Goal: Task Accomplishment & Management: Use online tool/utility

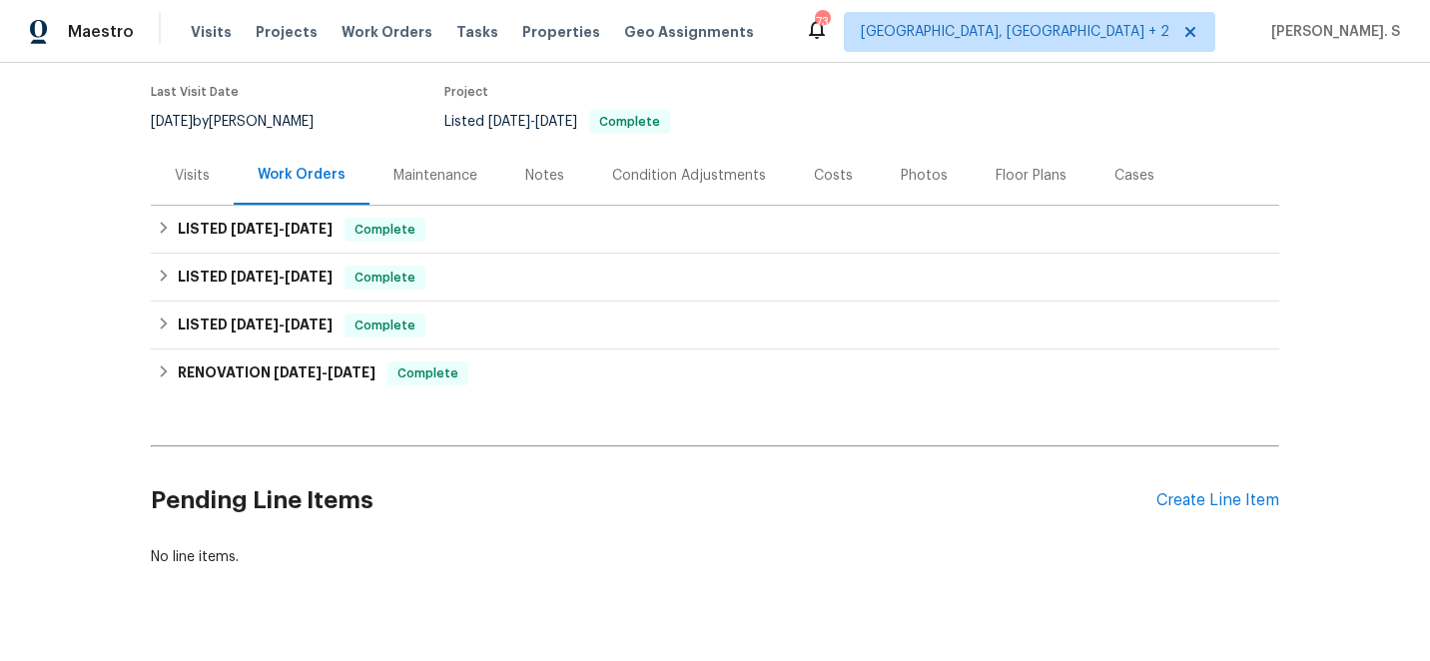
scroll to position [199, 0]
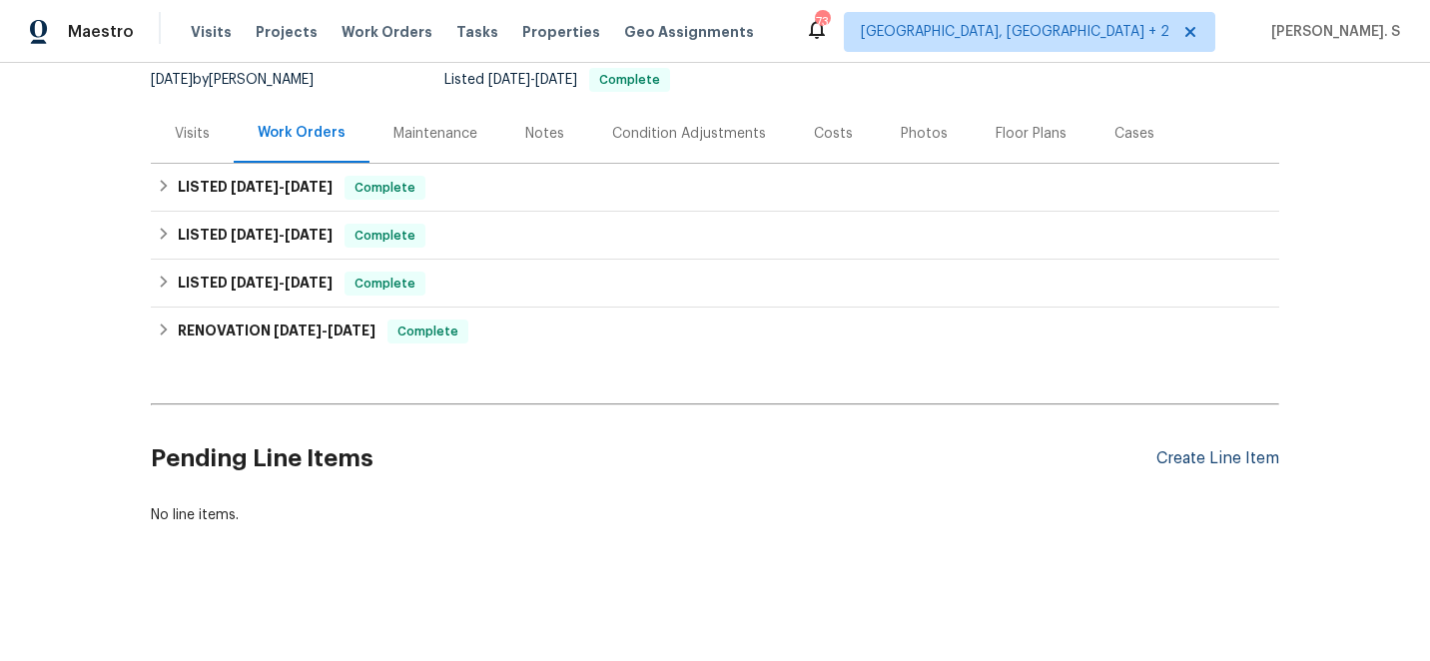
click at [1208, 458] on div "Create Line Item" at bounding box center [1218, 458] width 123 height 19
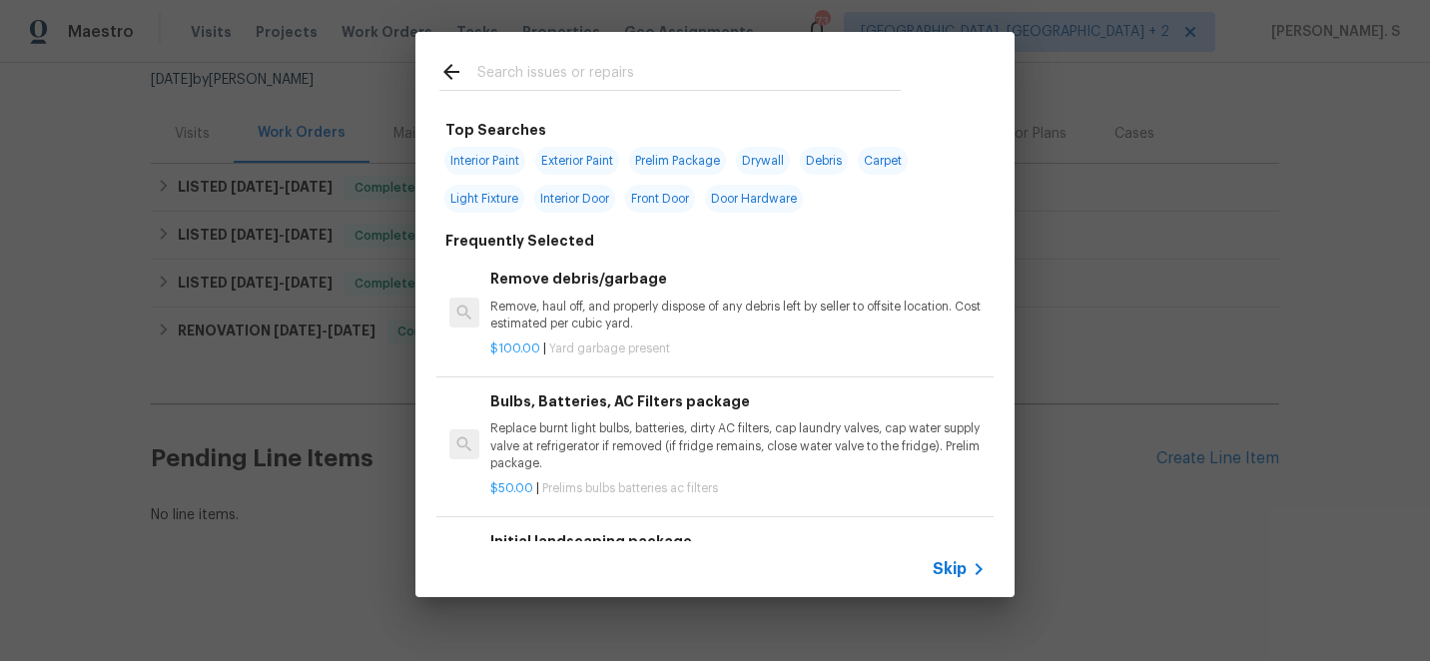
click at [751, 337] on div "$100.00 | Yard garbage present" at bounding box center [737, 345] width 495 height 25
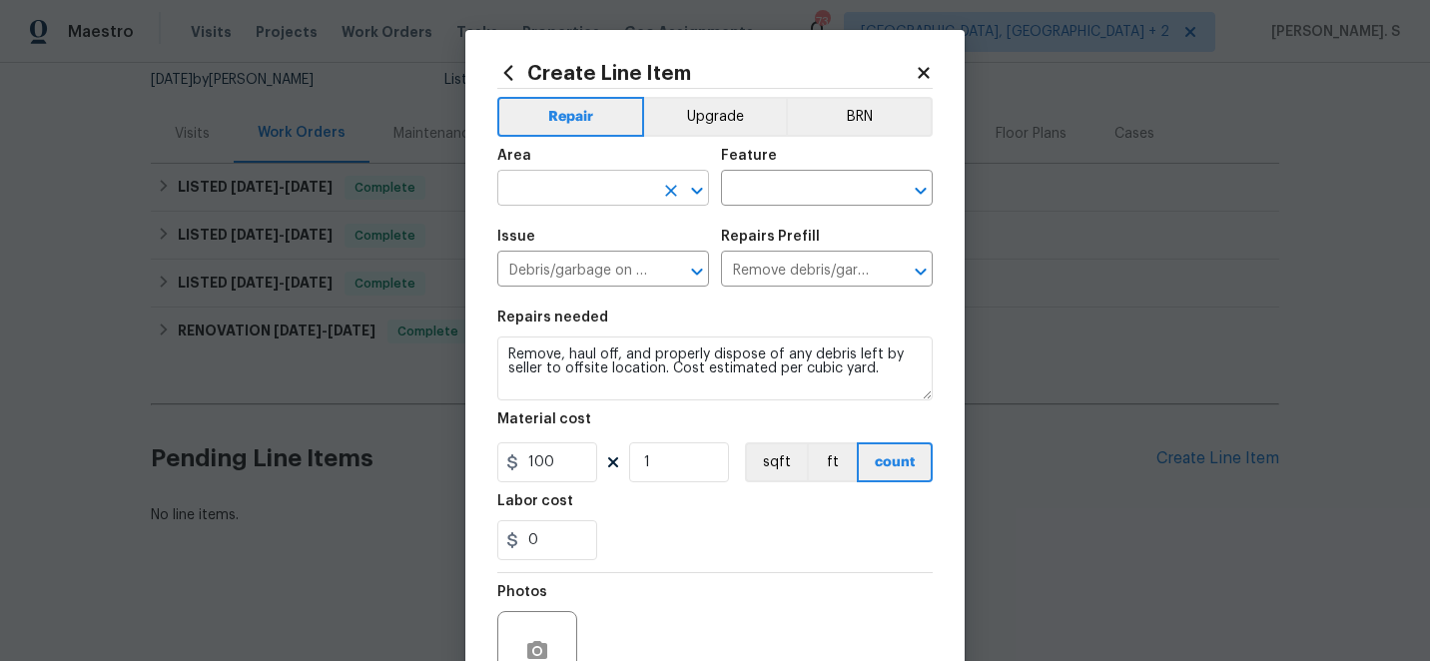
click at [700, 191] on icon "Open" at bounding box center [696, 190] width 11 height 7
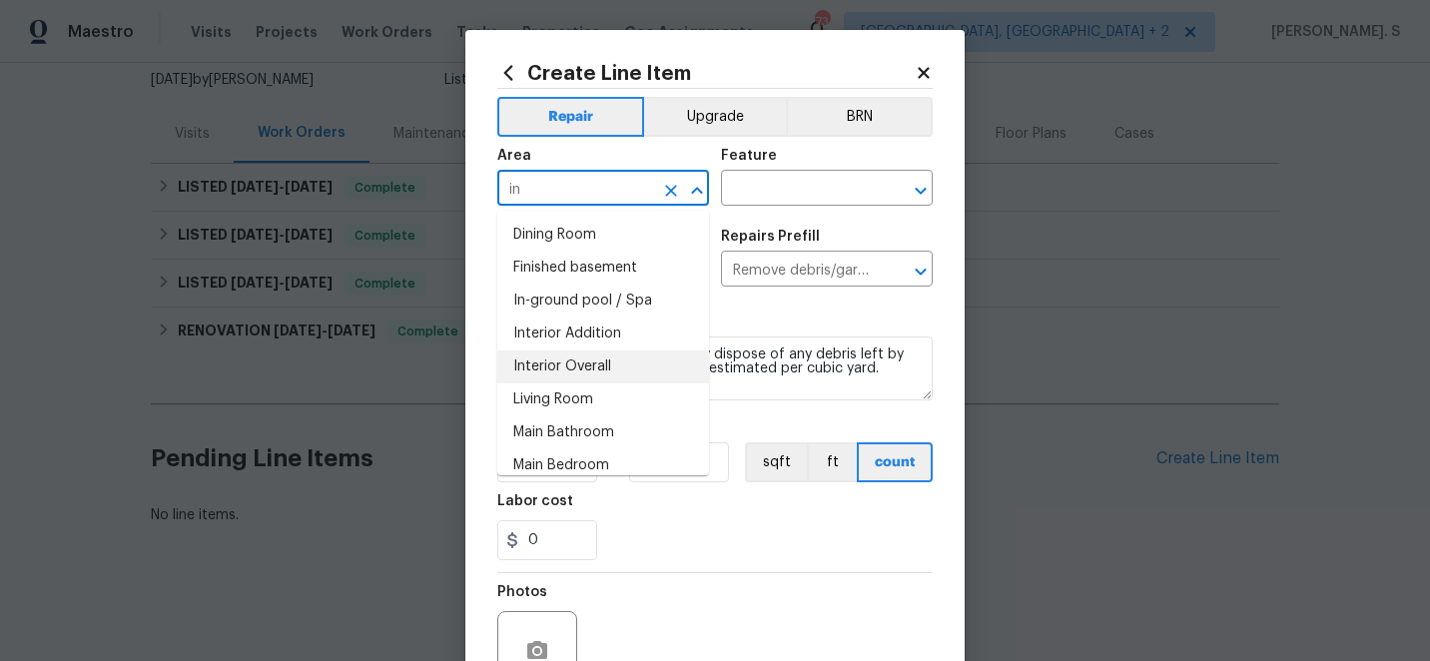
click at [633, 367] on li "Interior Overall" at bounding box center [603, 367] width 212 height 33
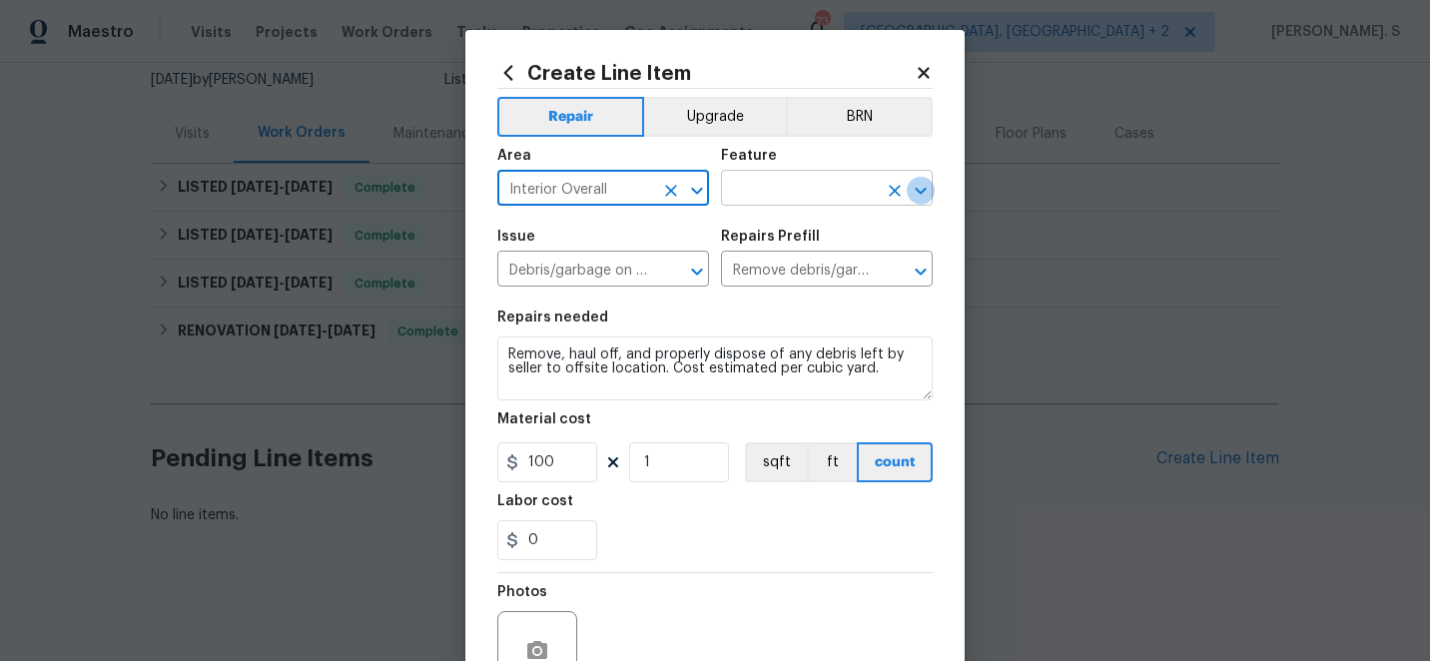
click at [919, 197] on icon "Open" at bounding box center [921, 191] width 24 height 24
type input "Interior Overall"
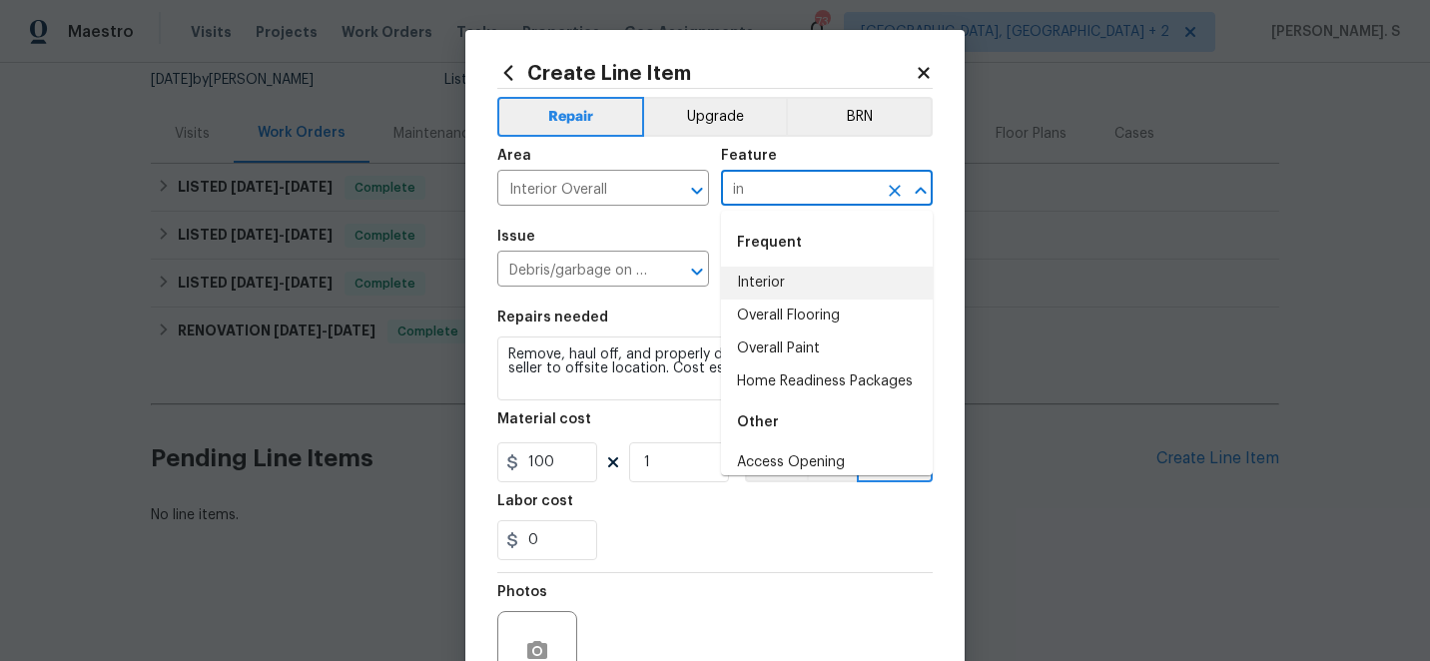
click at [851, 282] on li "Interior" at bounding box center [827, 283] width 212 height 33
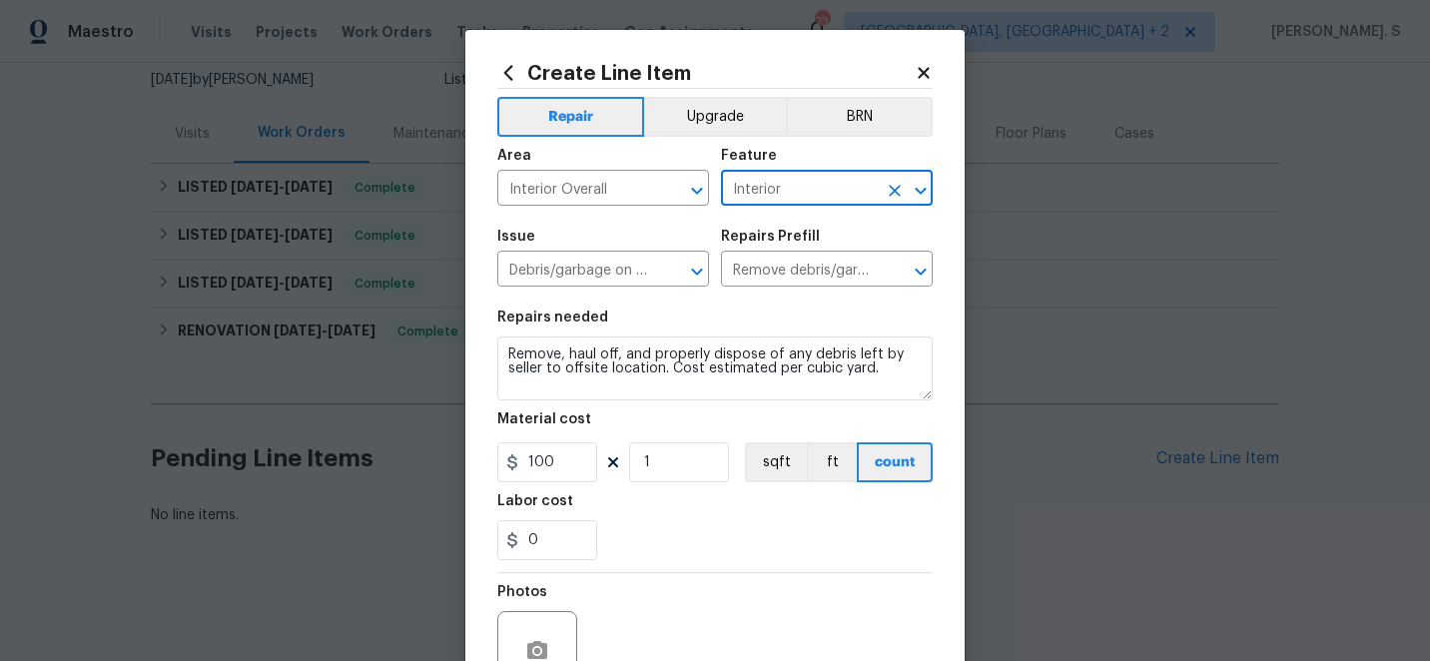
type input "Interior"
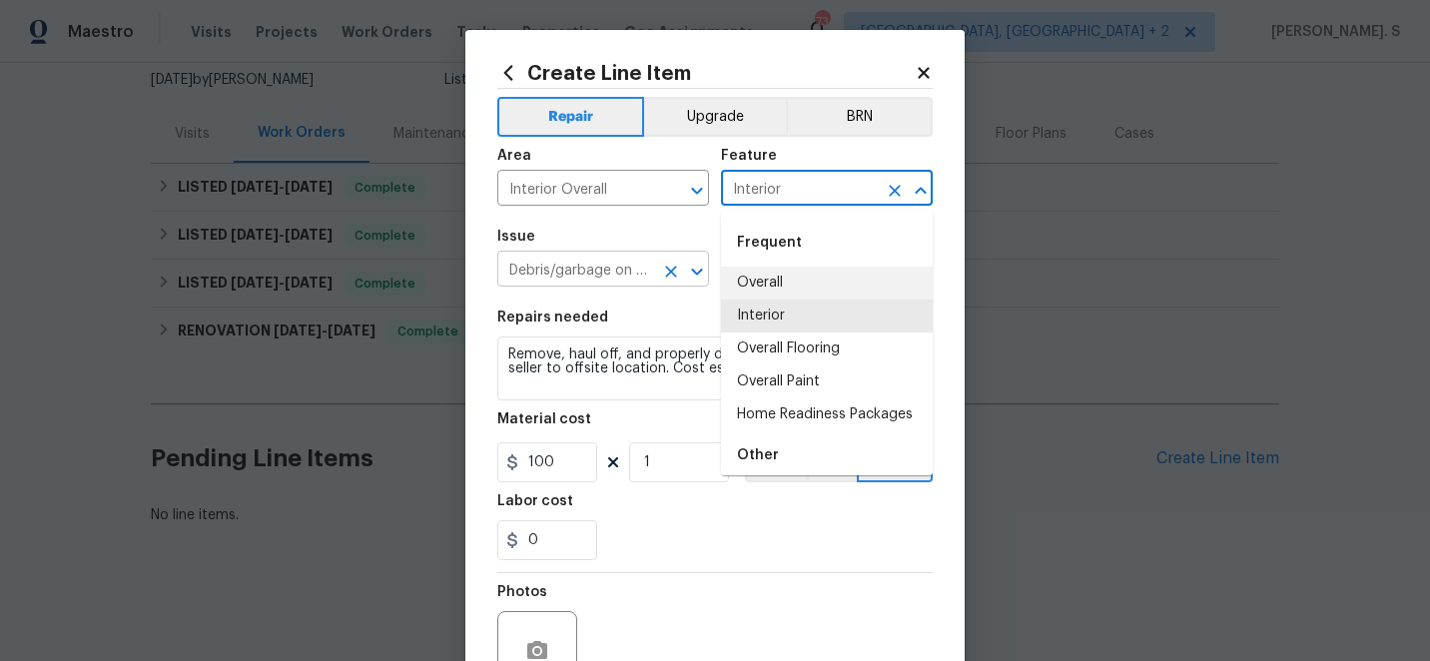
click at [702, 268] on icon "Open" at bounding box center [697, 272] width 24 height 24
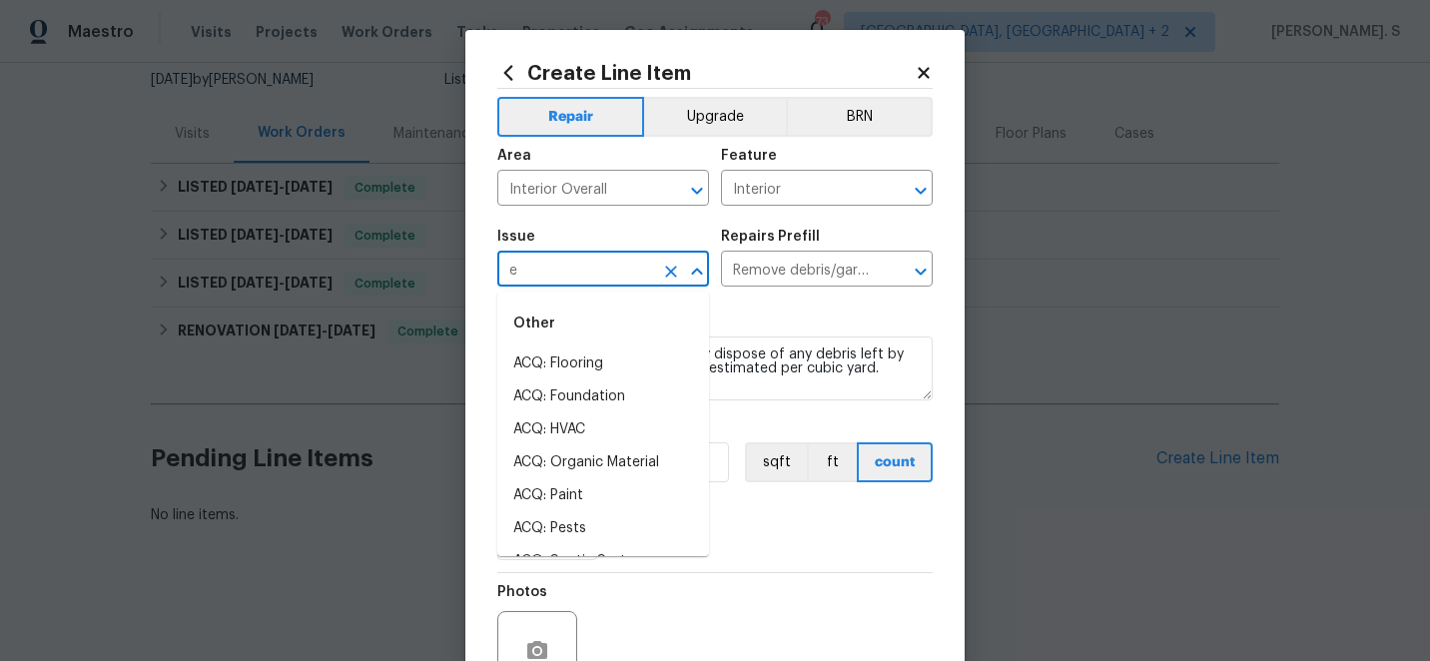
scroll to position [0, 0]
click at [660, 365] on li "Electrical" at bounding box center [603, 364] width 212 height 33
type input "Electrical"
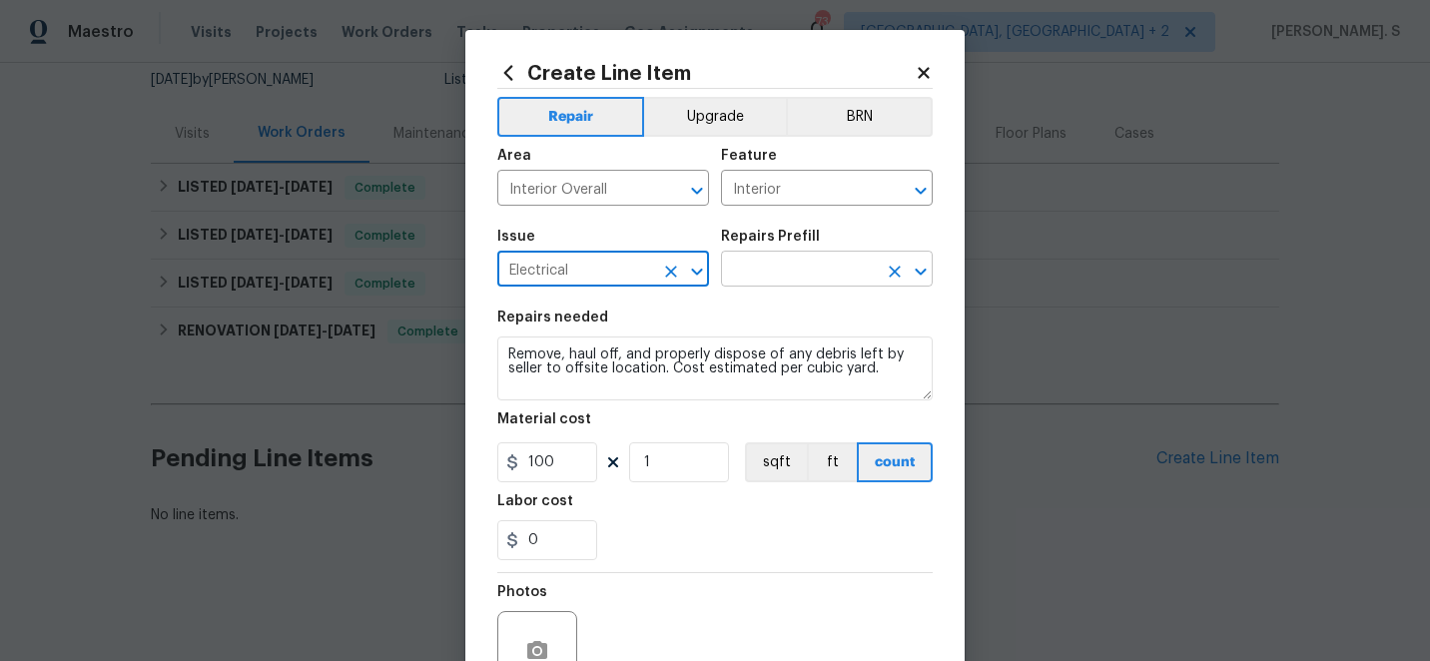
click at [928, 272] on icon "Open" at bounding box center [921, 272] width 24 height 24
type input "Electrical"
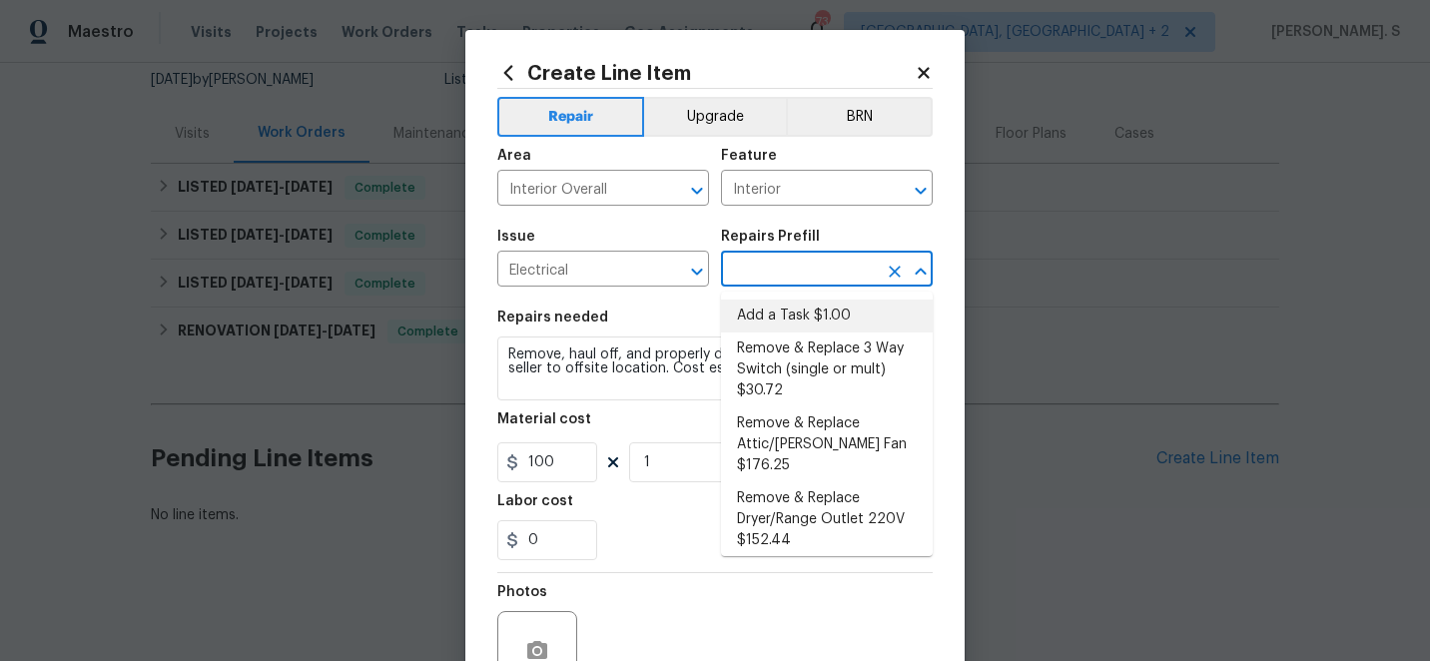
click at [824, 321] on li "Add a Task $1.00" at bounding box center [827, 316] width 212 height 33
type input "Add a Task $1.00"
type textarea "HPM to detail"
type input "1"
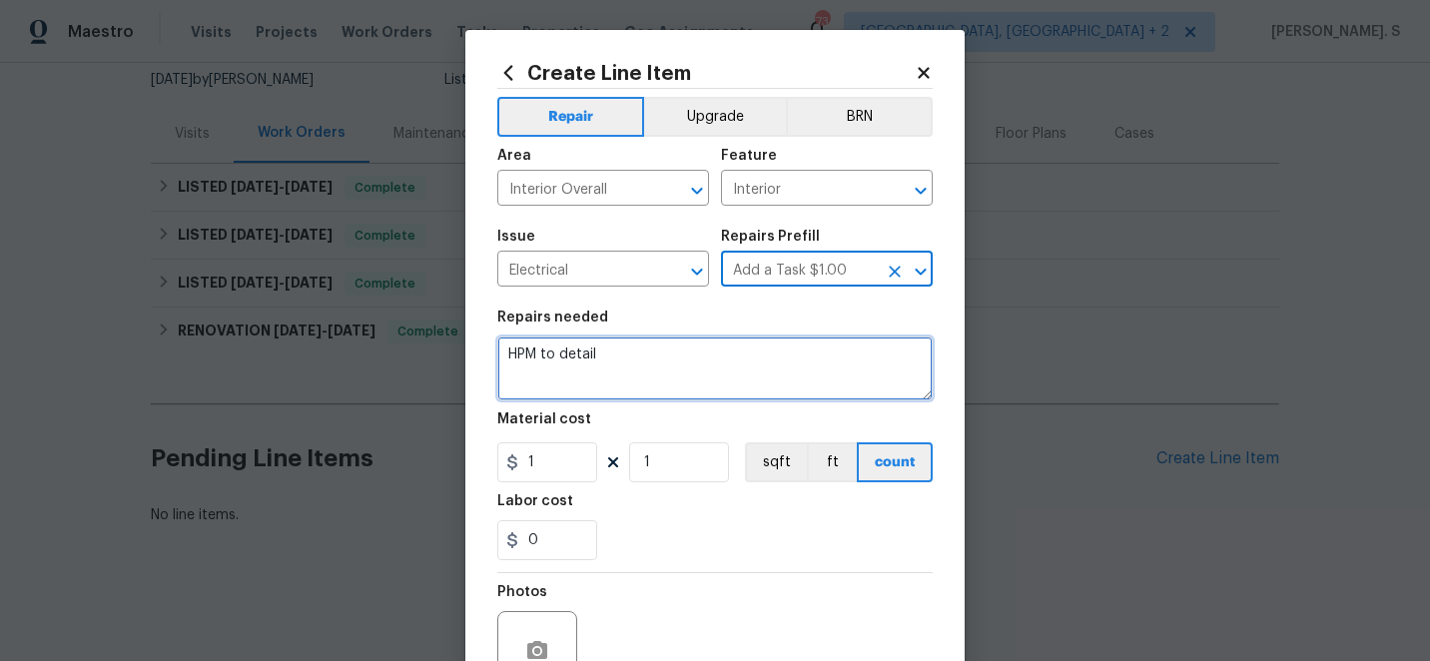
click at [667, 392] on textarea "HPM to detail" at bounding box center [714, 369] width 435 height 64
paste textarea "Agent reporting the basement is musty. They noticed there is a dehumidifier in …"
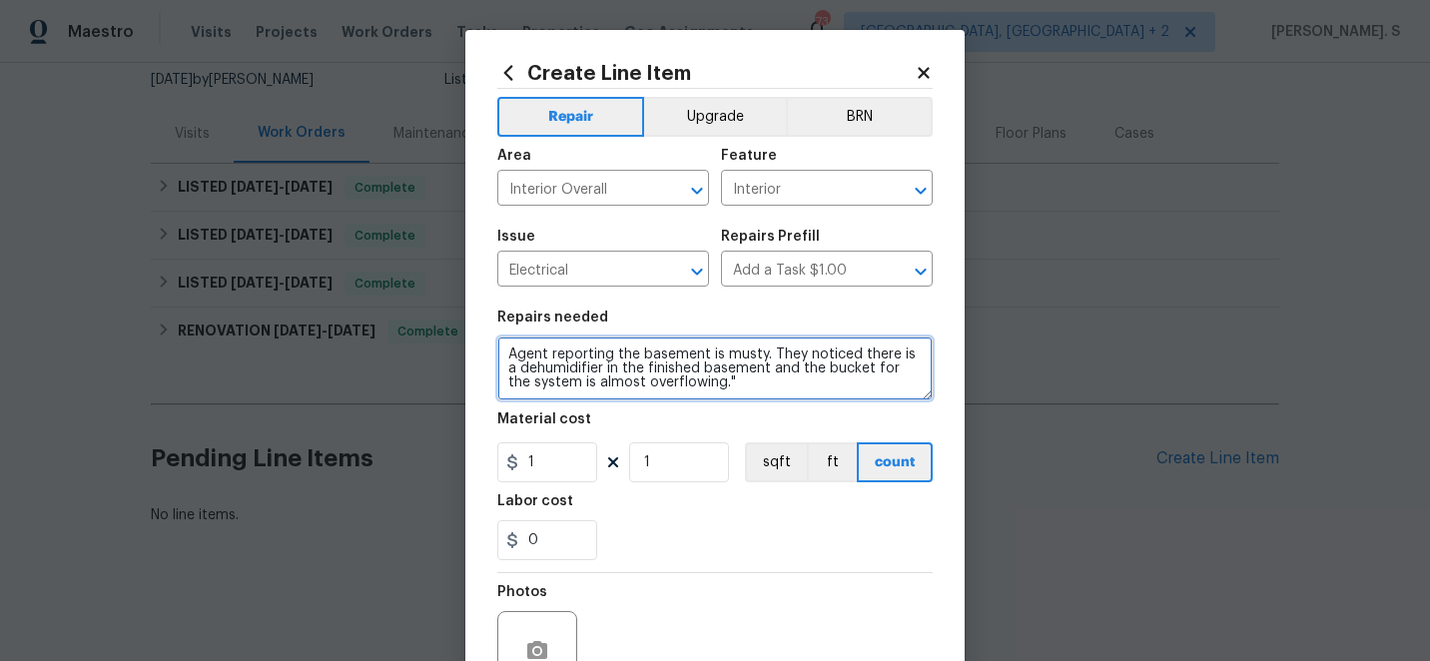
type textarea "Agent reporting the basement is musty. They noticed there is a dehumidifier in …"
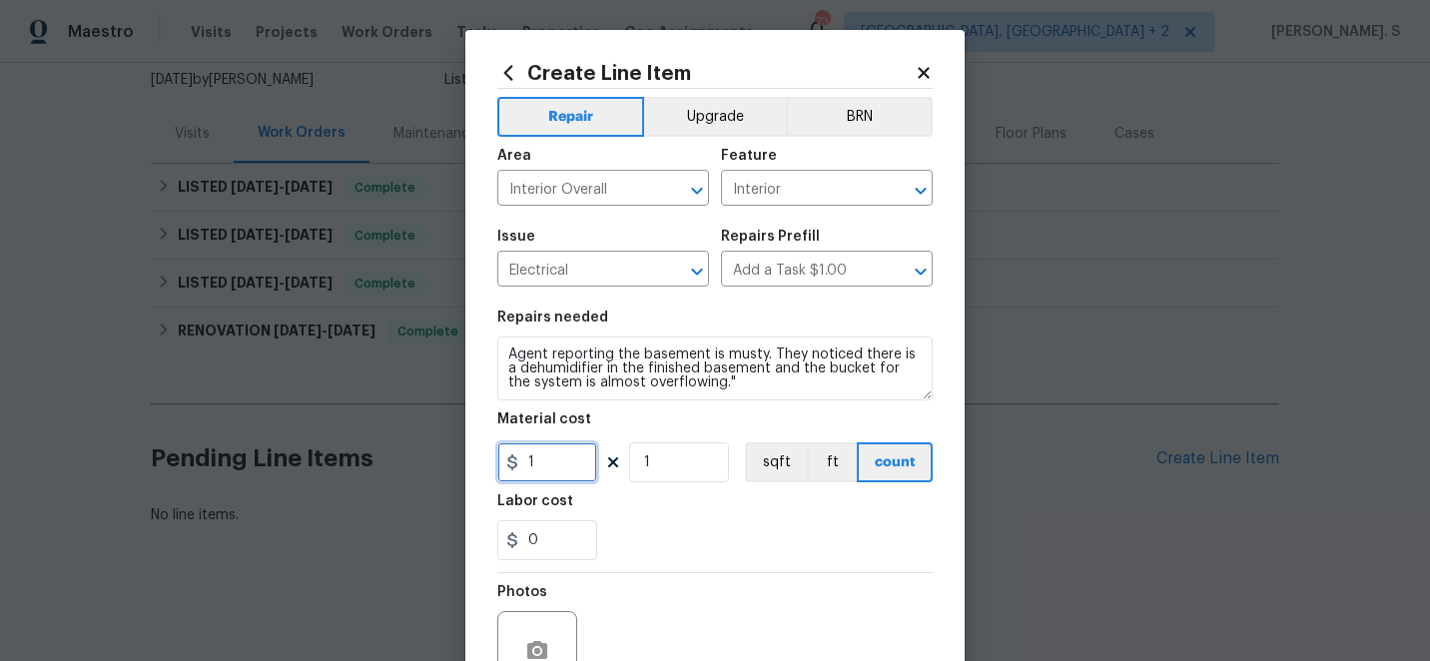
click at [562, 471] on input "1" at bounding box center [547, 462] width 100 height 40
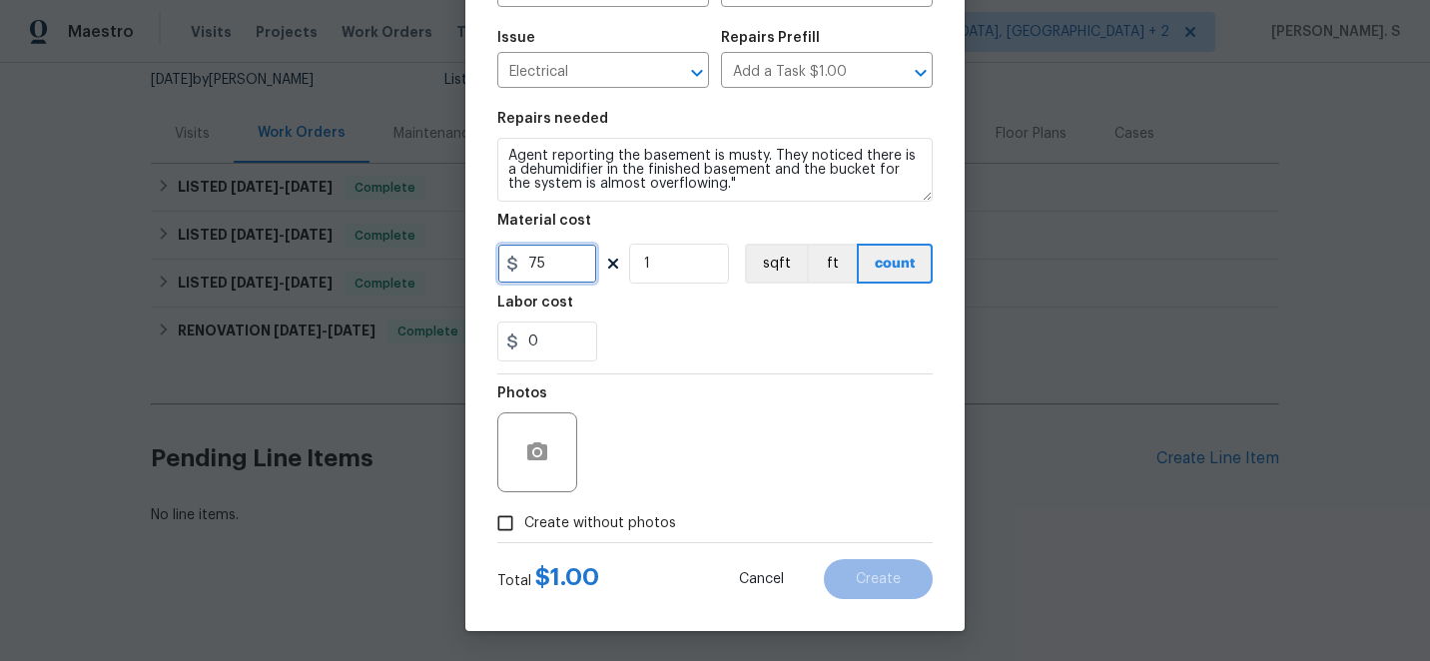
type input "75"
click at [565, 526] on span "Create without photos" at bounding box center [600, 523] width 152 height 21
click at [524, 526] on input "Create without photos" at bounding box center [505, 523] width 38 height 38
checkbox input "true"
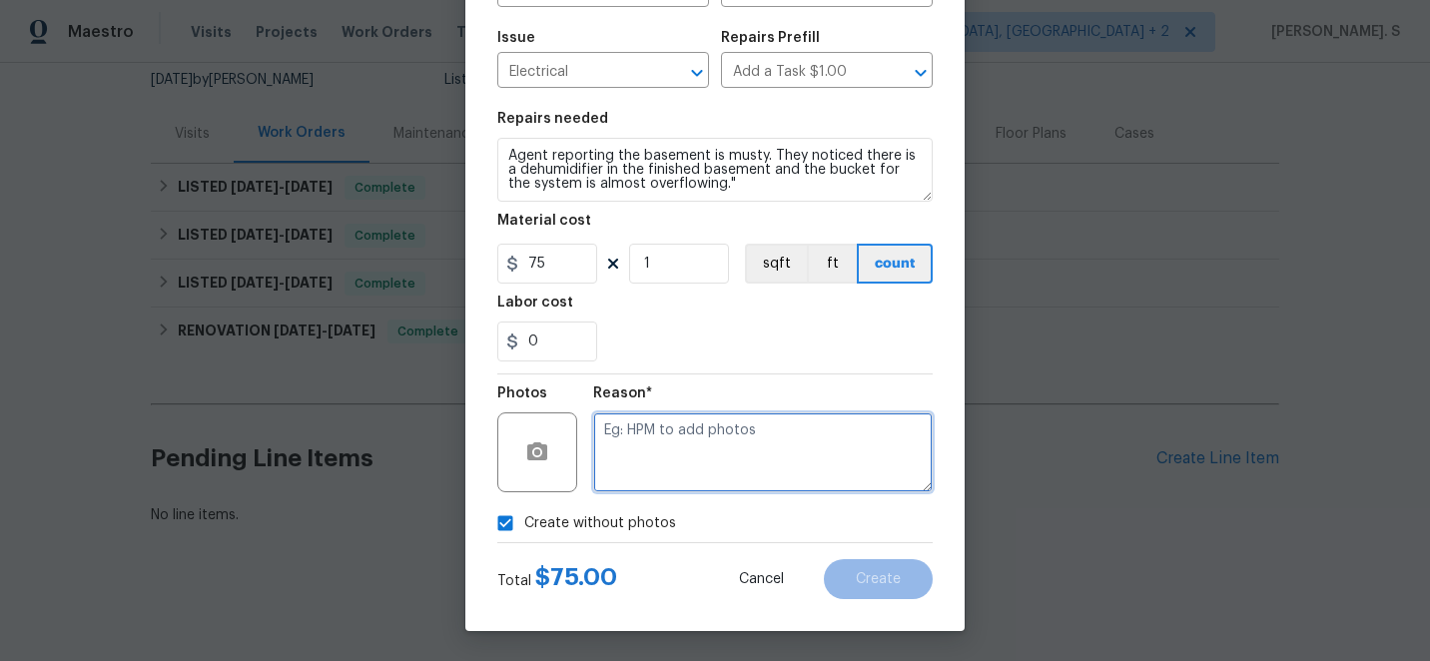
click at [727, 455] on textarea at bounding box center [763, 452] width 340 height 80
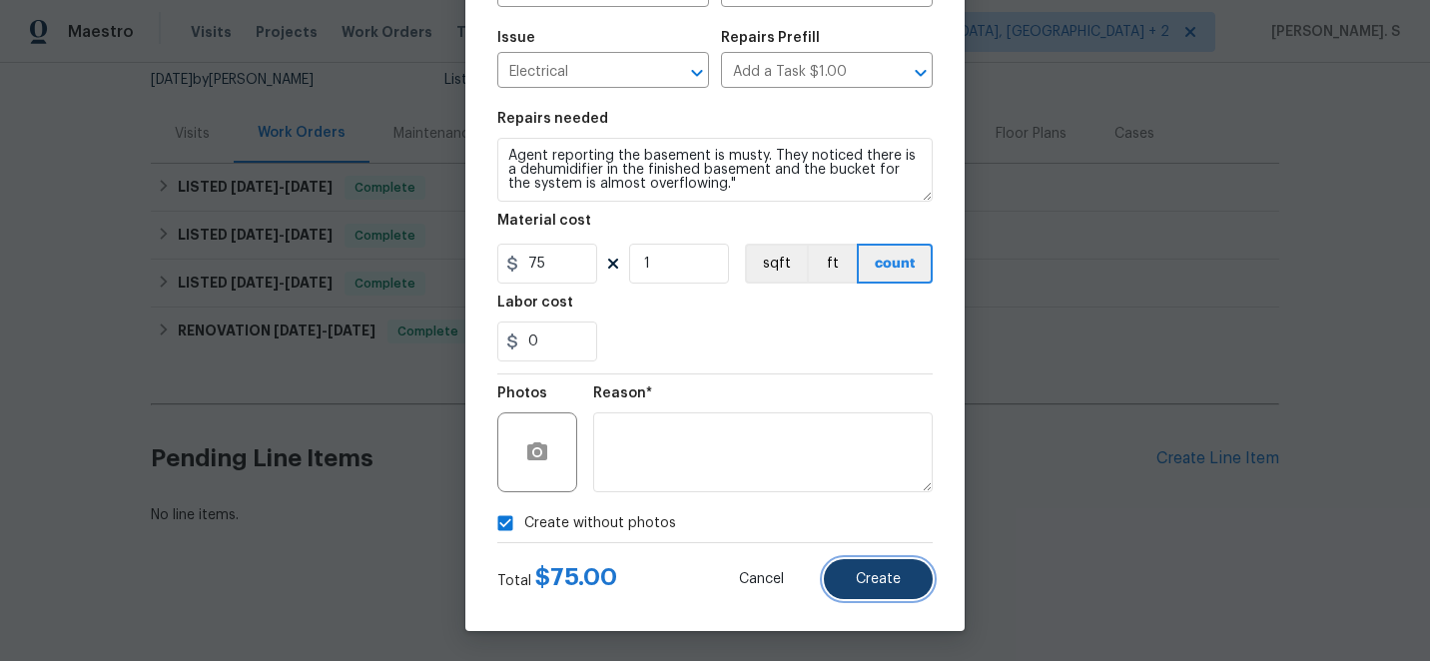
click at [900, 562] on button "Create" at bounding box center [878, 579] width 109 height 40
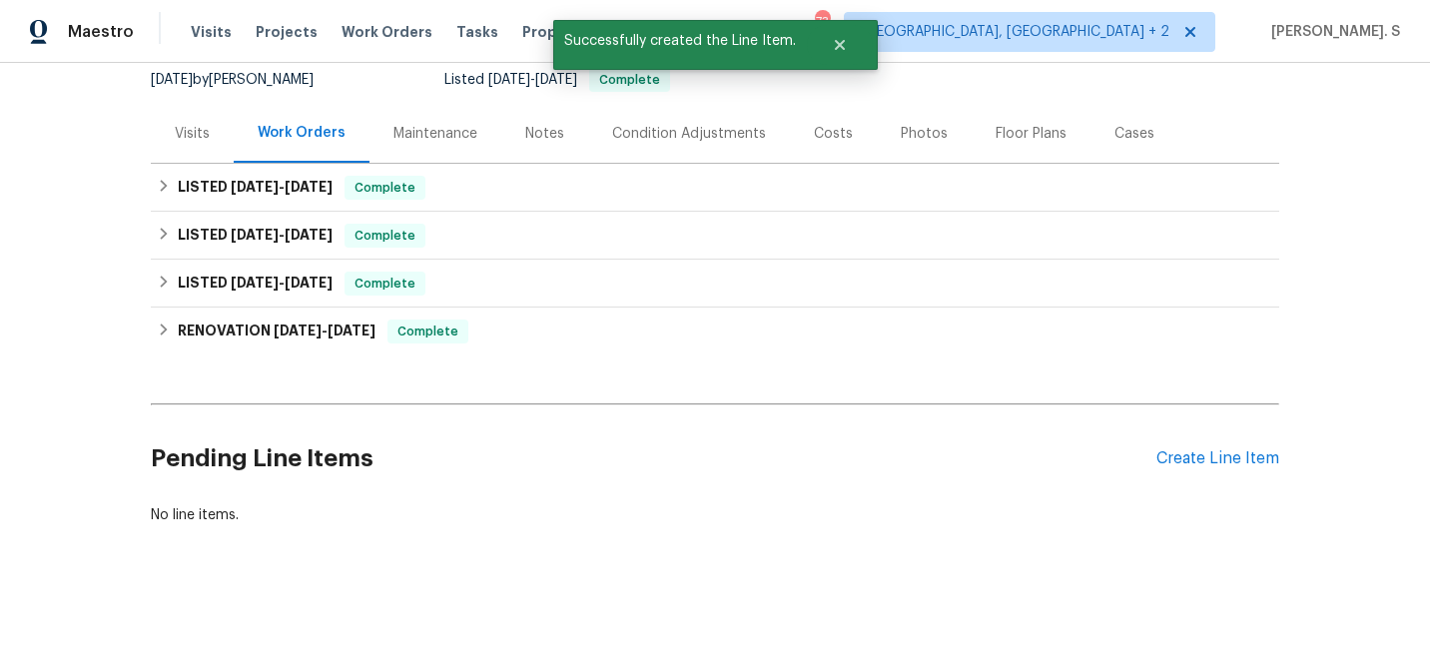
click at [900, 562] on div "Back to all projects 9740 Burton Dr, Twinsburg, OH 44087 4 Beds | 2 1/2 Baths |…" at bounding box center [715, 362] width 1430 height 598
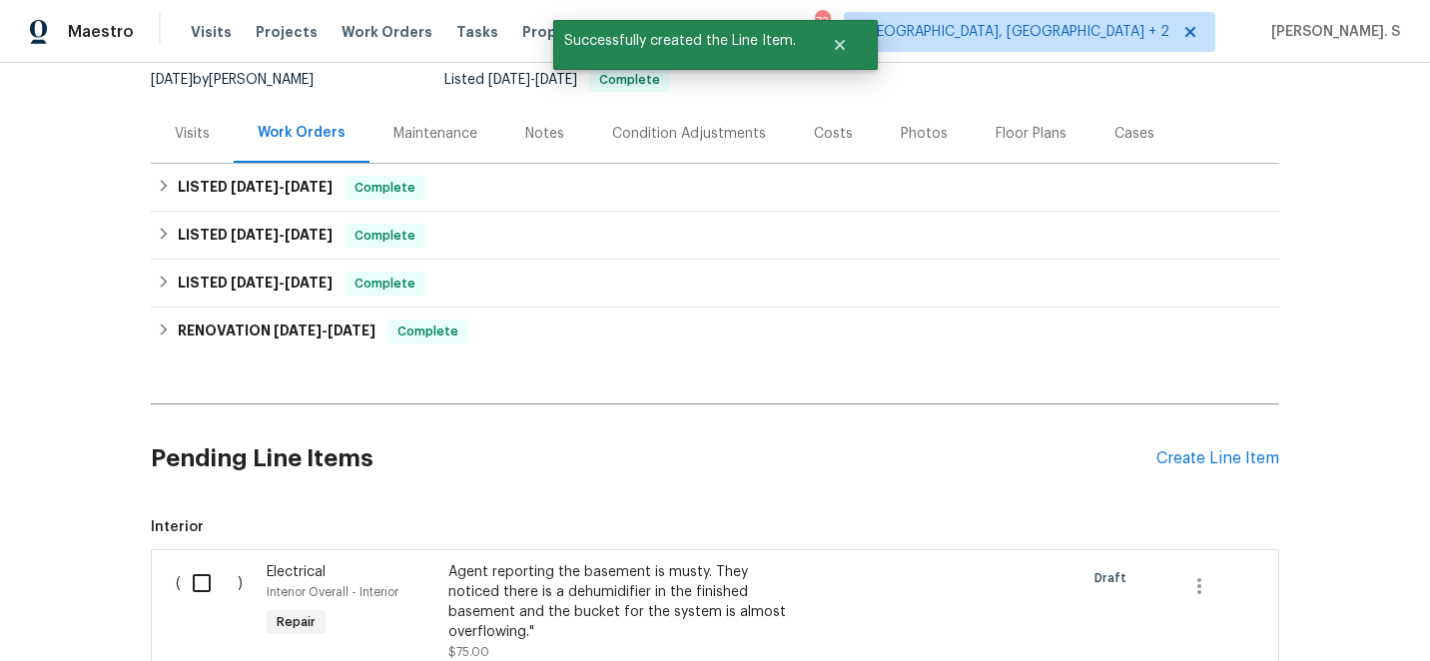
click at [215, 560] on div "( )" at bounding box center [215, 612] width 91 height 112
click at [216, 584] on input "checkbox" at bounding box center [209, 583] width 57 height 42
checkbox input "true"
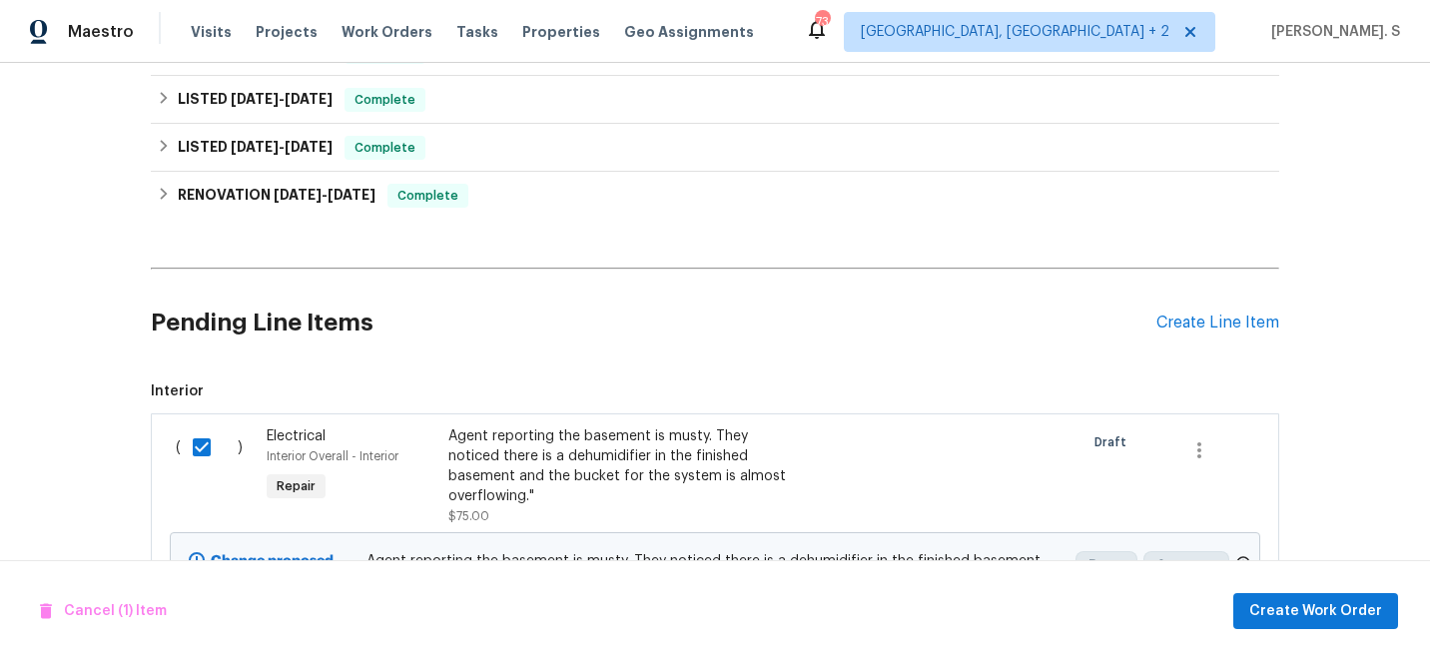
scroll to position [446, 0]
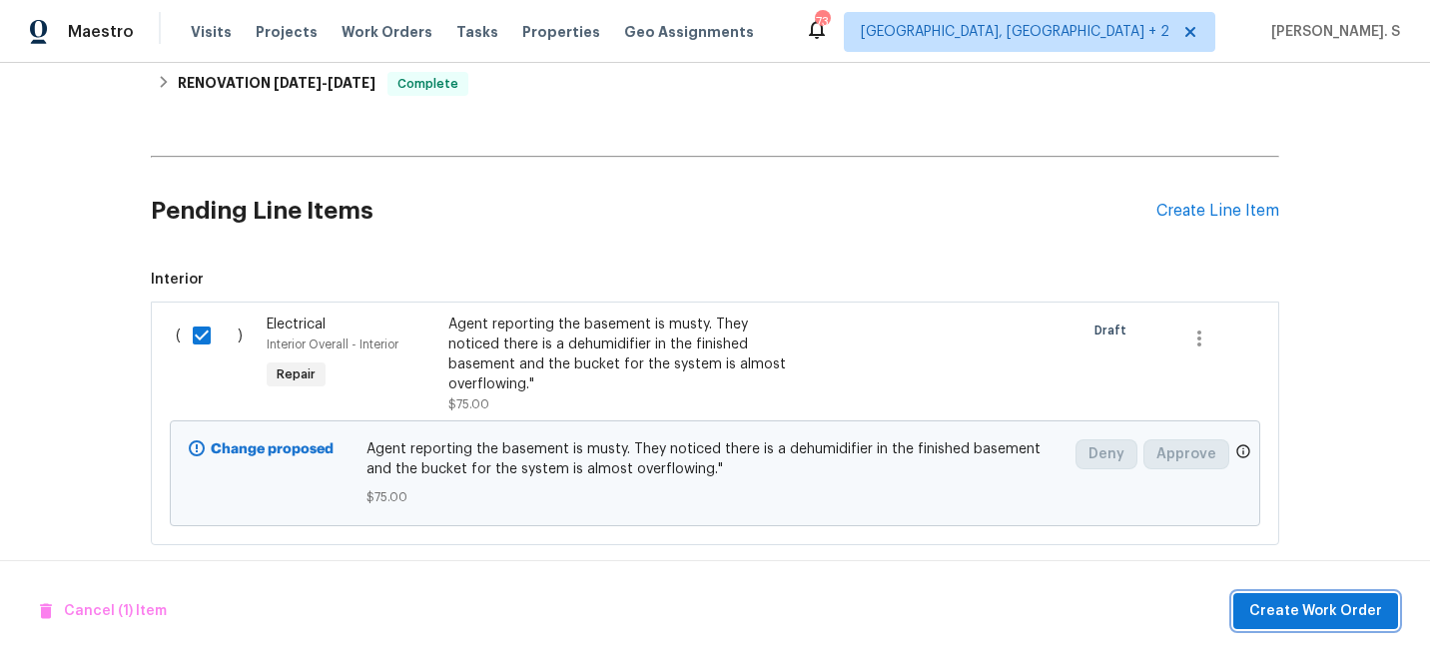
click at [1278, 614] on span "Create Work Order" at bounding box center [1315, 611] width 133 height 25
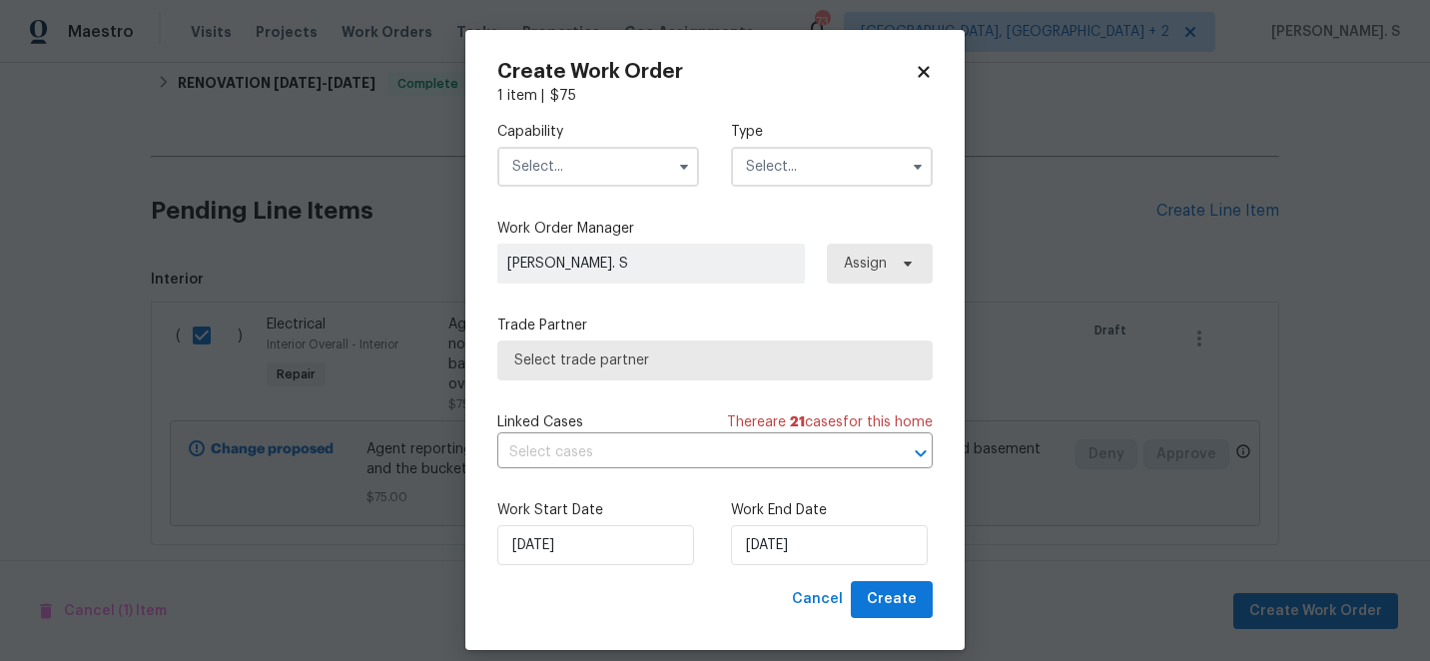
click at [592, 155] on input "text" at bounding box center [598, 167] width 202 height 40
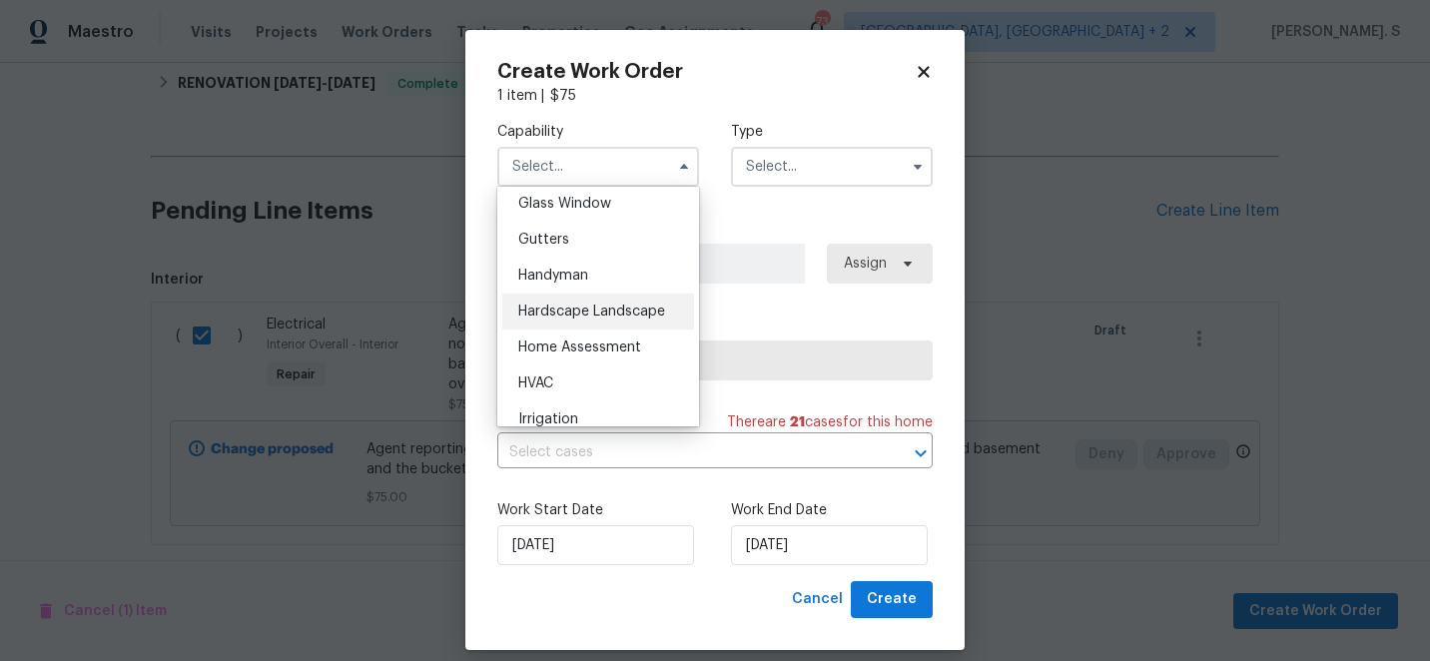
scroll to position [1018, 0]
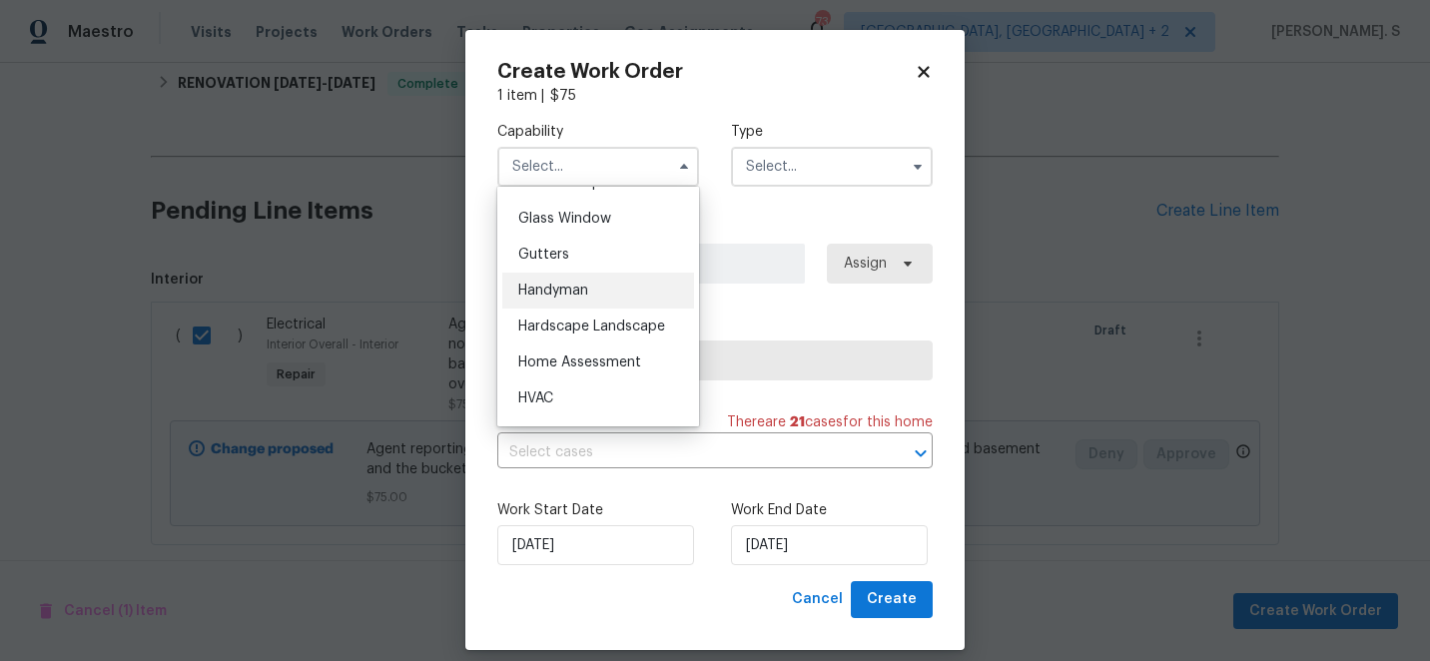
click at [593, 293] on div "Handyman" at bounding box center [598, 291] width 192 height 36
type input "Handyman"
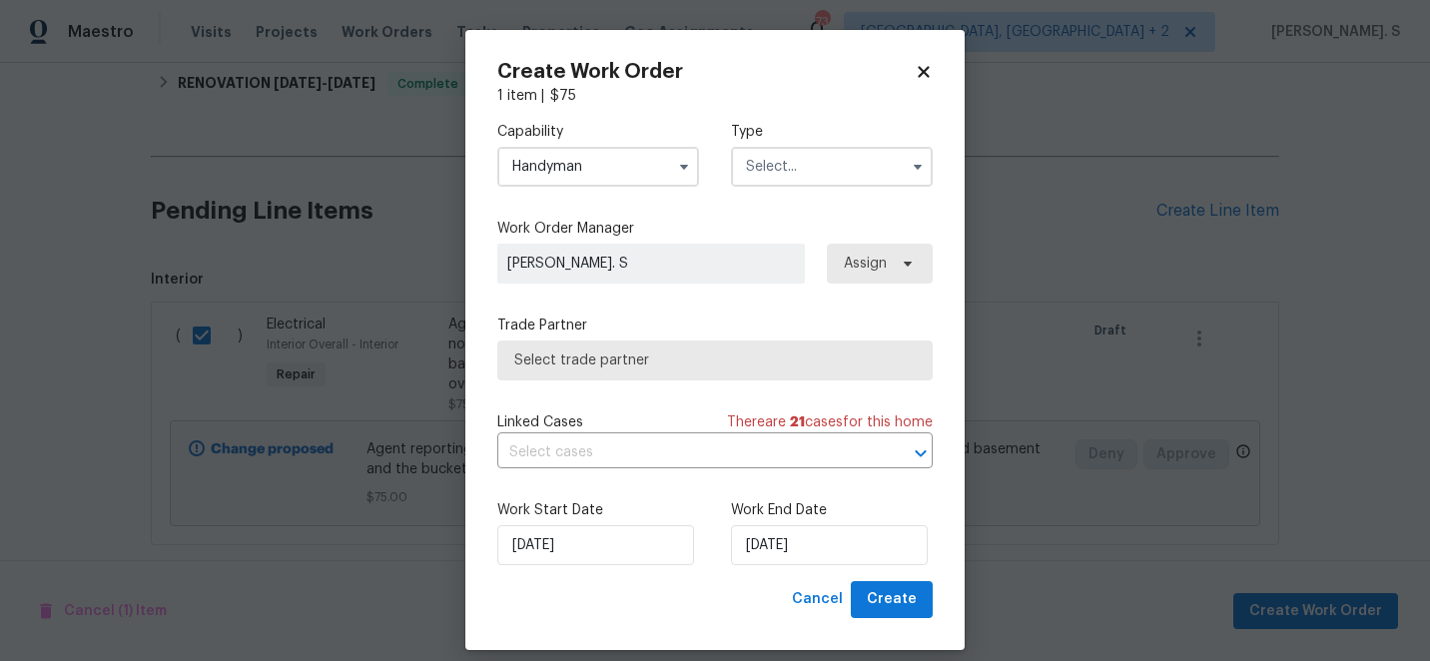
click at [817, 167] on input "text" at bounding box center [832, 167] width 202 height 40
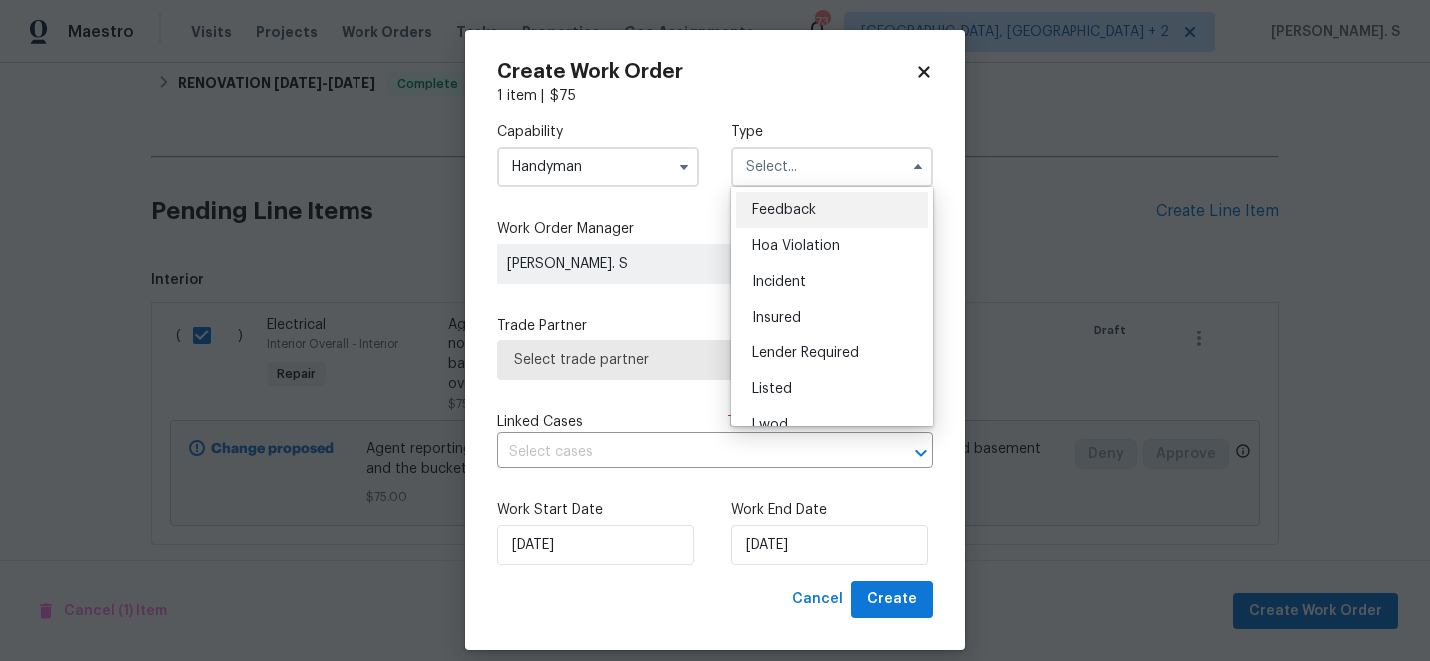
click at [797, 219] on div "Feedback" at bounding box center [832, 210] width 192 height 36
type input "Feedback"
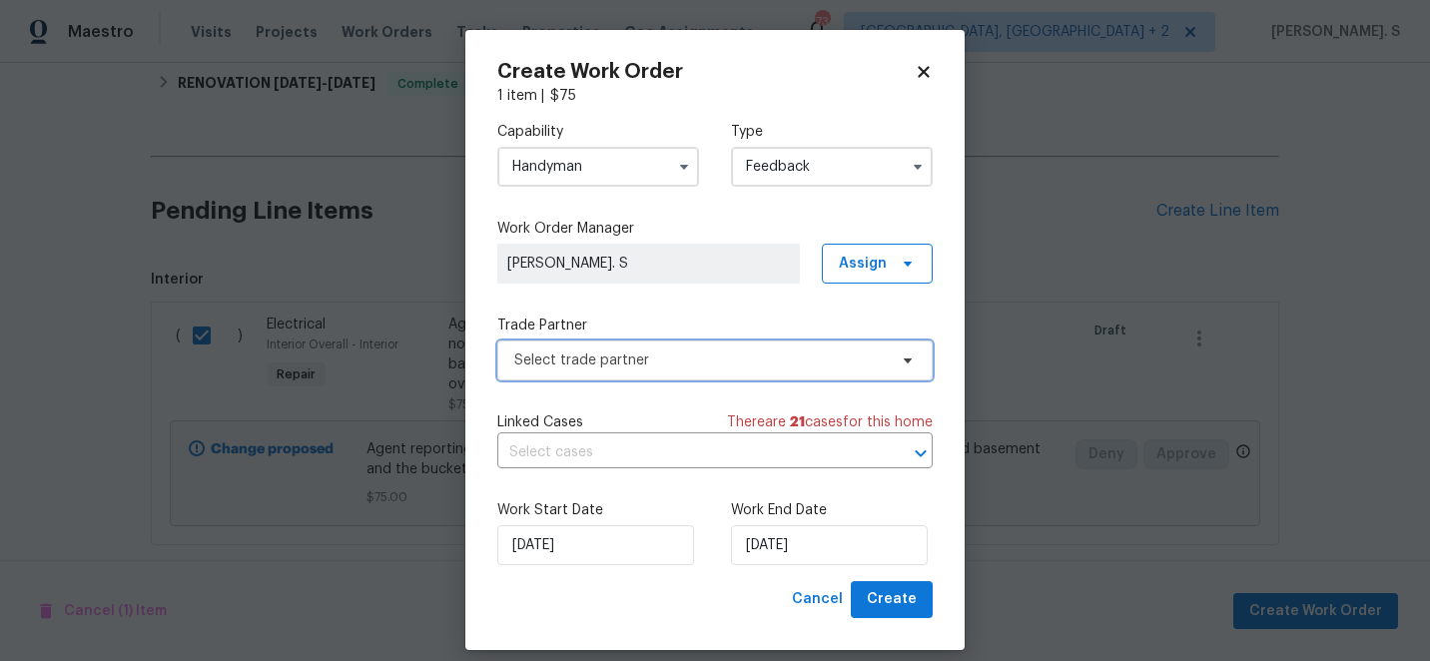
click at [648, 374] on span "Select trade partner" at bounding box center [714, 361] width 435 height 40
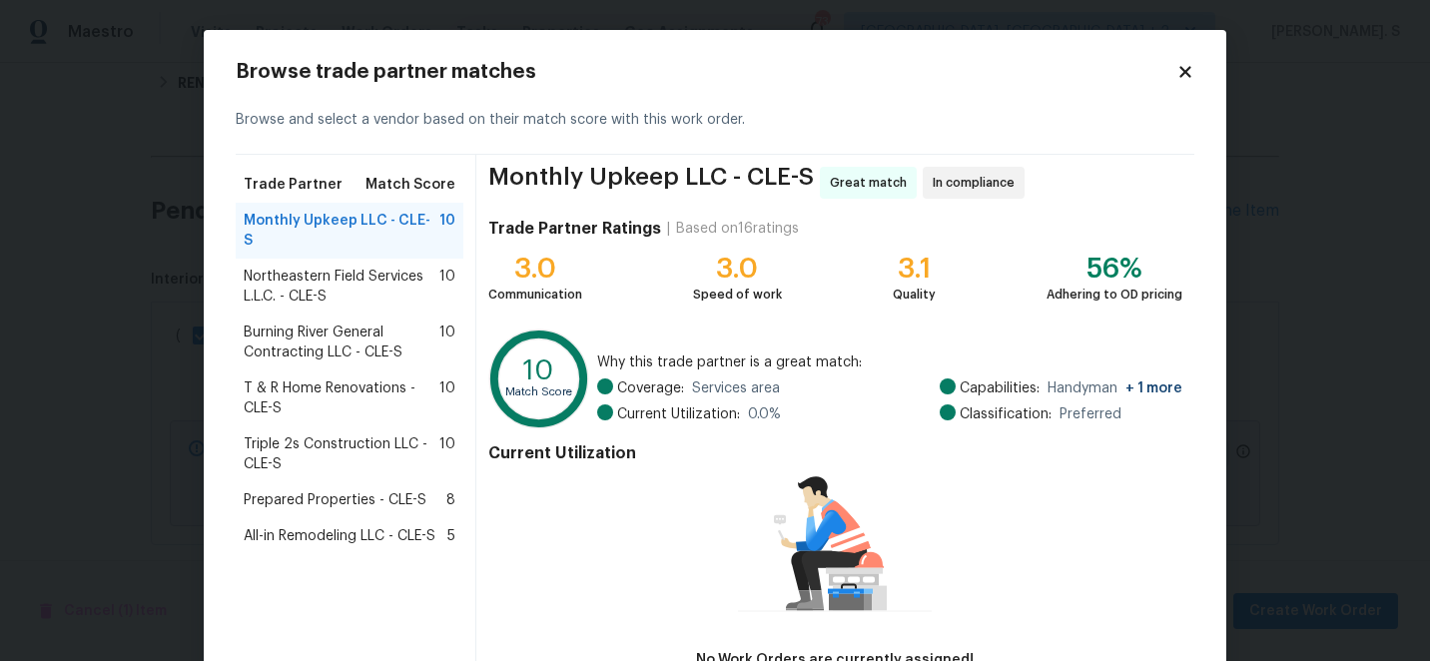
scroll to position [138, 0]
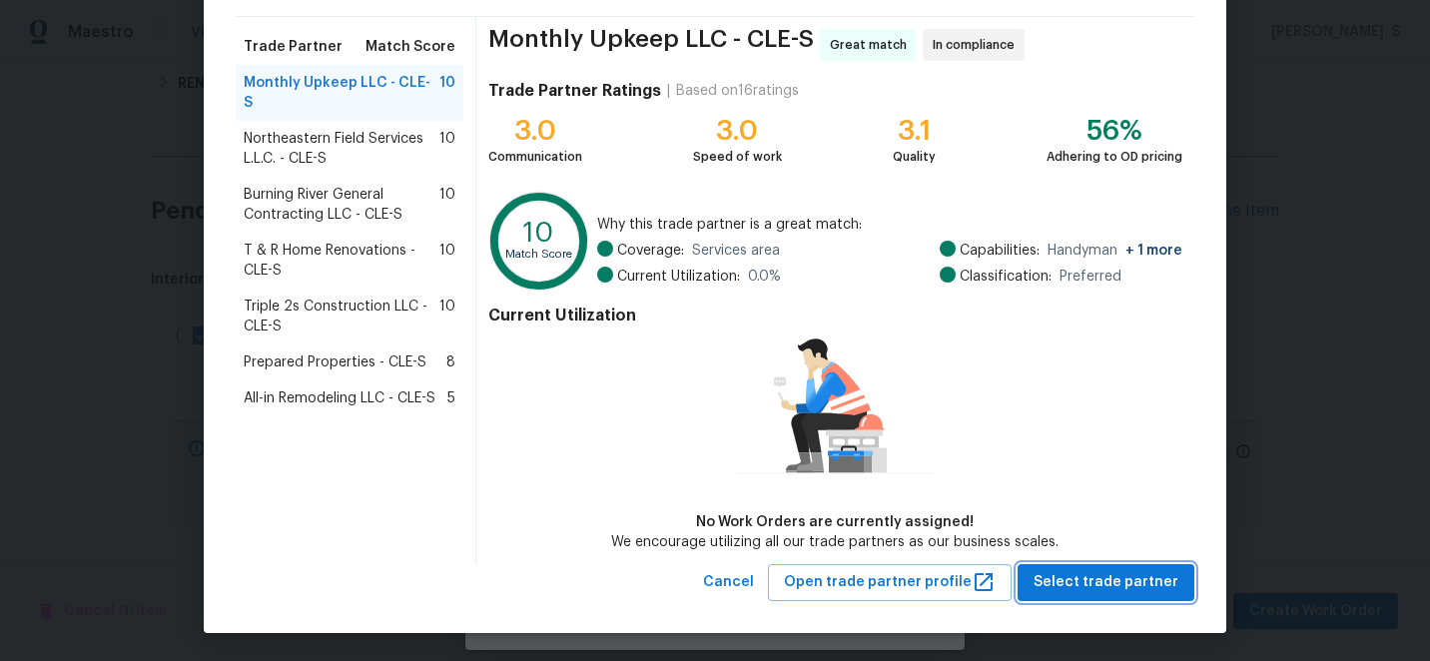
click at [1069, 572] on span "Select trade partner" at bounding box center [1106, 582] width 145 height 25
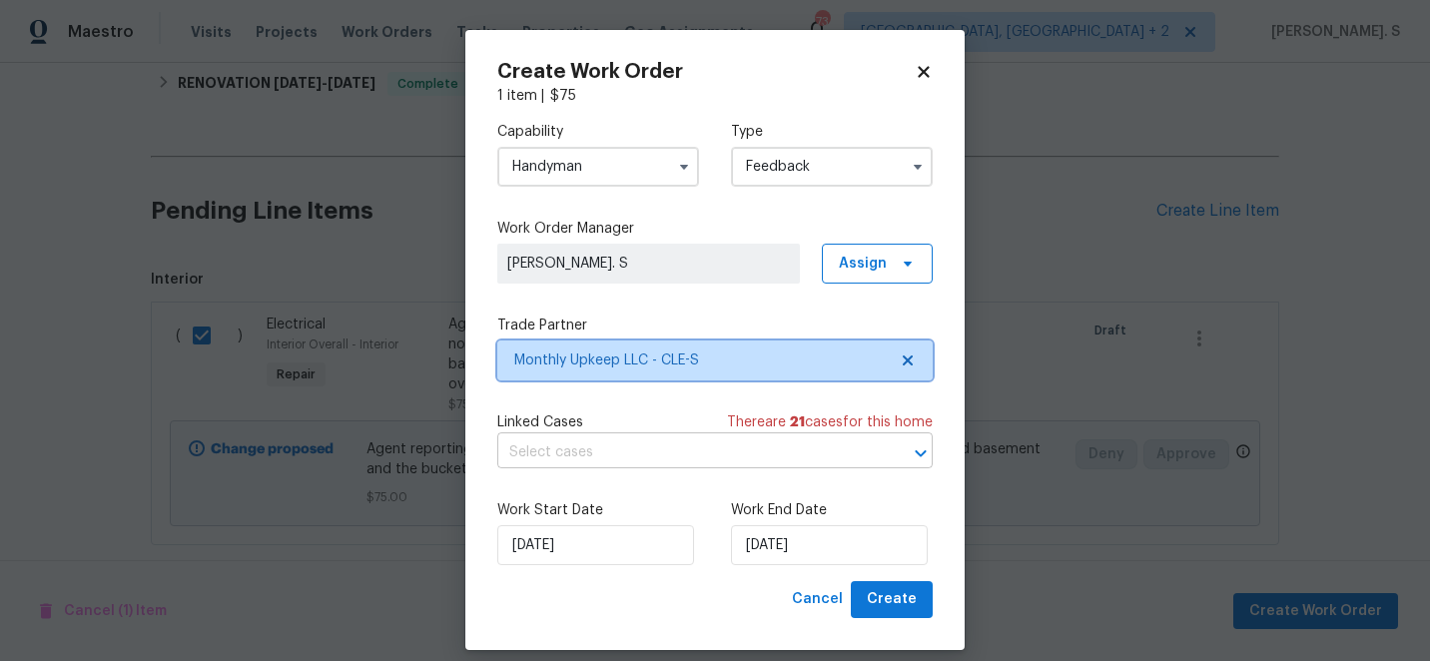
scroll to position [0, 0]
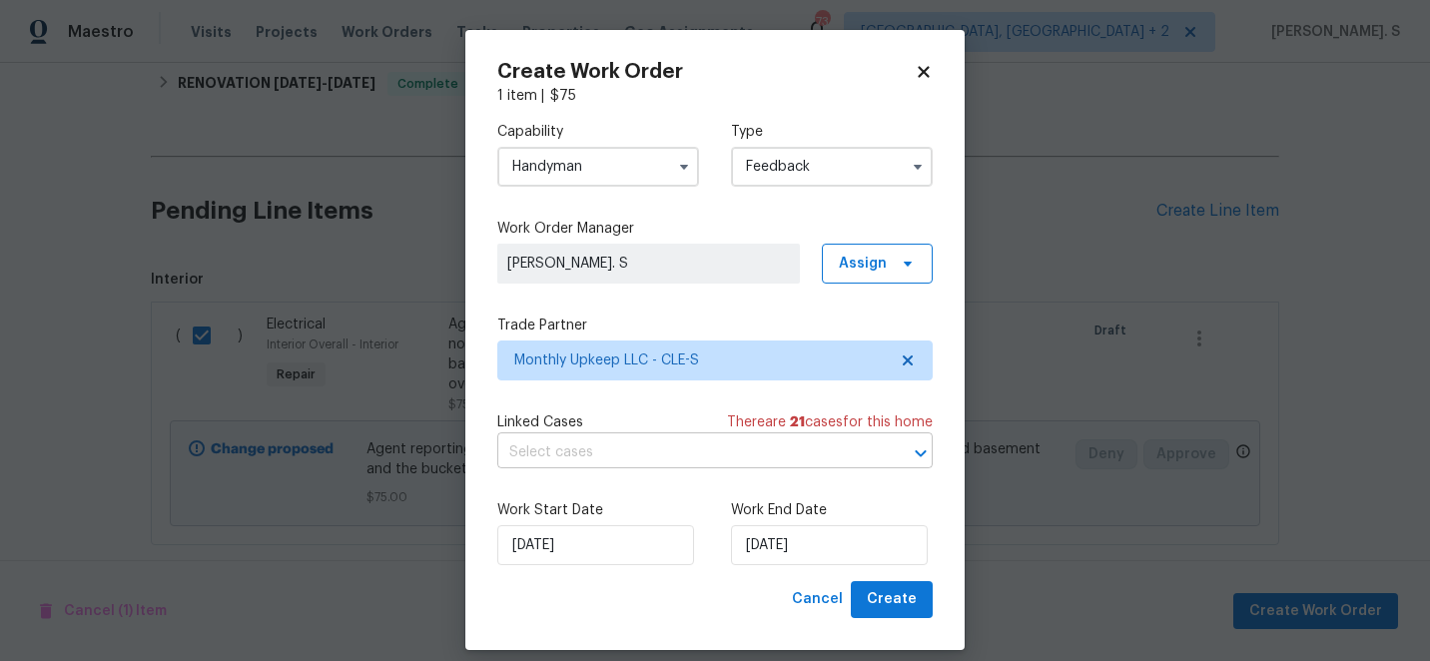
click at [555, 455] on input "text" at bounding box center [687, 452] width 380 height 31
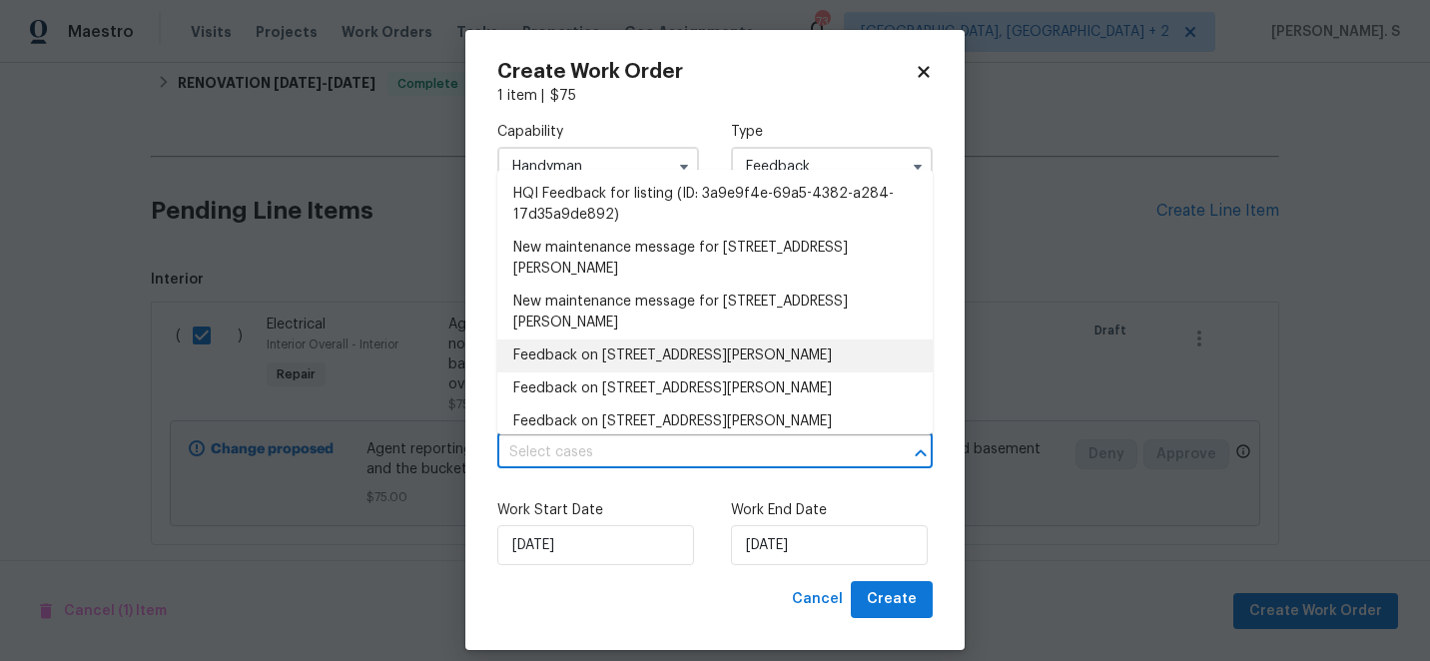
click at [582, 347] on li "Feedback on 9740 Burton Dr, Twinsburg, OH 44087" at bounding box center [714, 356] width 435 height 33
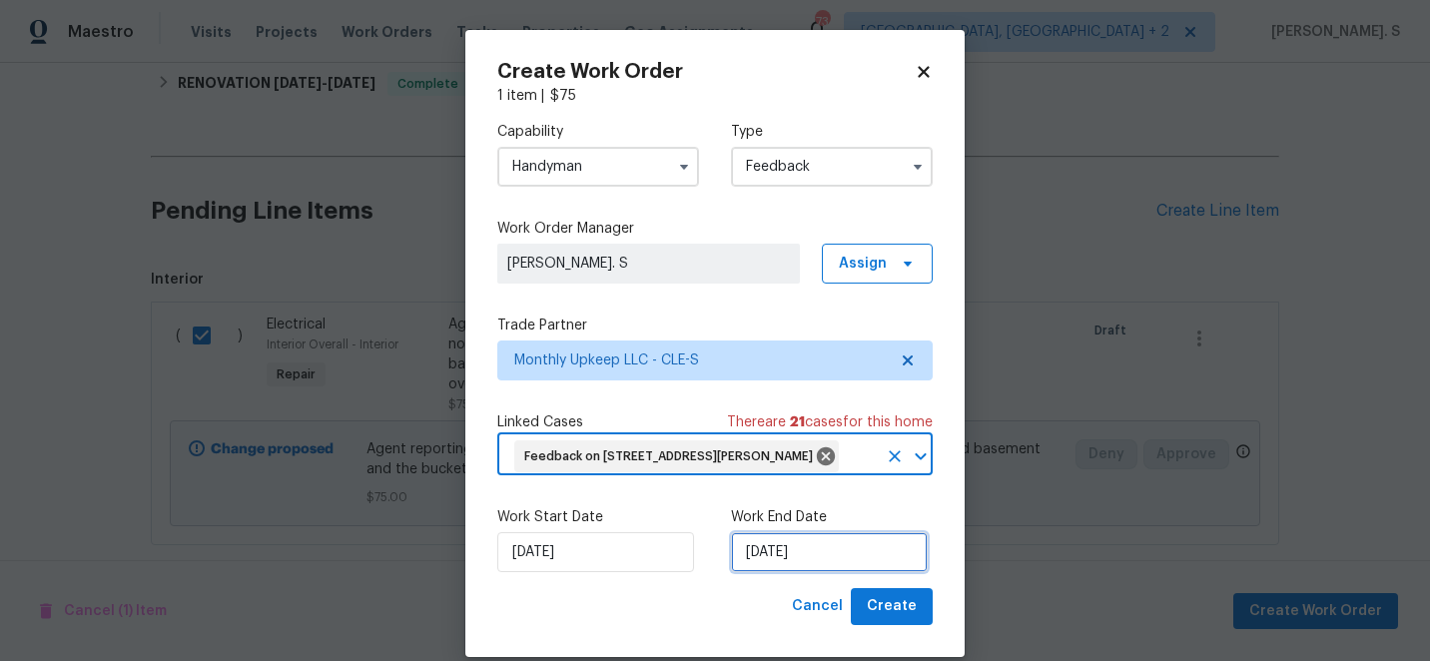
click at [770, 549] on input "[DATE]" at bounding box center [829, 552] width 197 height 40
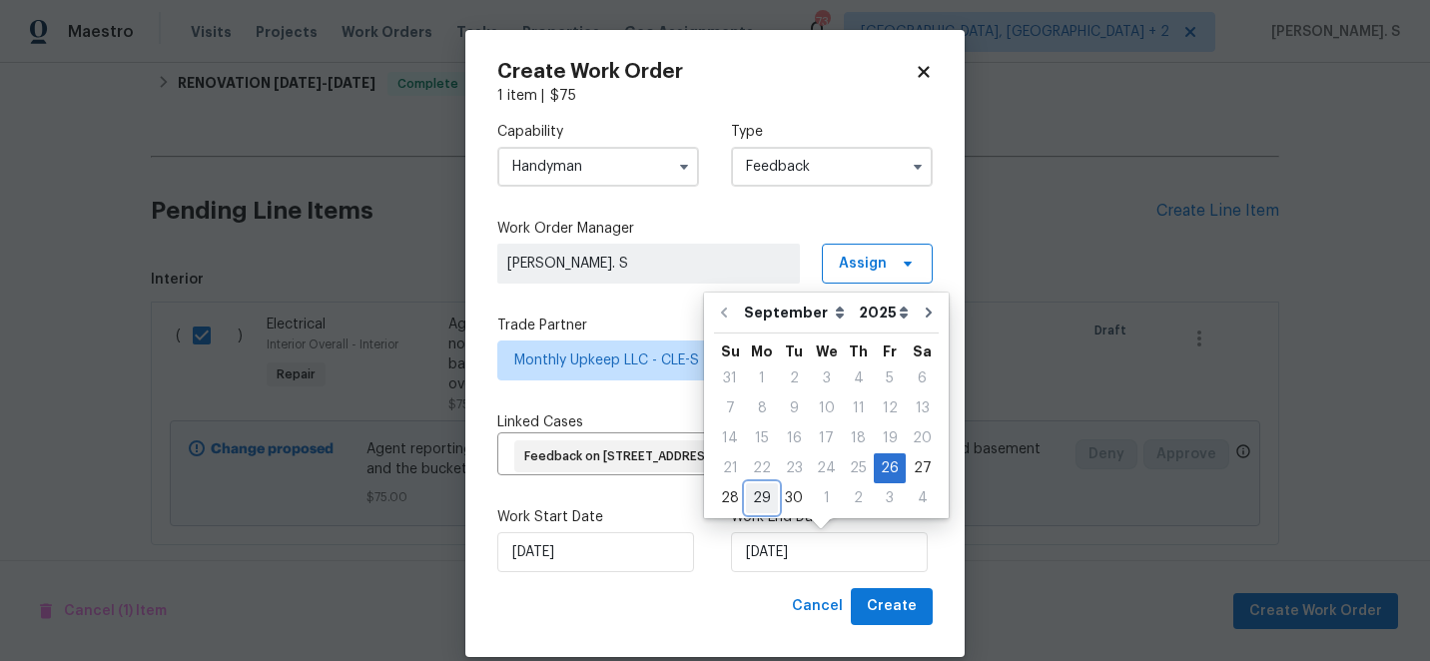
click at [766, 492] on div "29" at bounding box center [762, 498] width 32 height 28
type input "9/29/2025"
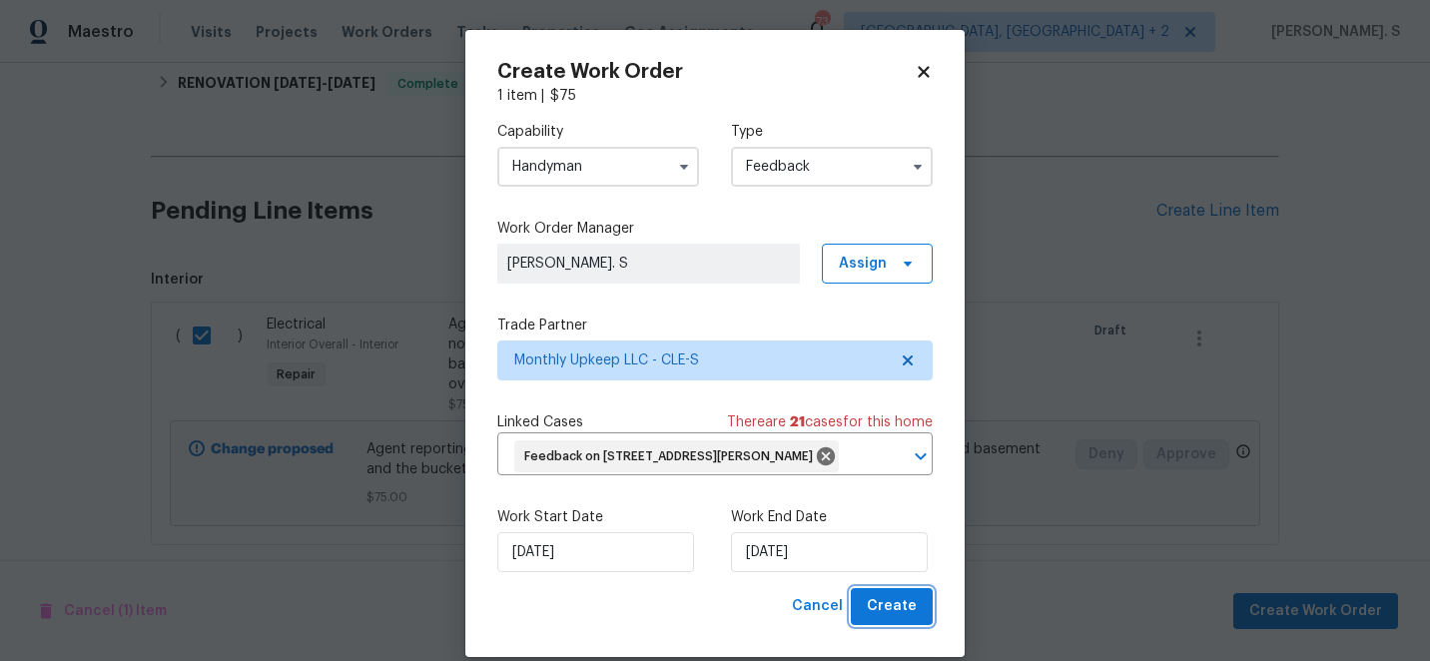
click at [913, 605] on span "Create" at bounding box center [892, 606] width 50 height 25
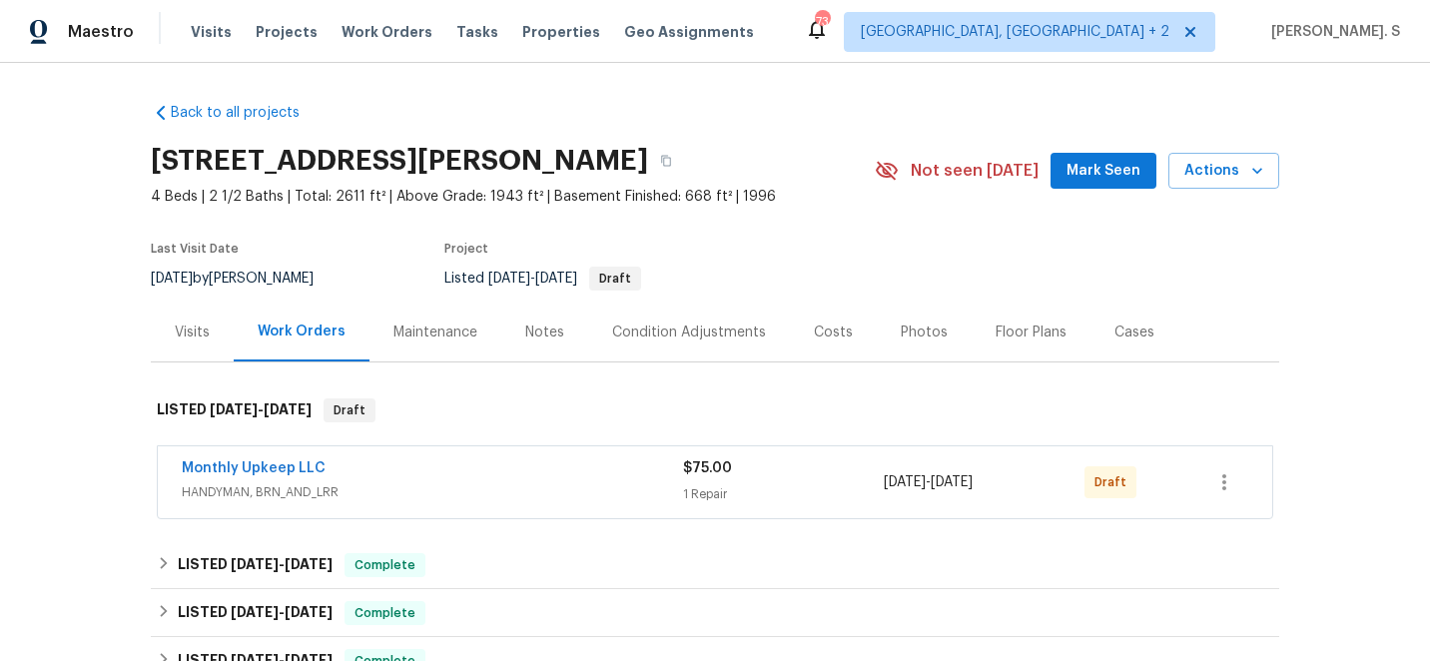
scroll to position [16, 0]
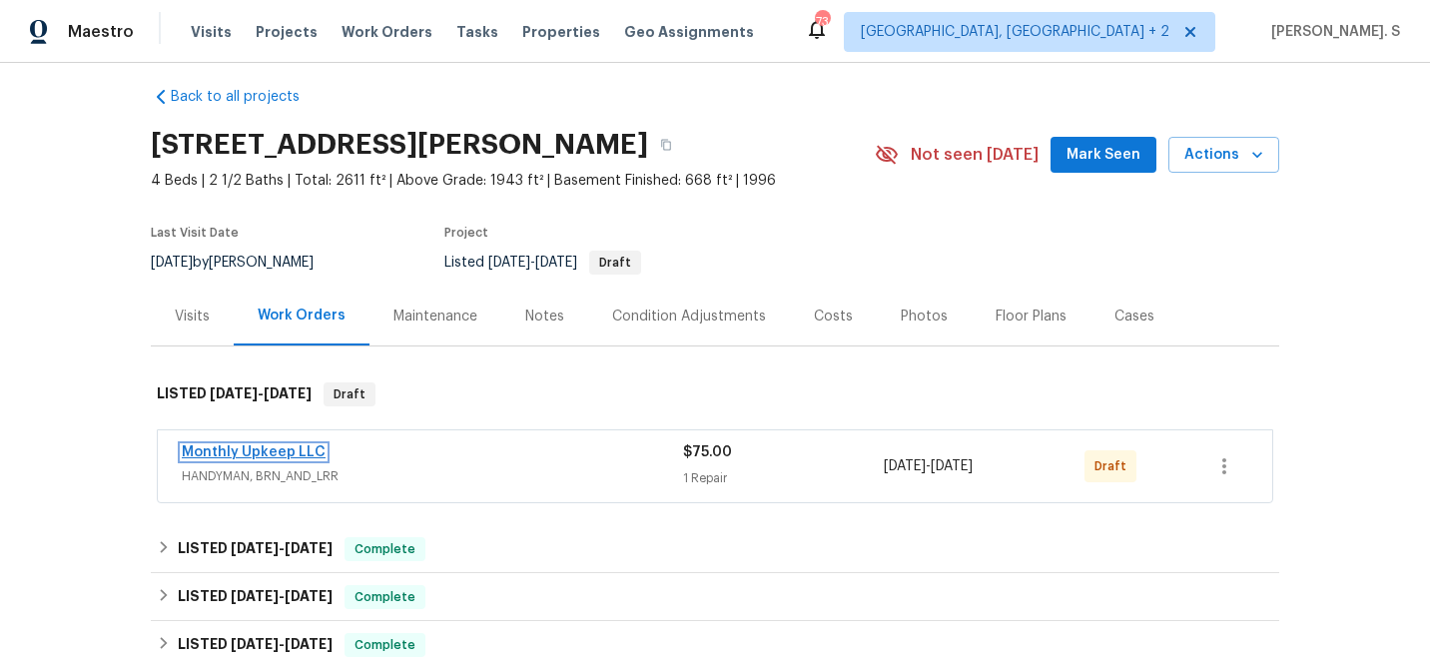
click at [228, 455] on link "Monthly Upkeep LLC" at bounding box center [254, 452] width 144 height 14
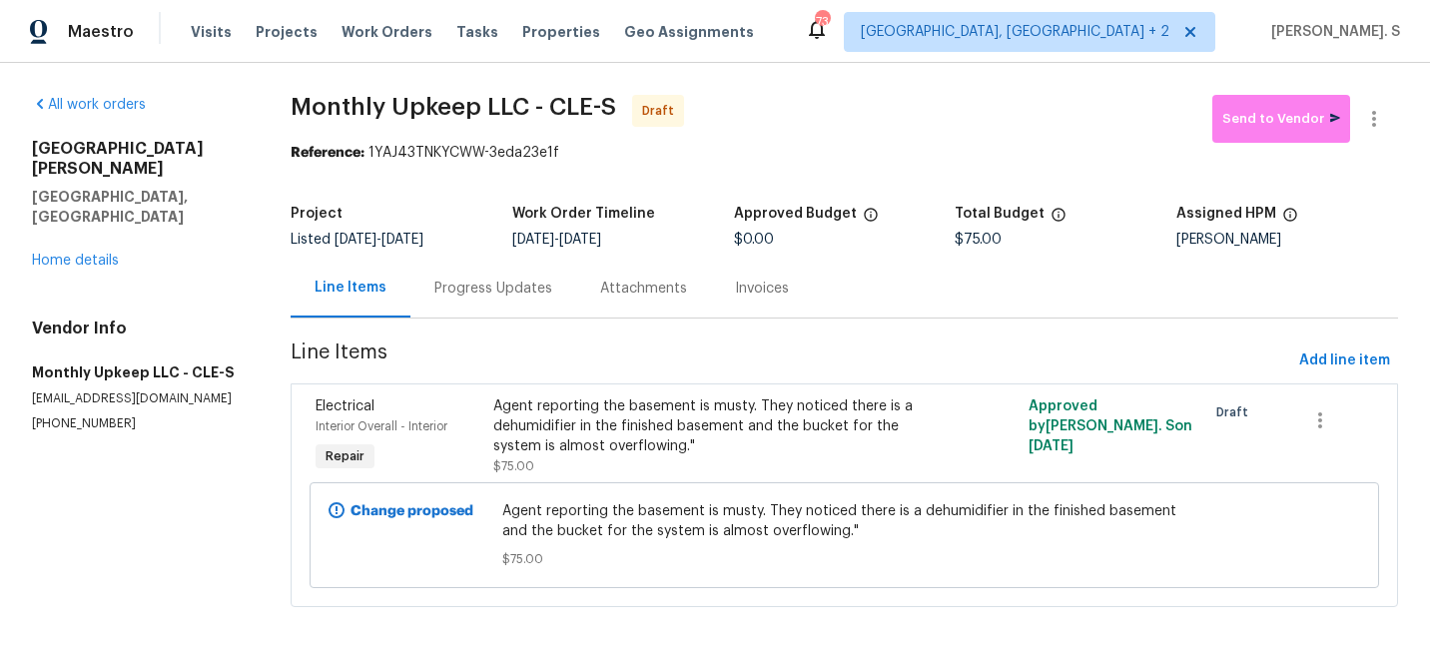
click at [480, 308] on div "Progress Updates" at bounding box center [493, 288] width 166 height 59
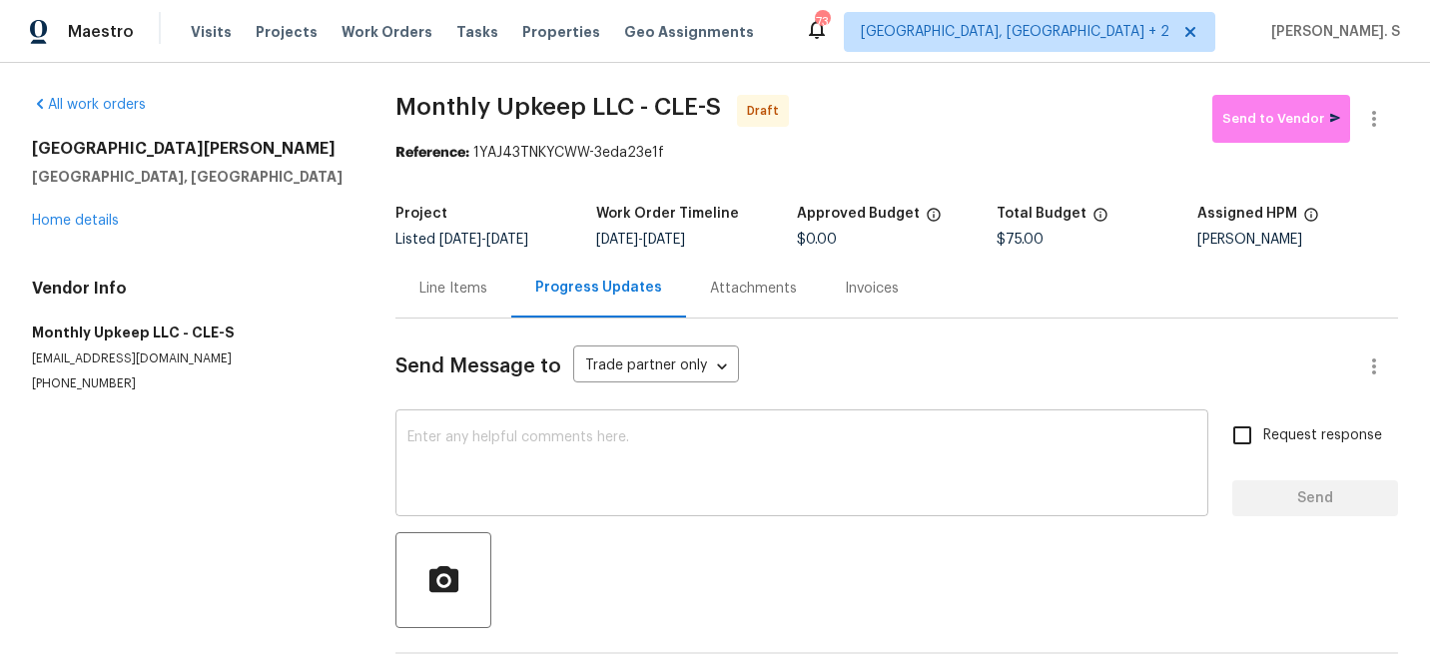
click at [545, 469] on textarea at bounding box center [801, 465] width 789 height 70
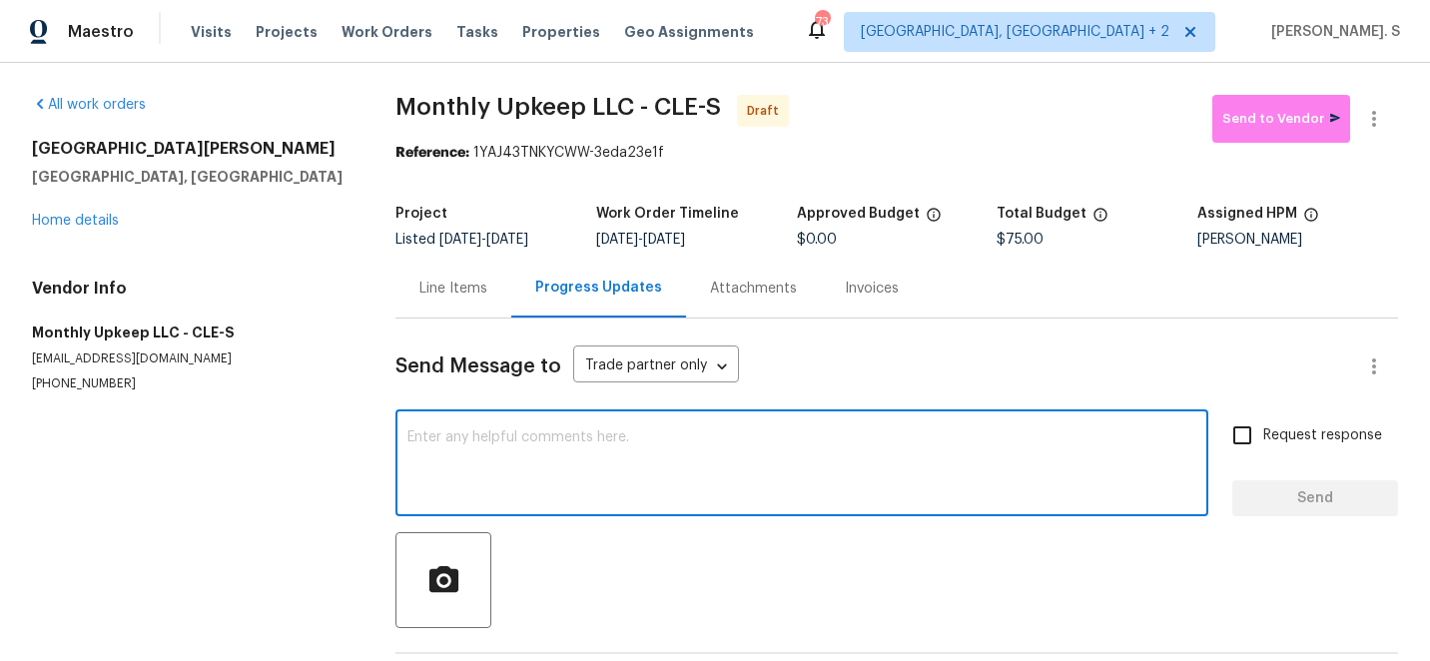
paste textarea "Hi this is Glory with Opendoor. I’m confirming you received the WO for the prop…"
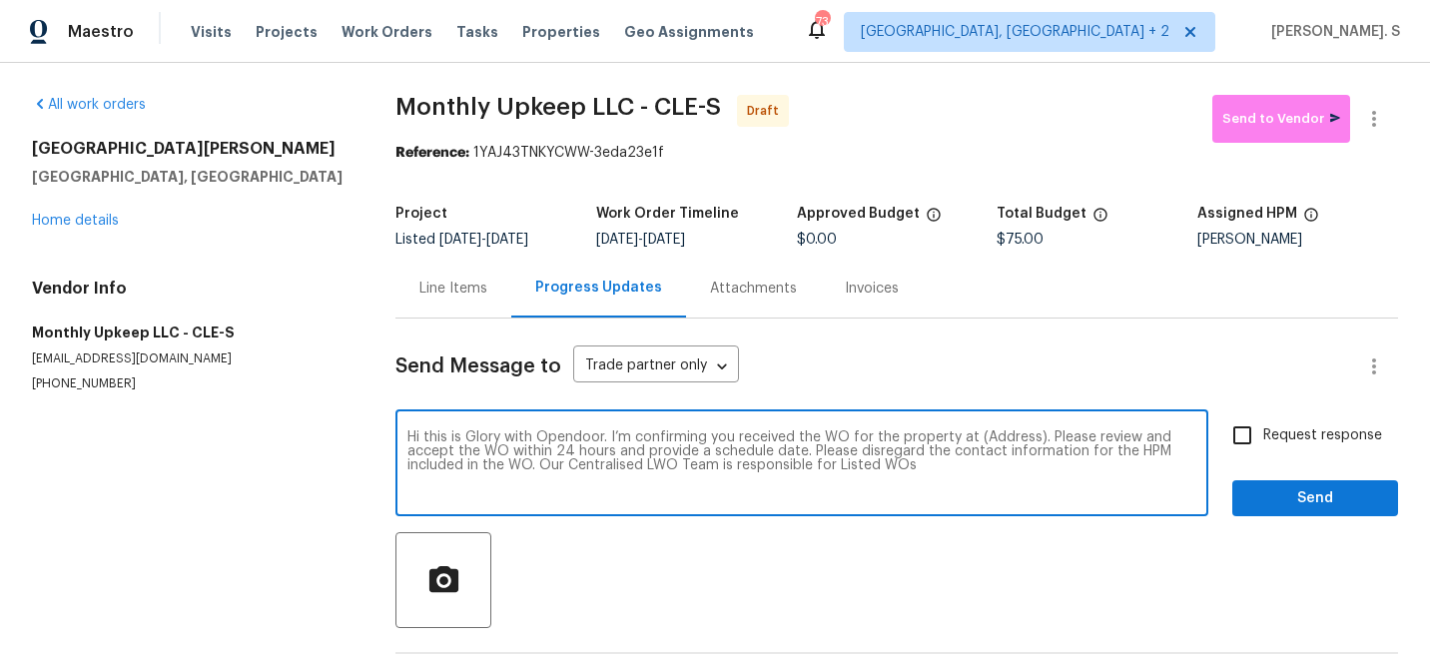
click at [1008, 437] on textarea "Hi this is Glory with Opendoor. I’m confirming you received the WO for the prop…" at bounding box center [801, 465] width 789 height 70
paste textarea "9740 Burton Dr, Twinsburg, OH 44087"
type textarea "Hi this is Glory with Opendoor. I’m confirming you received the WO for the prop…"
click at [1377, 129] on icon "button" at bounding box center [1374, 119] width 24 height 24
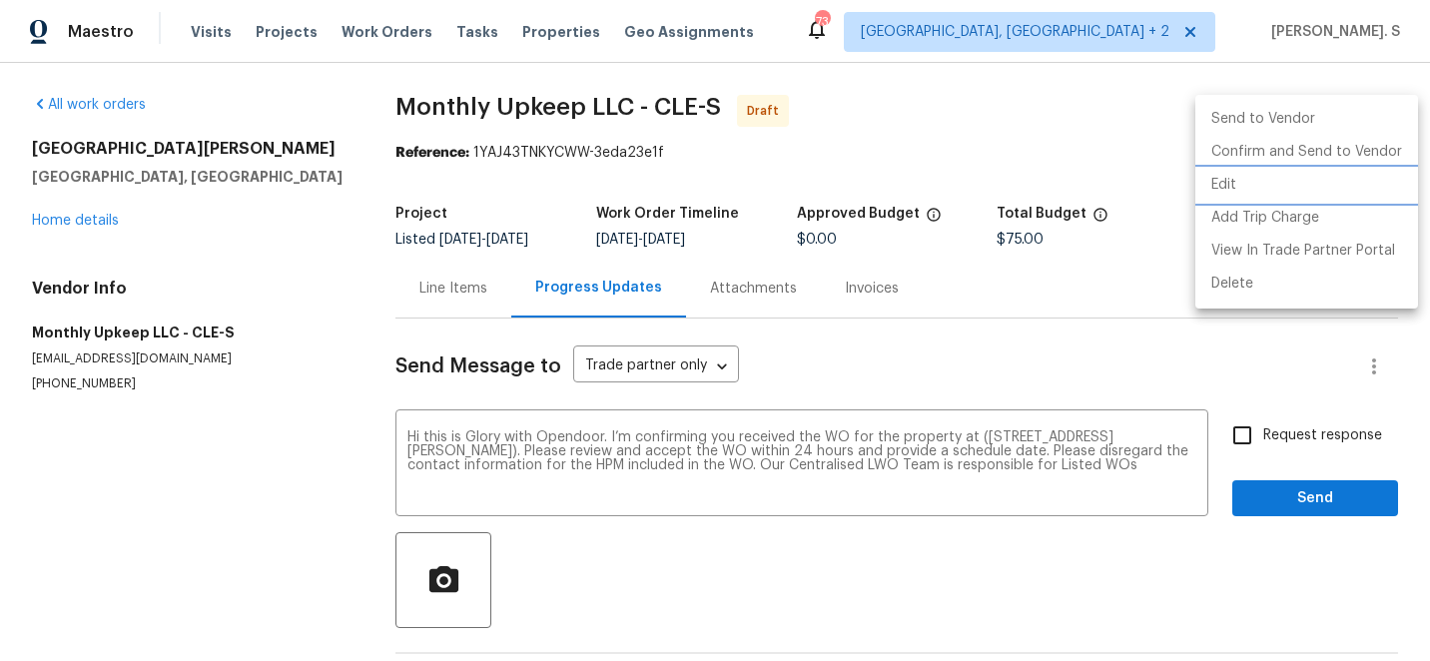
click at [1323, 179] on li "Edit" at bounding box center [1307, 185] width 223 height 33
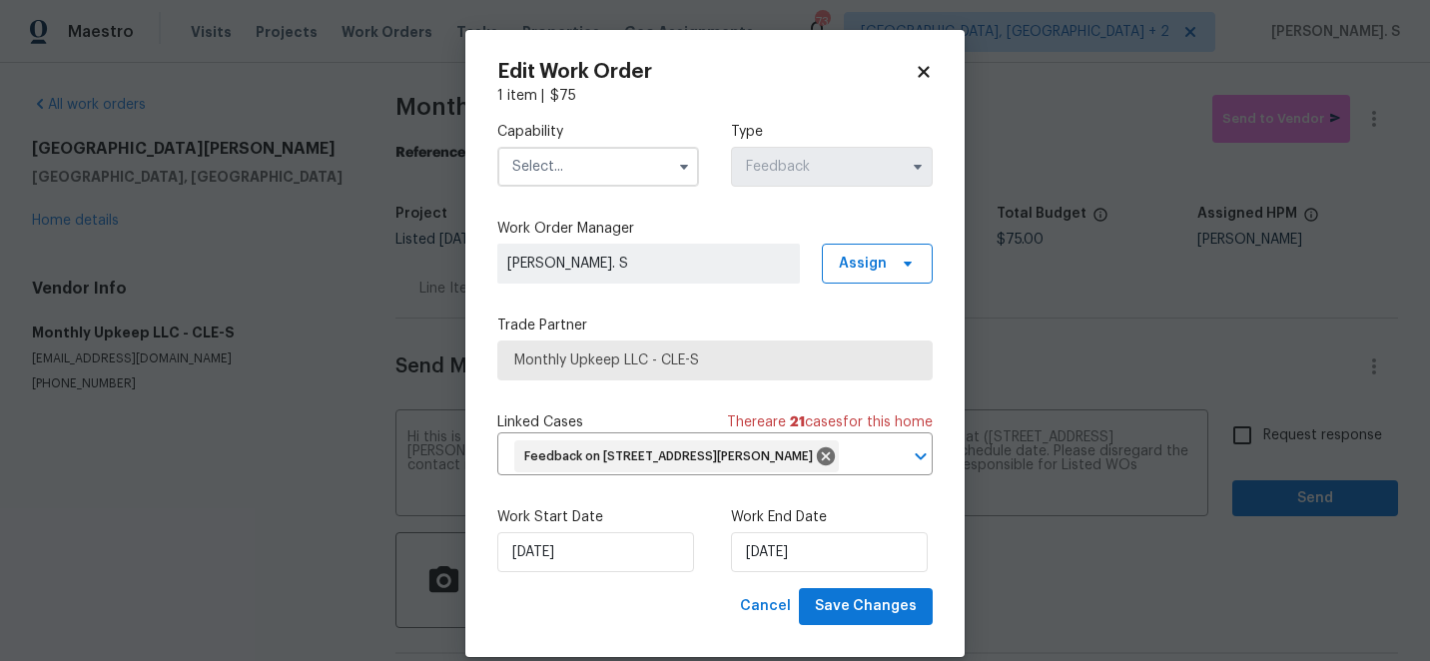
click at [650, 146] on div "Capability" at bounding box center [598, 154] width 202 height 65
click at [646, 175] on input "text" at bounding box center [598, 167] width 202 height 40
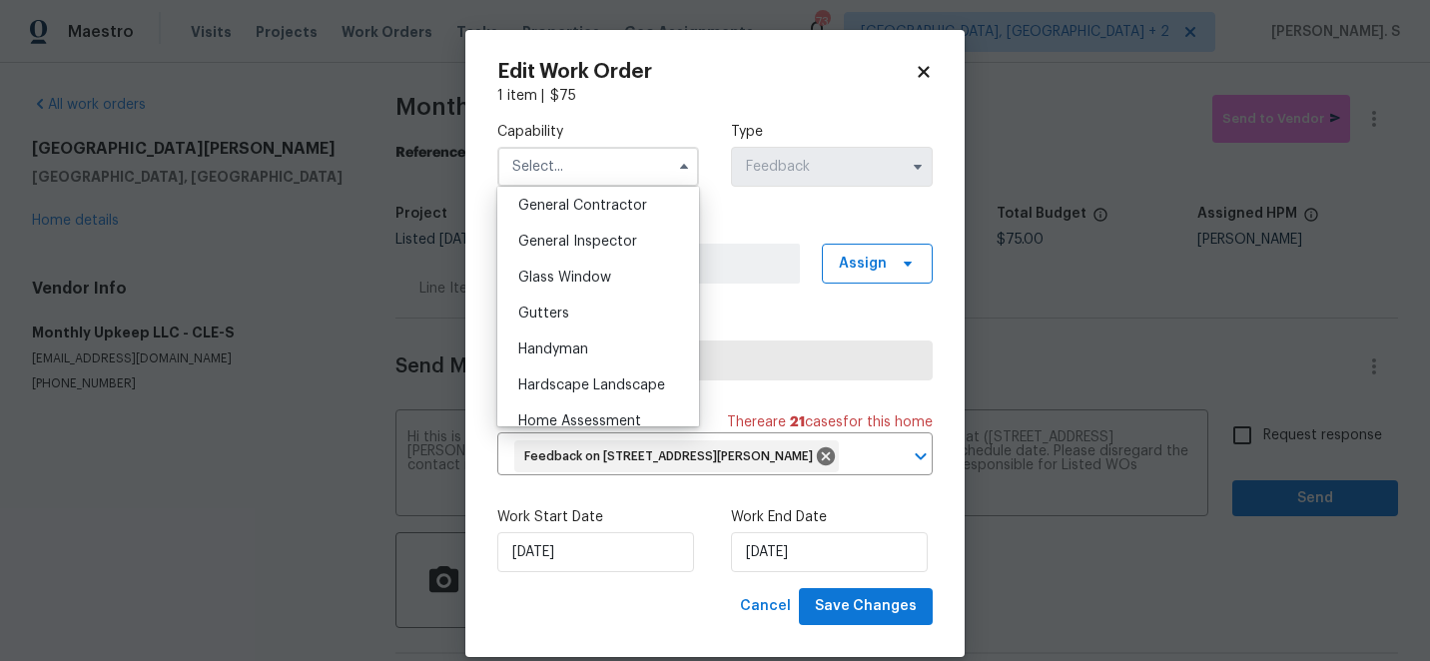
scroll to position [1026, 0]
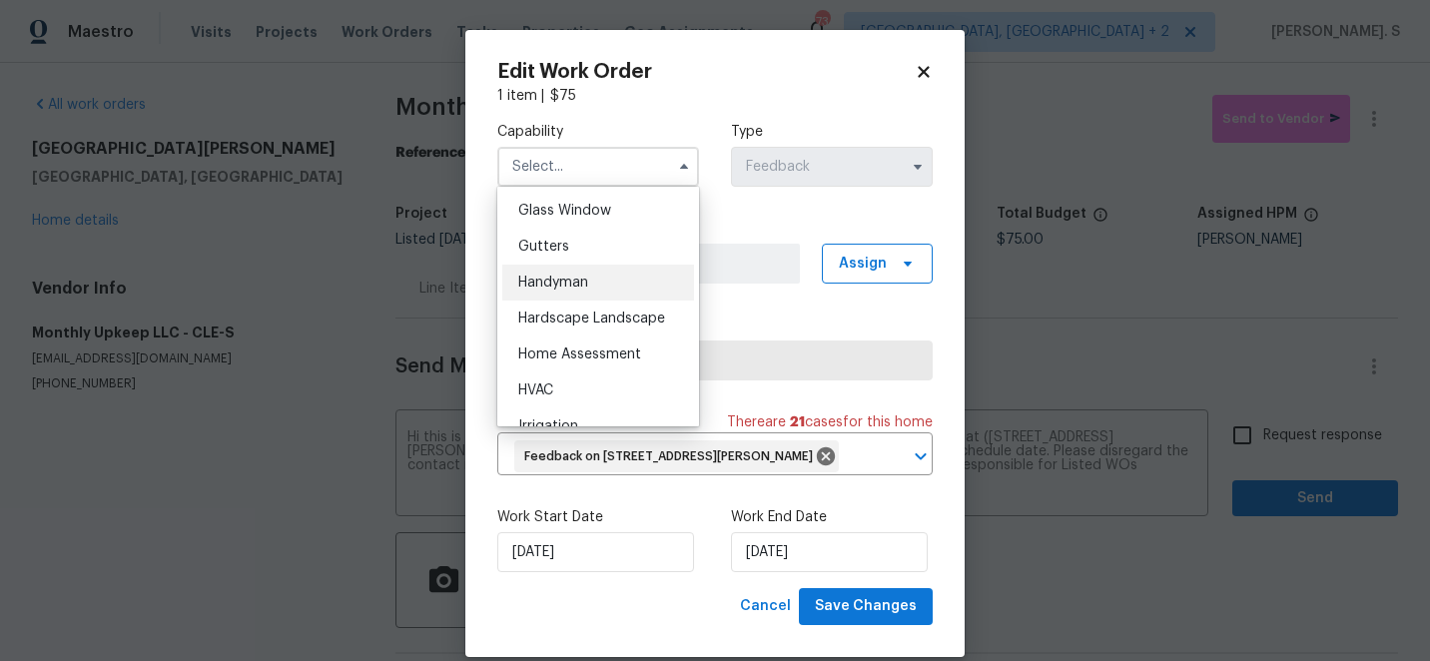
click at [619, 284] on div "Handyman" at bounding box center [598, 283] width 192 height 36
type input "Handyman"
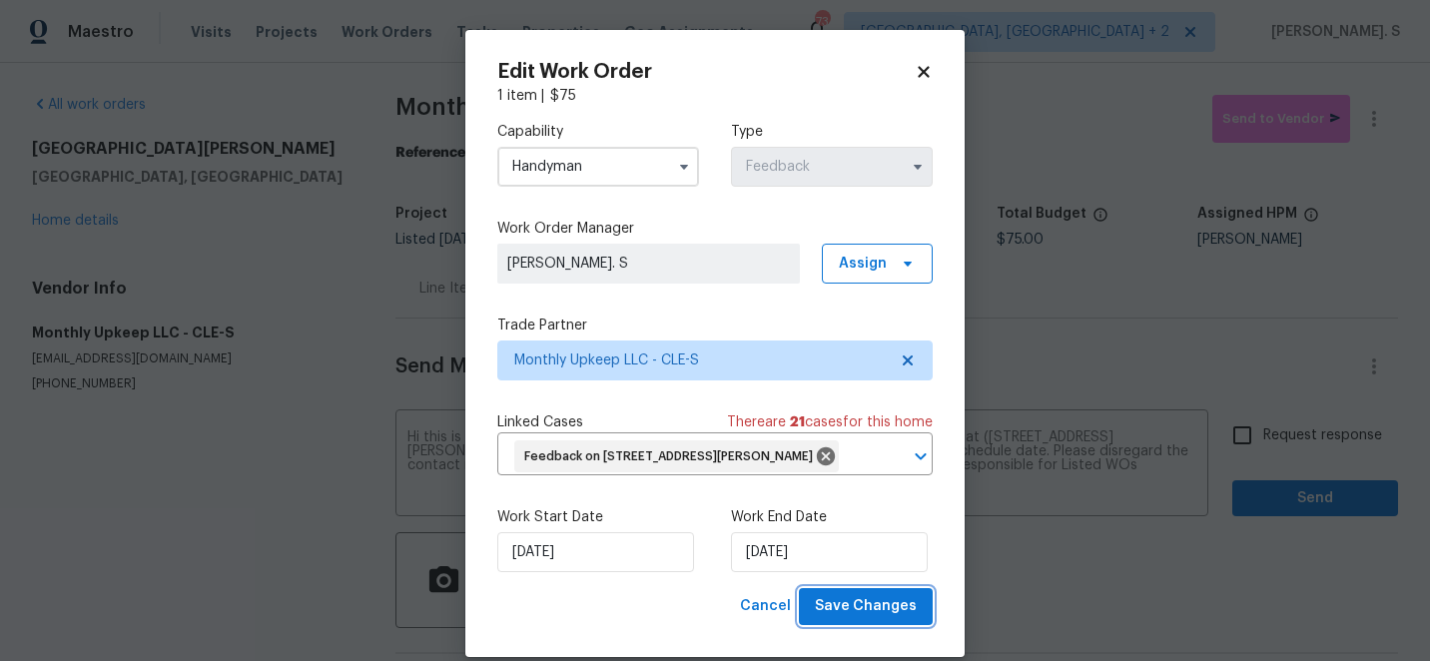
click at [869, 614] on span "Save Changes" at bounding box center [866, 606] width 102 height 25
click at [1266, 426] on body "Maestro Visits Projects Work Orders Tasks Properties Geo Assignments 73 Albuque…" at bounding box center [715, 330] width 1430 height 661
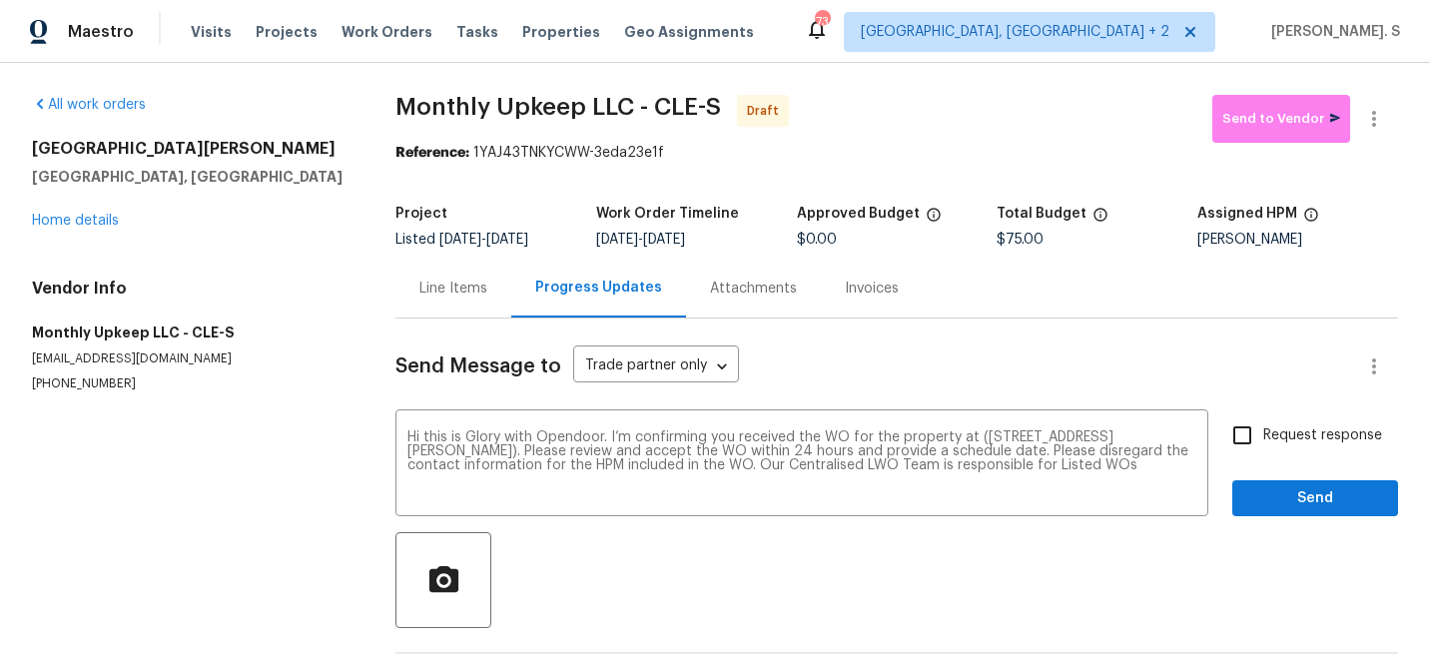
click at [1266, 426] on span "Request response" at bounding box center [1322, 435] width 119 height 21
click at [1263, 426] on input "Request response" at bounding box center [1242, 435] width 42 height 42
checkbox input "true"
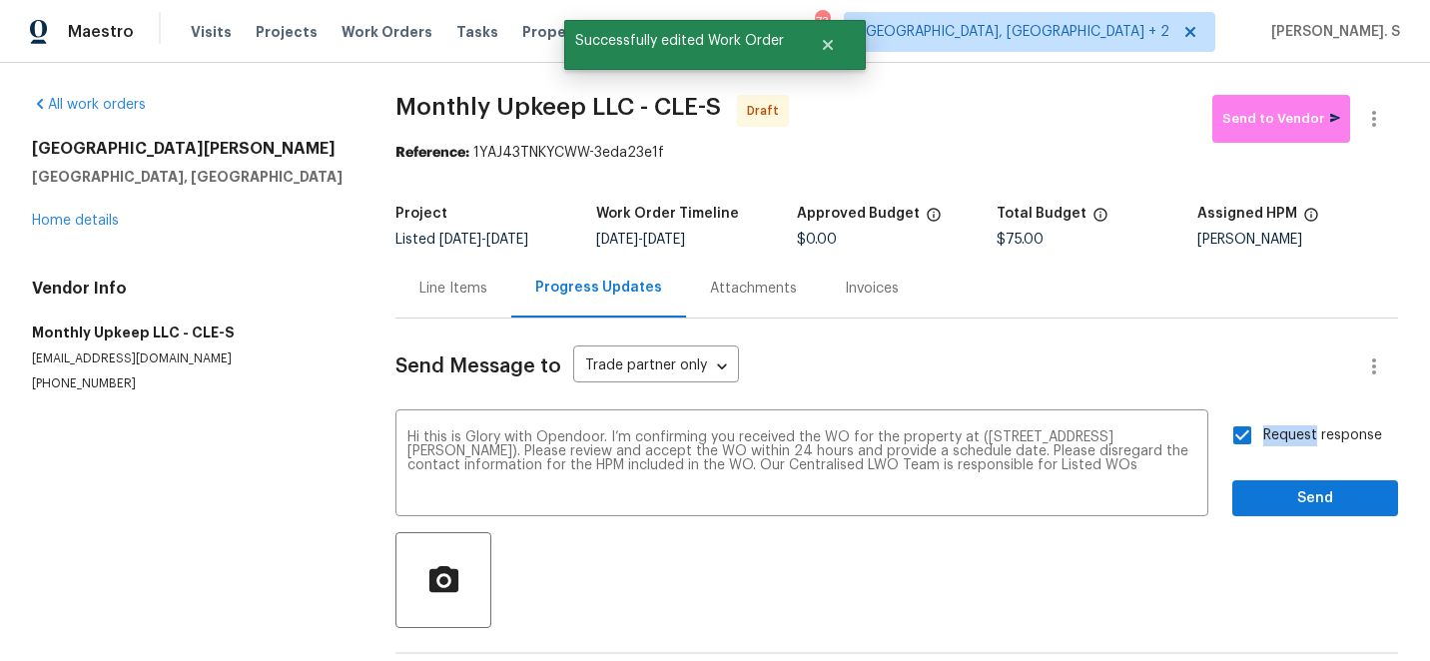
click at [1275, 534] on div at bounding box center [897, 580] width 1003 height 96
click at [1294, 498] on span "Send" at bounding box center [1315, 498] width 134 height 25
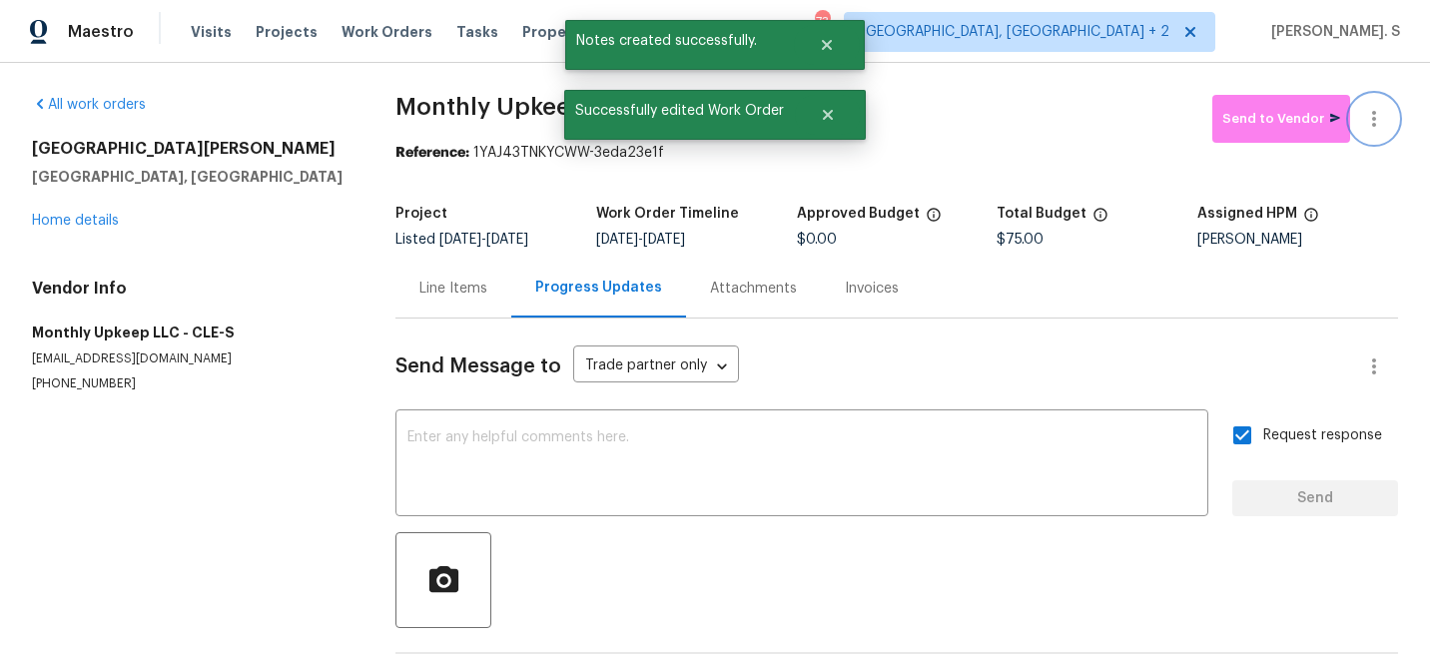
click at [1383, 121] on icon "button" at bounding box center [1374, 119] width 24 height 24
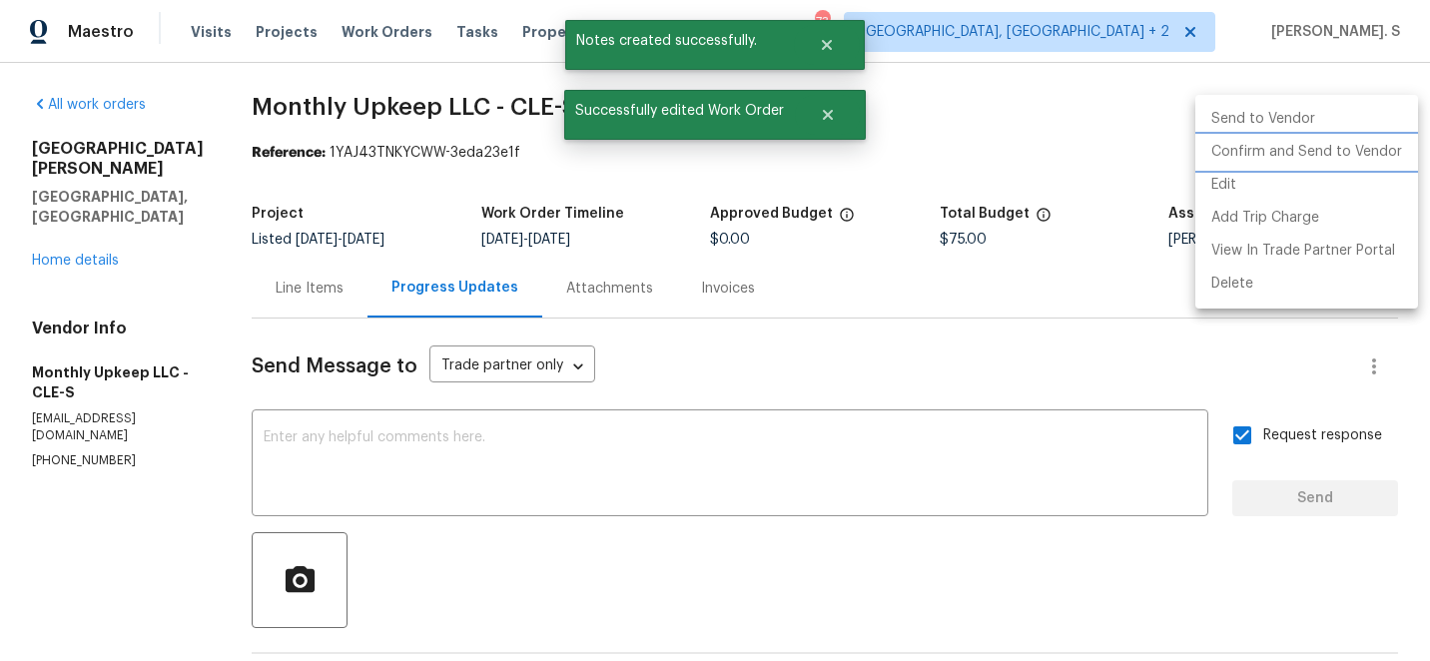
click at [1356, 148] on li "Confirm and Send to Vendor" at bounding box center [1307, 152] width 223 height 33
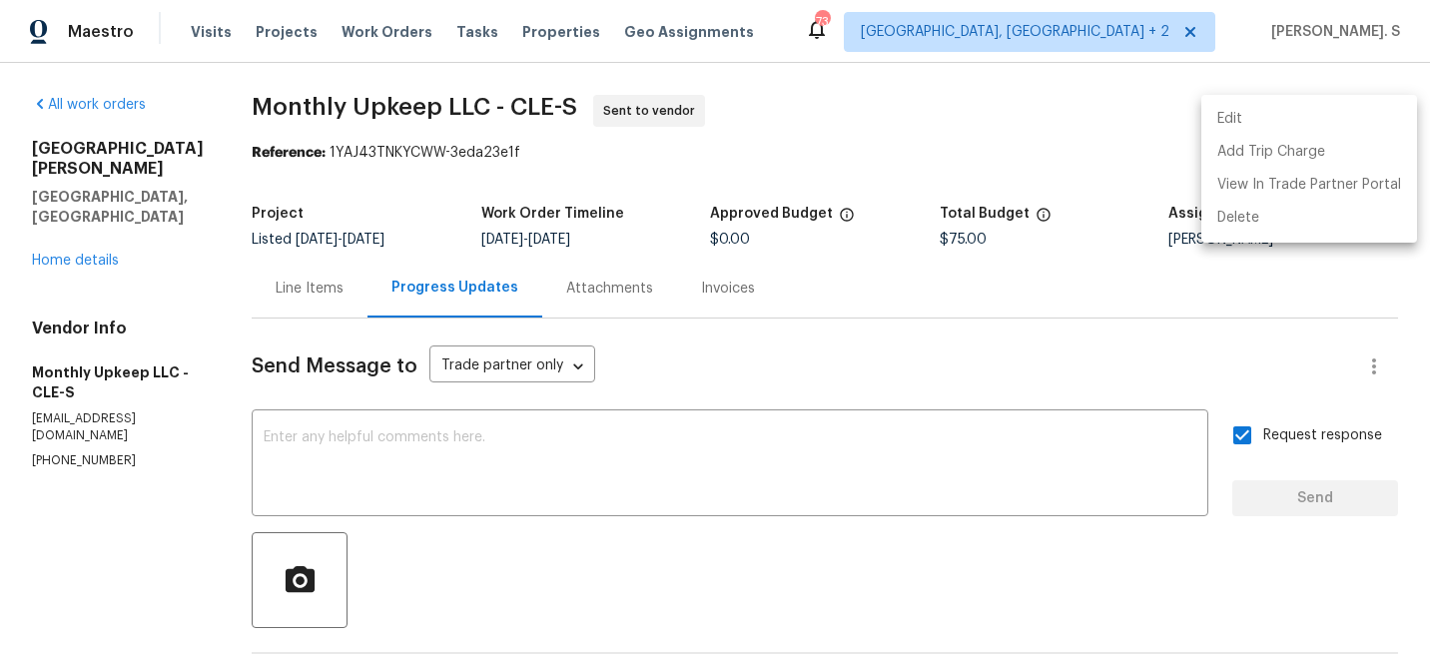
click at [555, 446] on div at bounding box center [715, 330] width 1430 height 661
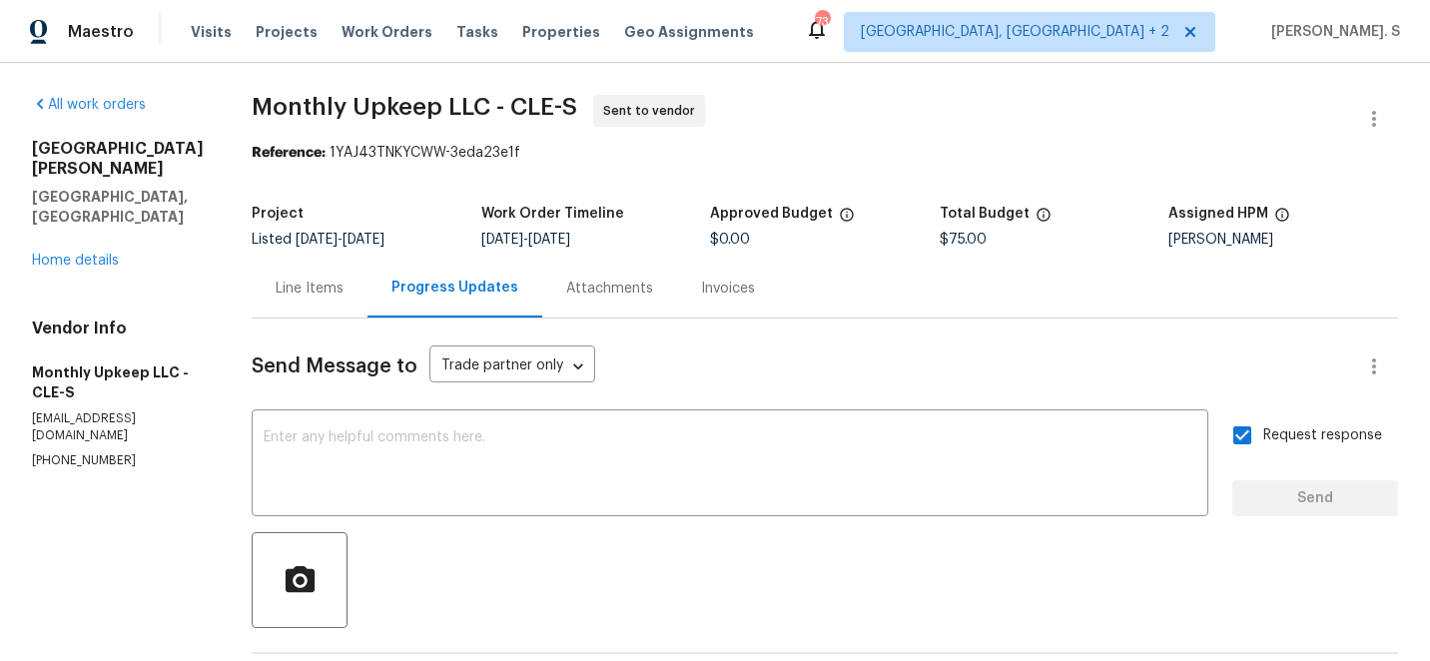
click at [555, 446] on textarea at bounding box center [730, 465] width 933 height 70
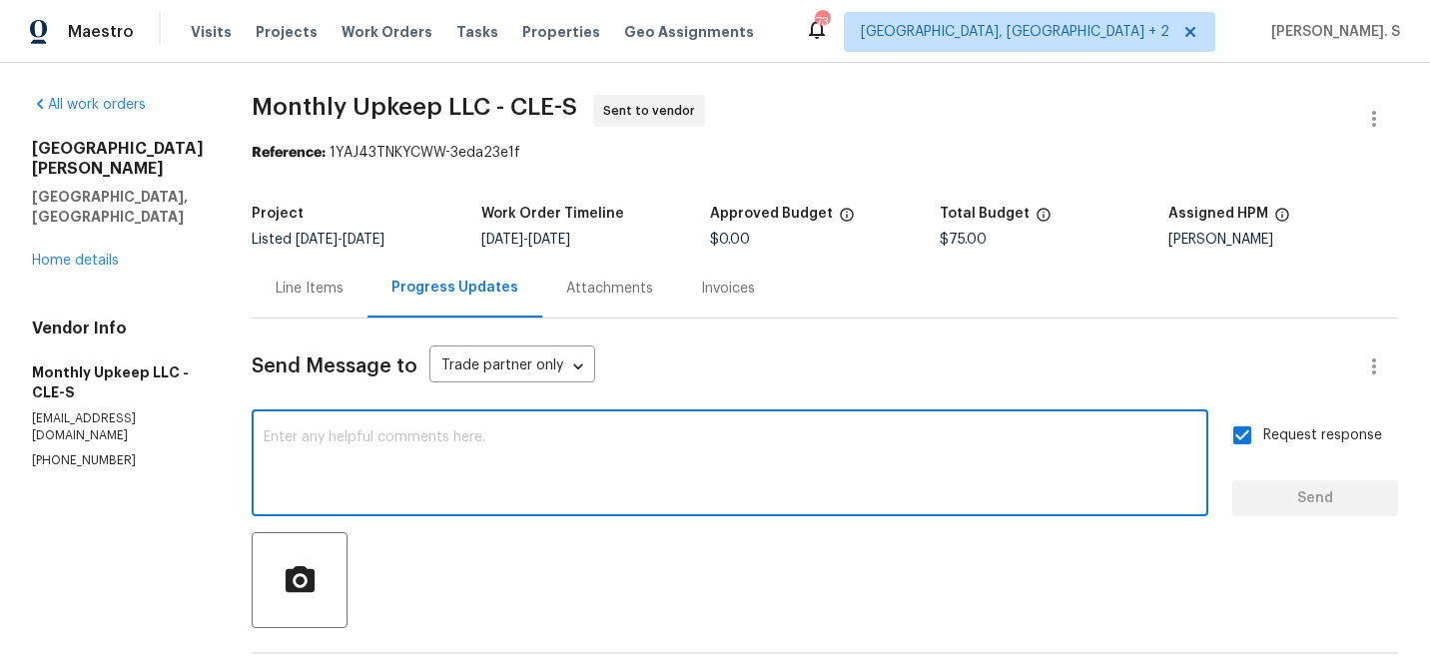
paste textarea "The Work Orders must include before-photos (both close-up and wide-angle) and a…"
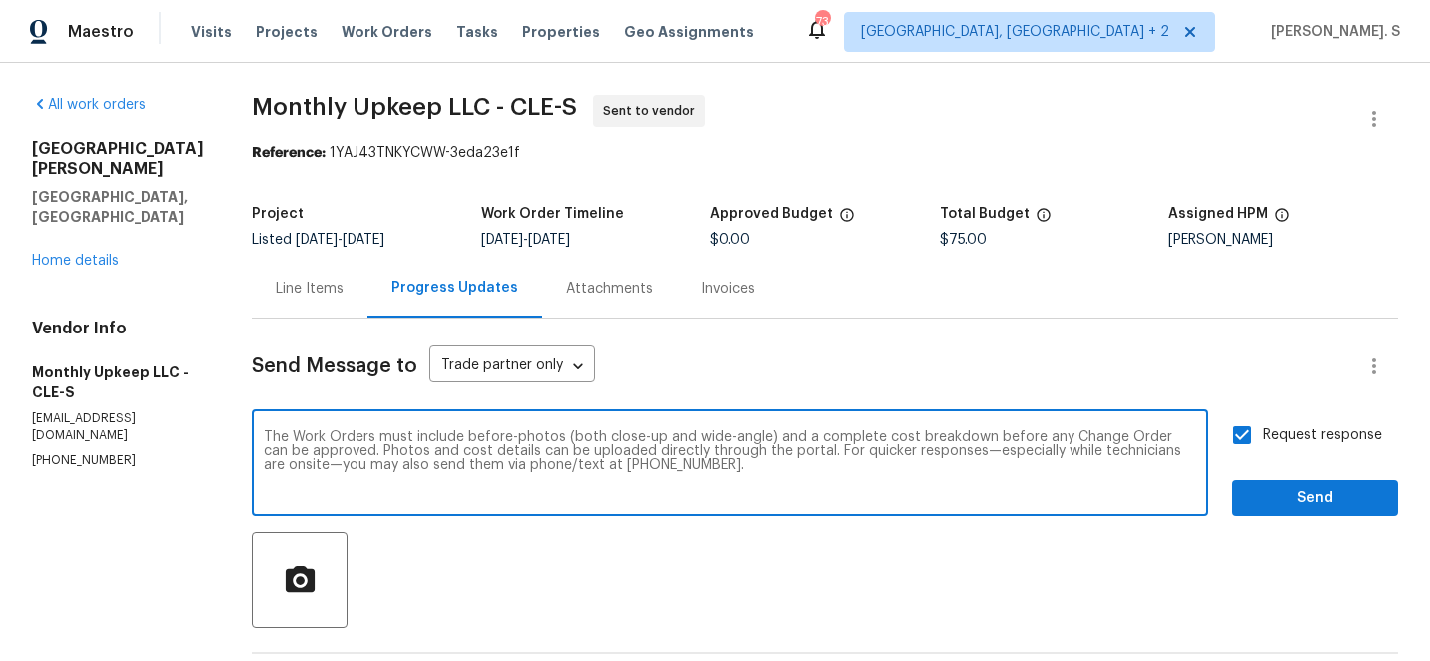
type textarea "The Work Orders must include before-photos (both close-up and wide-angle) and a…"
click at [1284, 505] on span "Send" at bounding box center [1315, 498] width 134 height 25
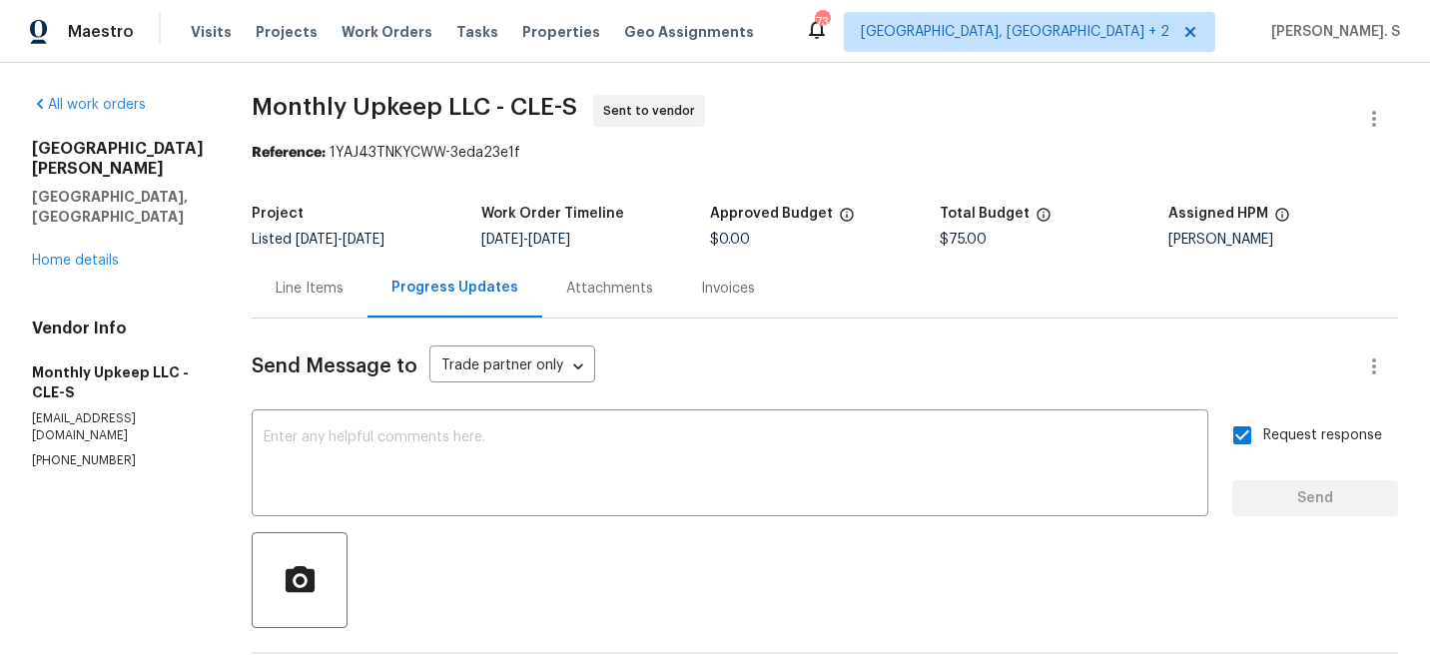
click at [524, 121] on span "Monthly Upkeep LLC - CLE-S Sent to vendor" at bounding box center [801, 119] width 1099 height 48
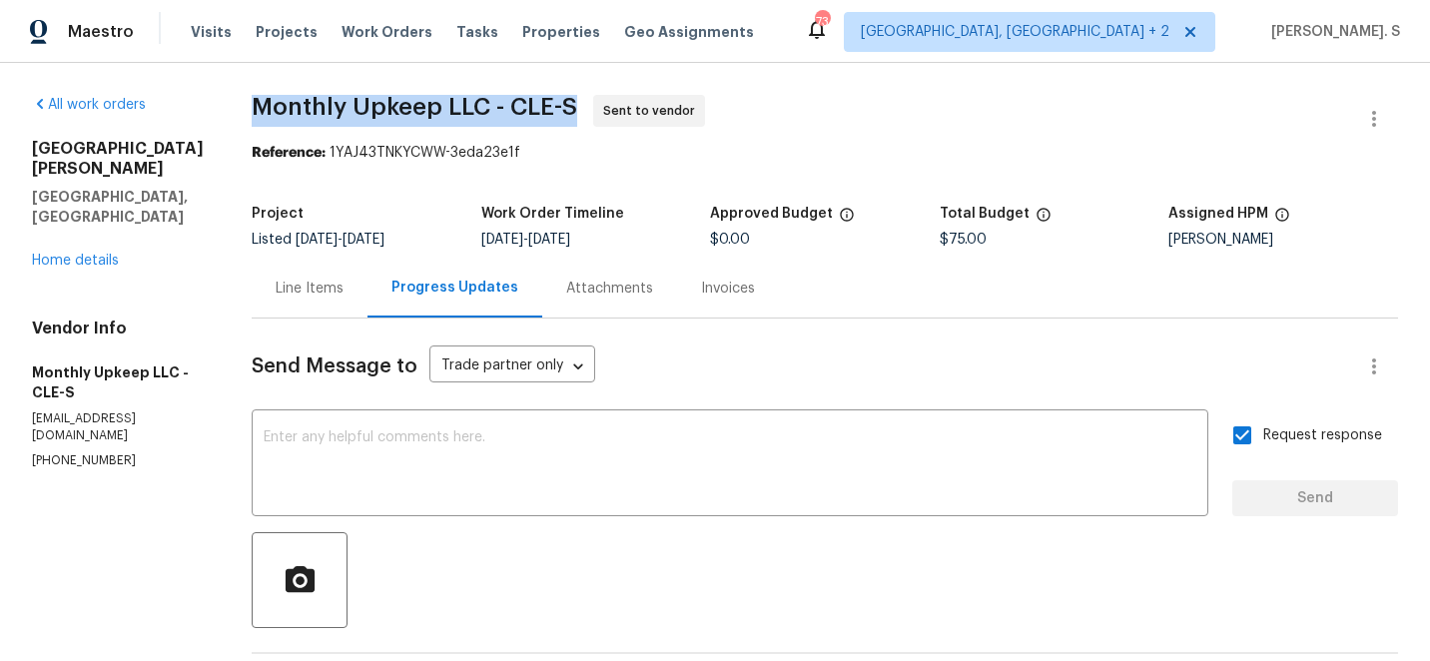
copy span "Monthly Upkeep LLC - CLE-S"
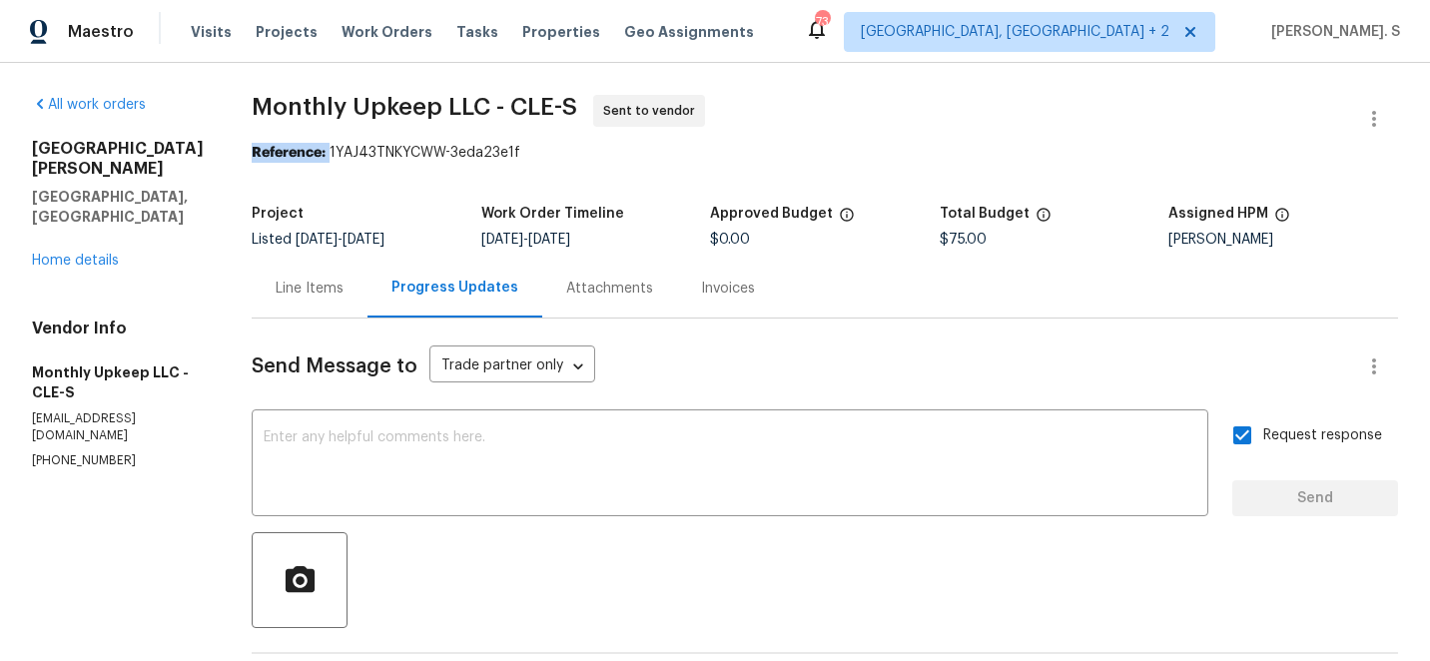
drag, startPoint x: 315, startPoint y: 149, endPoint x: 540, endPoint y: 137, distance: 226.0
click at [543, 137] on section "Monthly Upkeep LLC - CLE-S Sent to vendor Reference: 1YAJ43TNKYCWW-3eda23e1f Pr…" at bounding box center [825, 560] width 1147 height 931
copy section "Reference:"
drag, startPoint x: 509, startPoint y: 145, endPoint x: 315, endPoint y: 146, distance: 194.8
click at [315, 146] on div "Reference: 1YAJ43TNKYCWW-3eda23e1f" at bounding box center [825, 153] width 1147 height 20
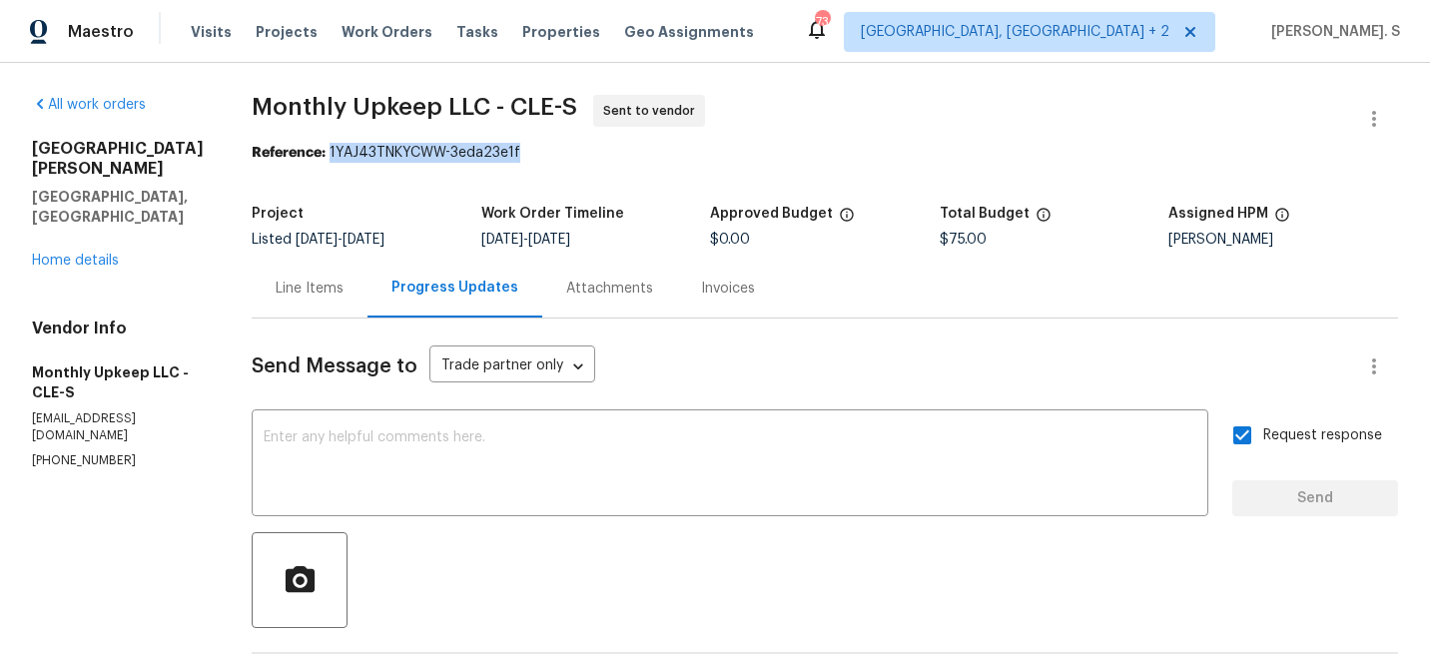
copy div "1YAJ43TNKYCWW-3eda23e1f"
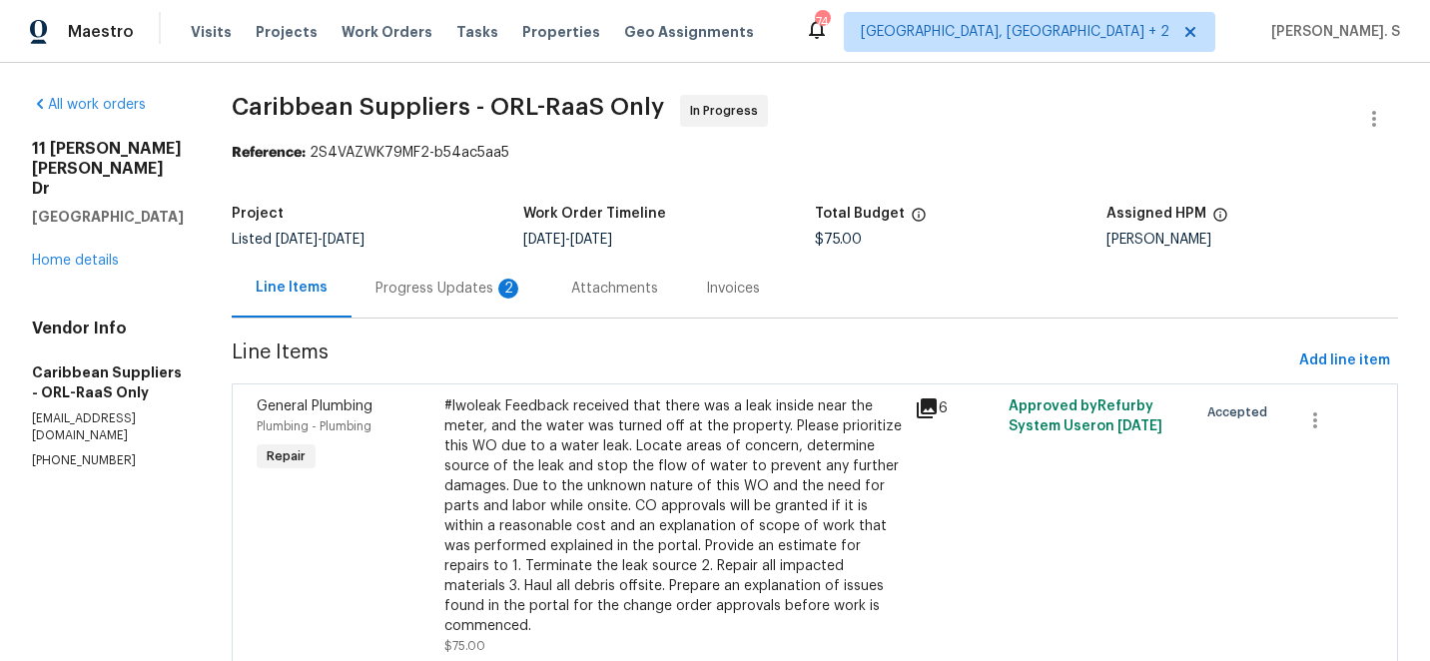
click at [488, 263] on div "Progress Updates 2" at bounding box center [450, 288] width 196 height 59
click at [352, 263] on div "Line Items" at bounding box center [292, 288] width 120 height 59
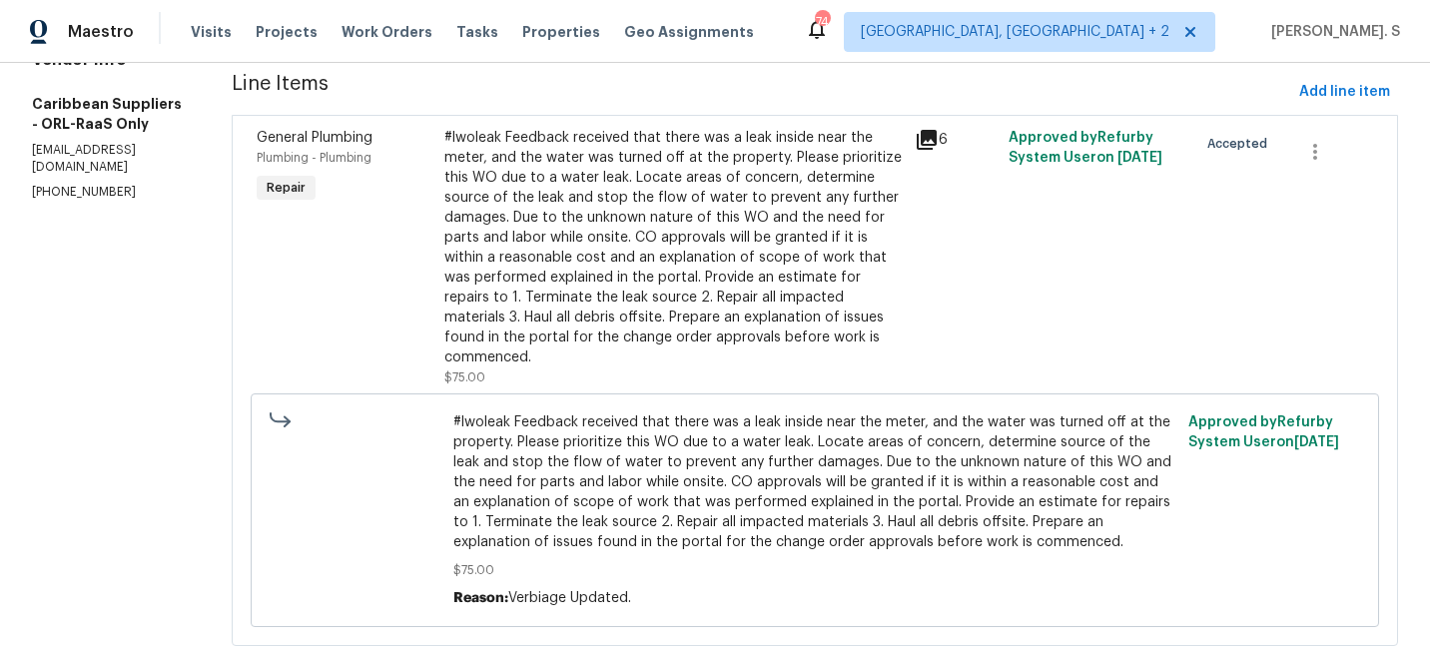
scroll to position [311, 0]
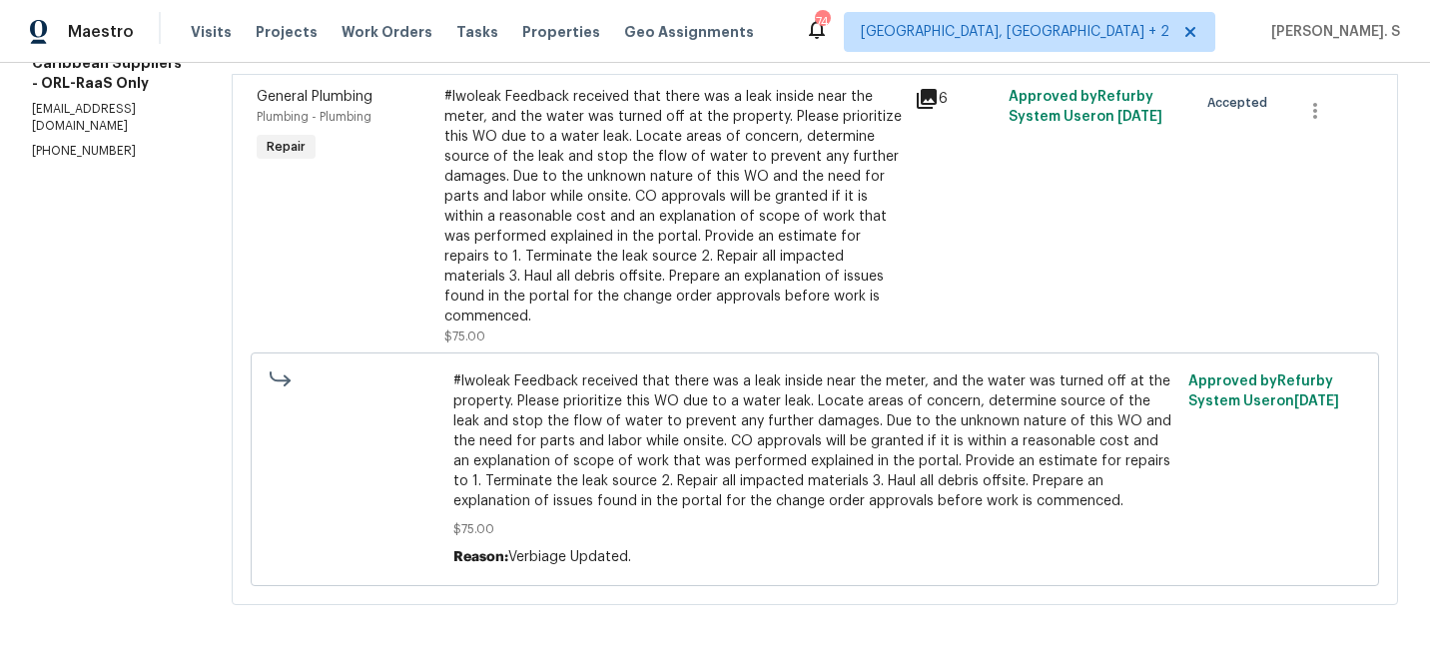
click at [488, 263] on div "#lwoleak Feedback received that there was a leak inside near the meter, and the…" at bounding box center [673, 207] width 458 height 240
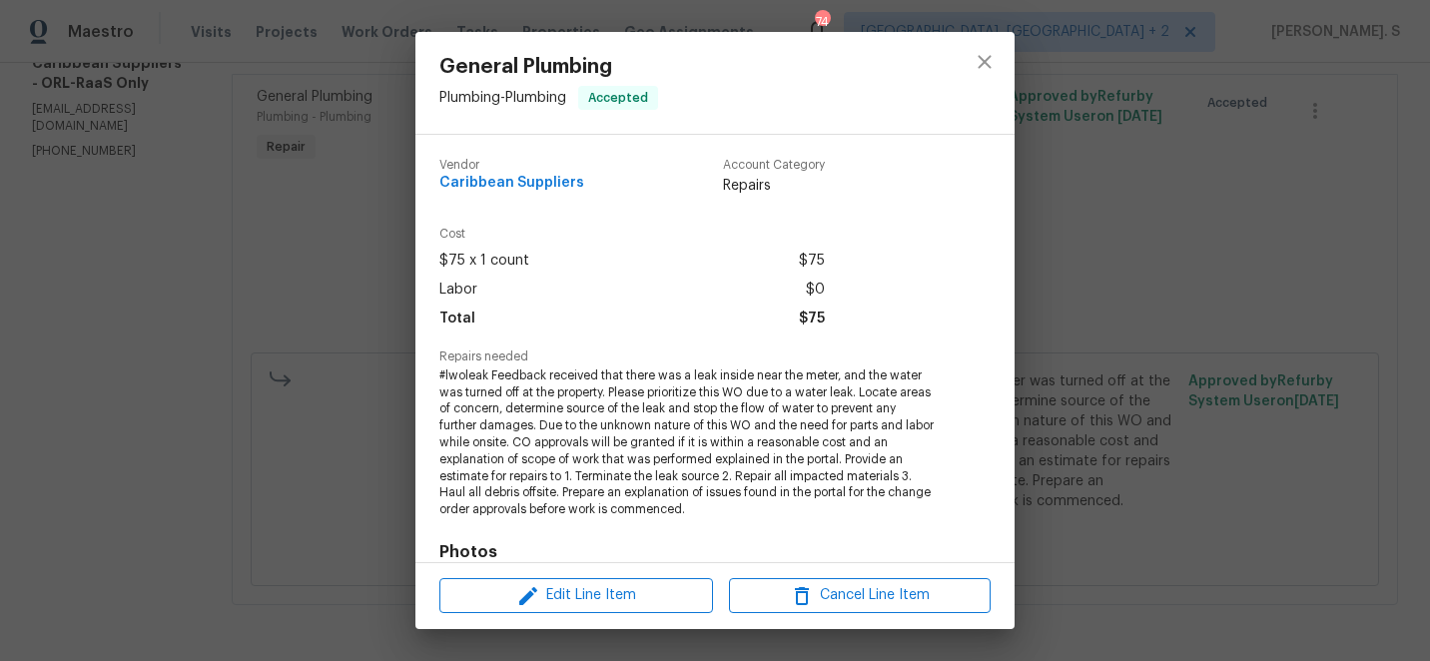
click at [498, 575] on div "Edit Line Item Cancel Line Item" at bounding box center [714, 595] width 599 height 67
click at [500, 585] on span "Edit Line Item" at bounding box center [576, 595] width 262 height 25
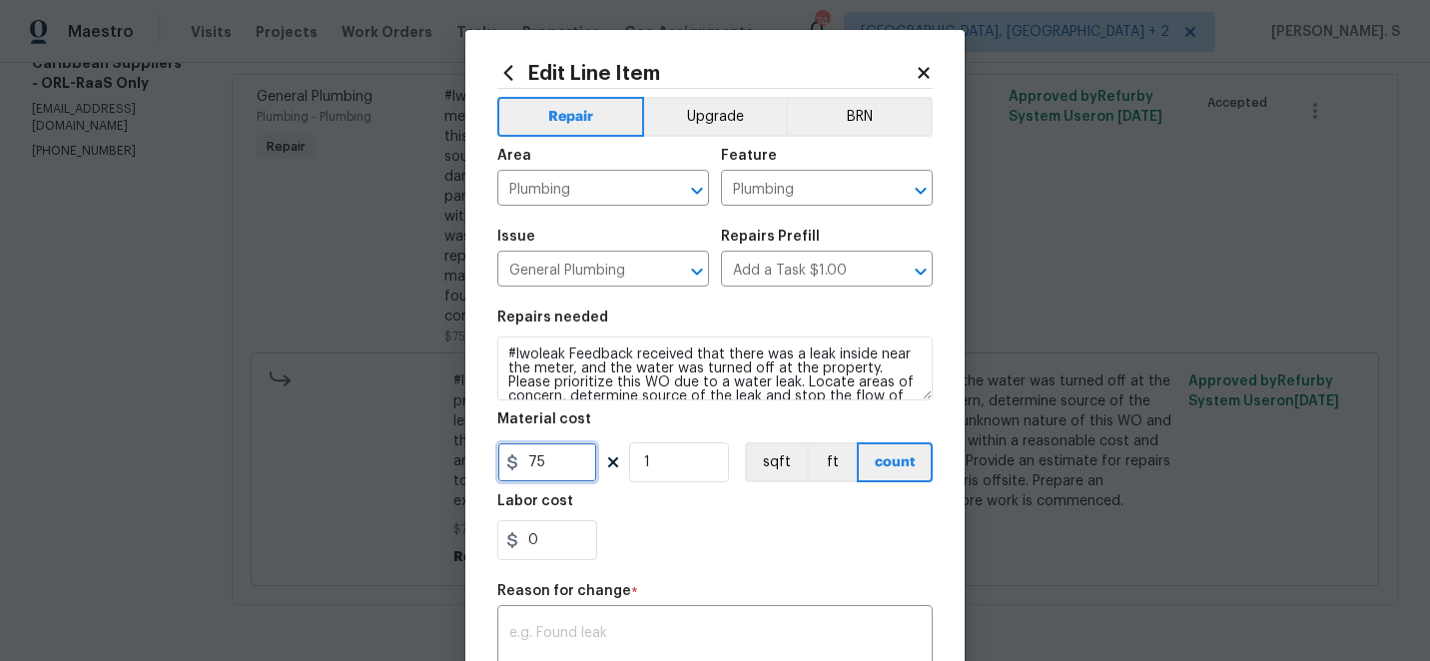
click at [539, 461] on input "75" at bounding box center [547, 462] width 100 height 40
type input "1300"
click at [744, 622] on div "x ​" at bounding box center [714, 647] width 435 height 74
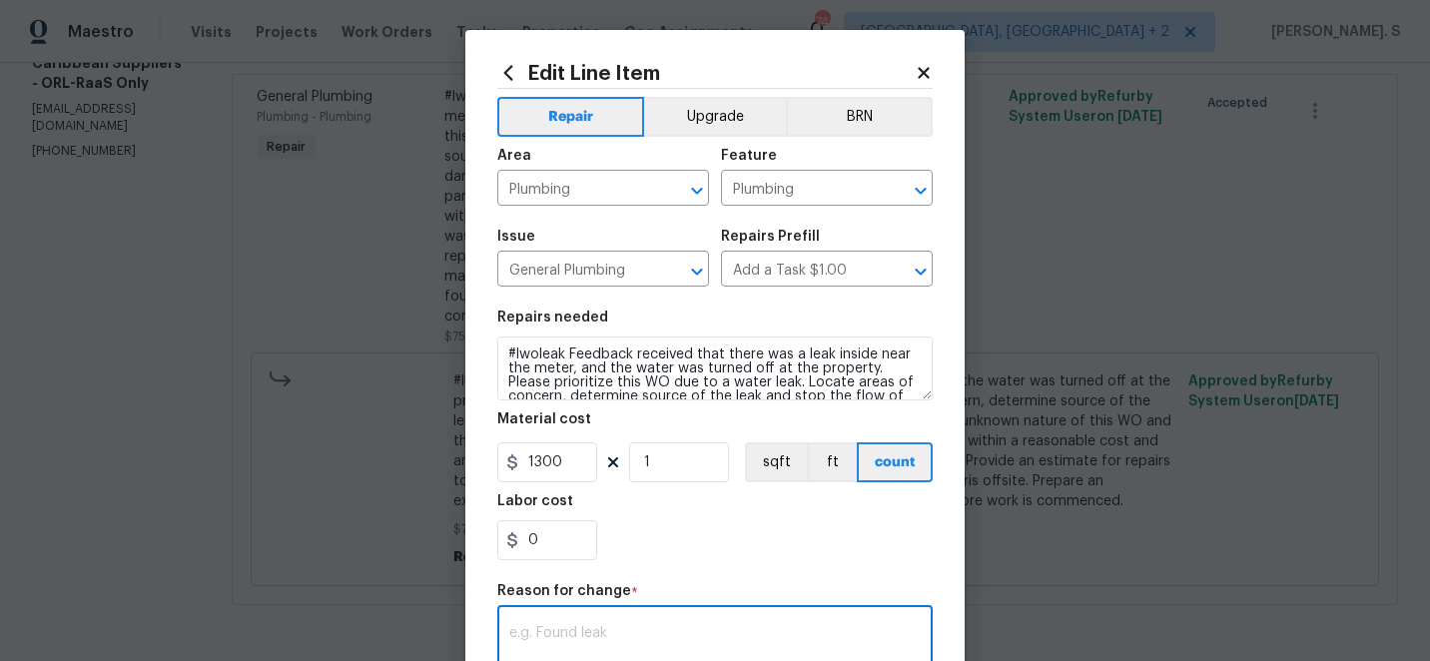
paste textarea "(GJ) Updated cost per BR team approval."
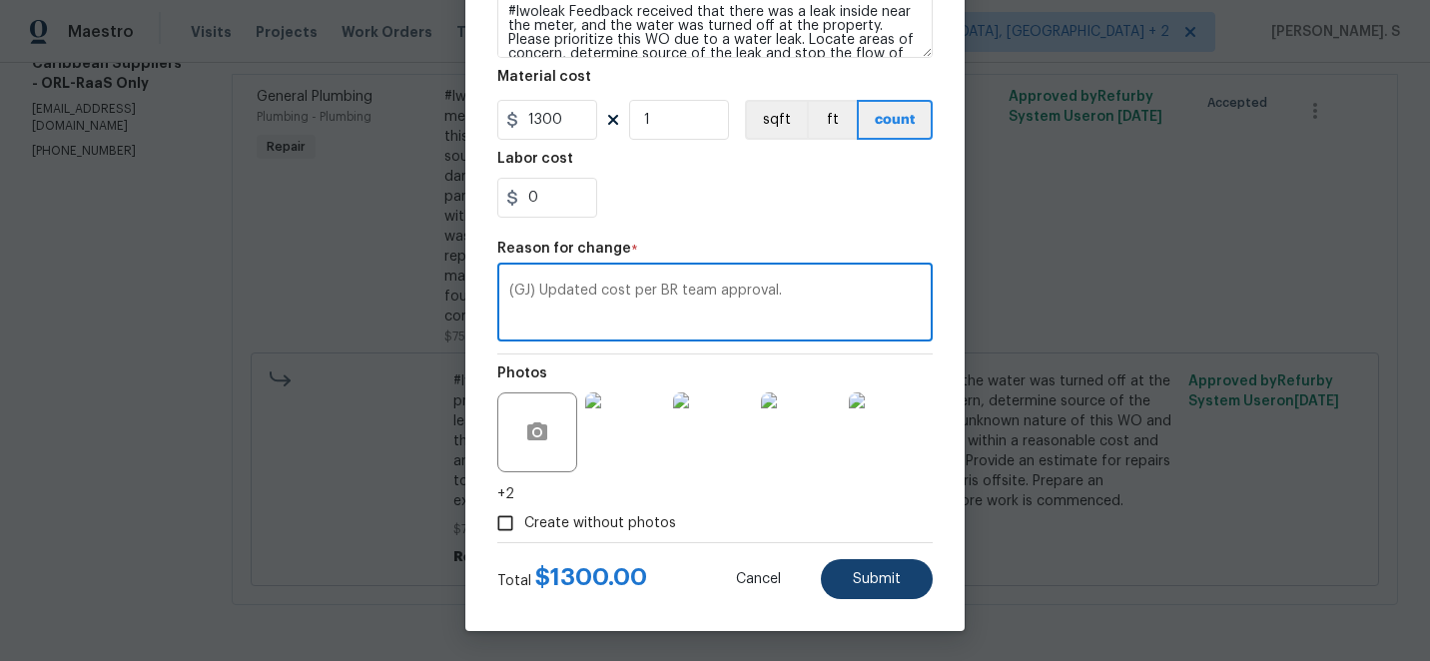
type textarea "(GJ) Updated cost per BR team approval."
click at [837, 595] on button "Submit" at bounding box center [877, 579] width 112 height 40
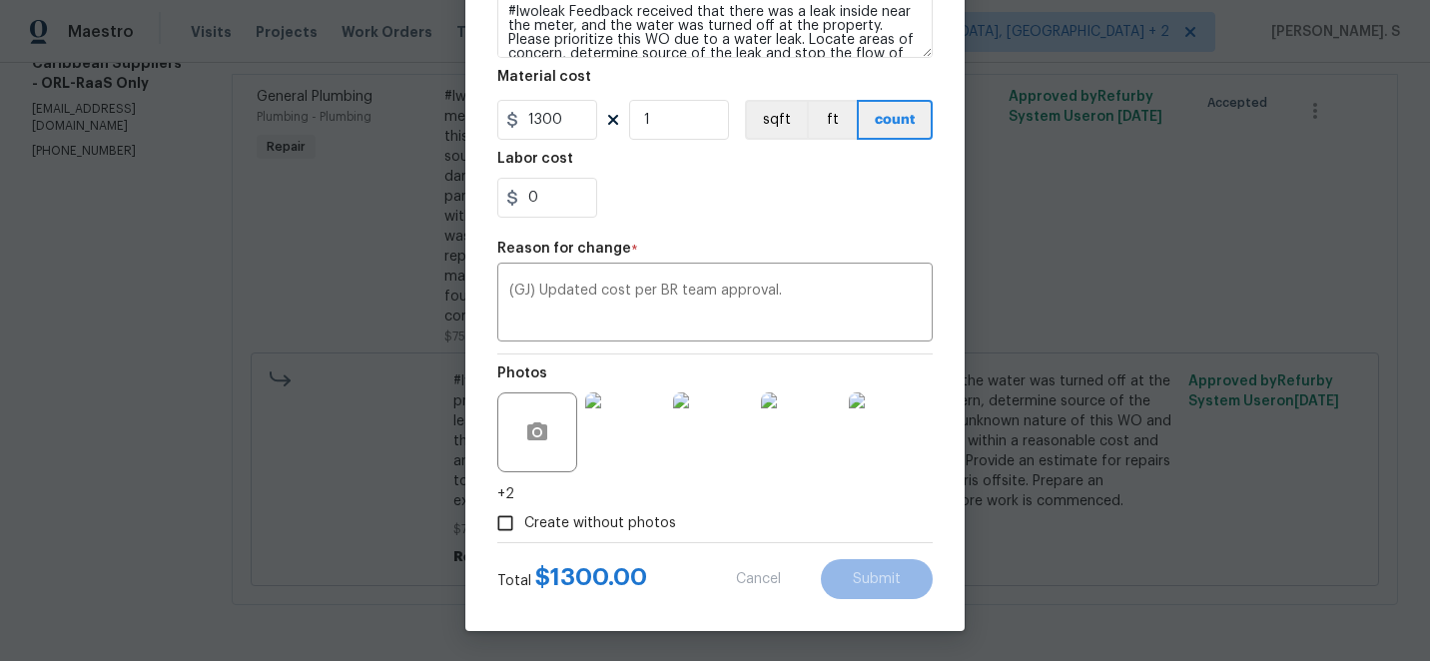
click at [1294, 626] on body "Maestro Visits Projects Work Orders Tasks Properties Geo Assignments 74 [GEOGRA…" at bounding box center [715, 330] width 1430 height 661
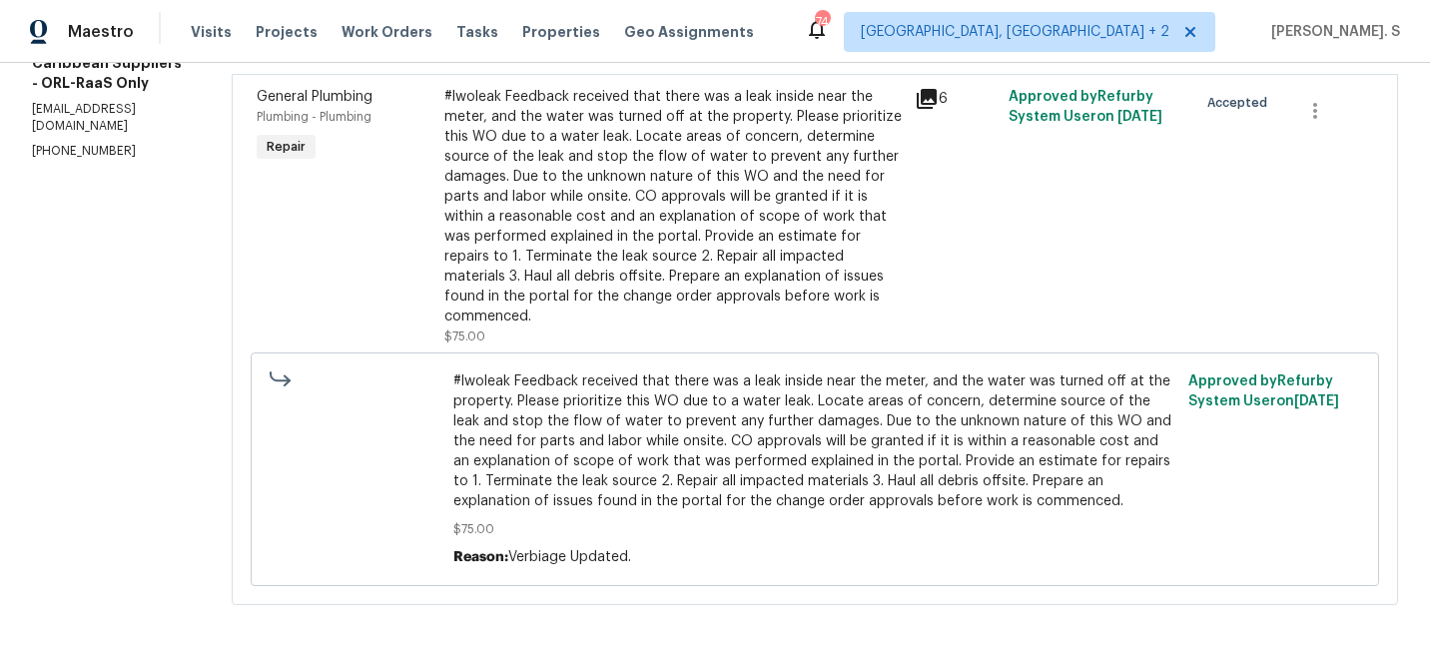
scroll to position [0, 0]
click at [1313, 626] on section "Caribbean Suppliers - ORL-RaaS Only In Progress Reference: 2S4VAZWK79MF2-b54ac5…" at bounding box center [815, 207] width 1167 height 844
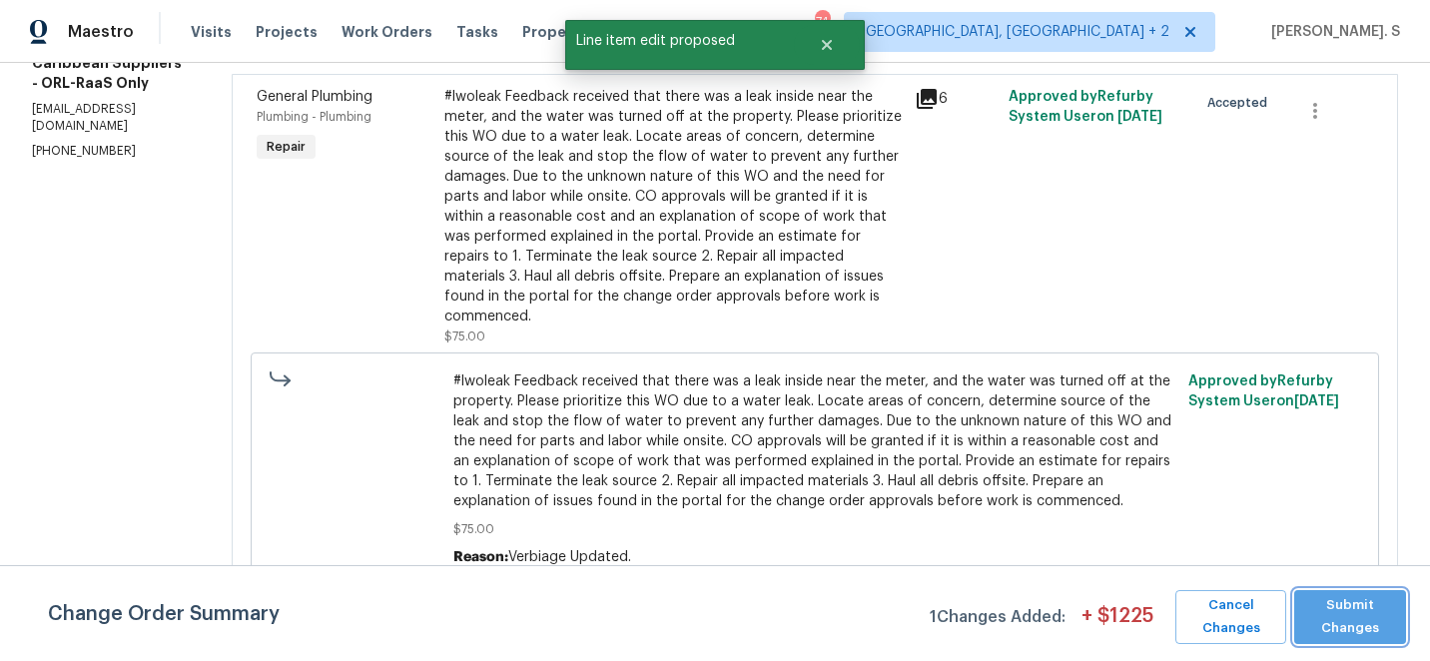
click at [1329, 624] on span "Submit Changes" at bounding box center [1350, 617] width 92 height 46
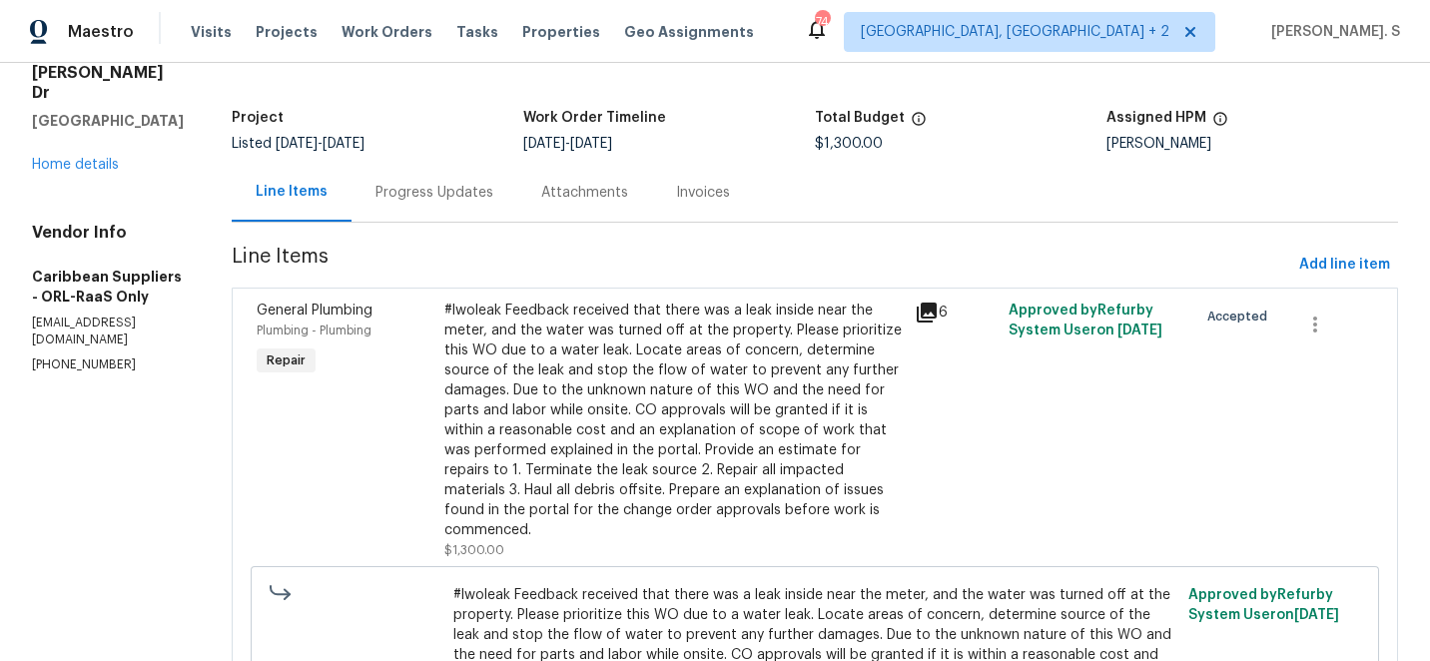
click at [493, 187] on div "Progress Updates" at bounding box center [435, 193] width 118 height 20
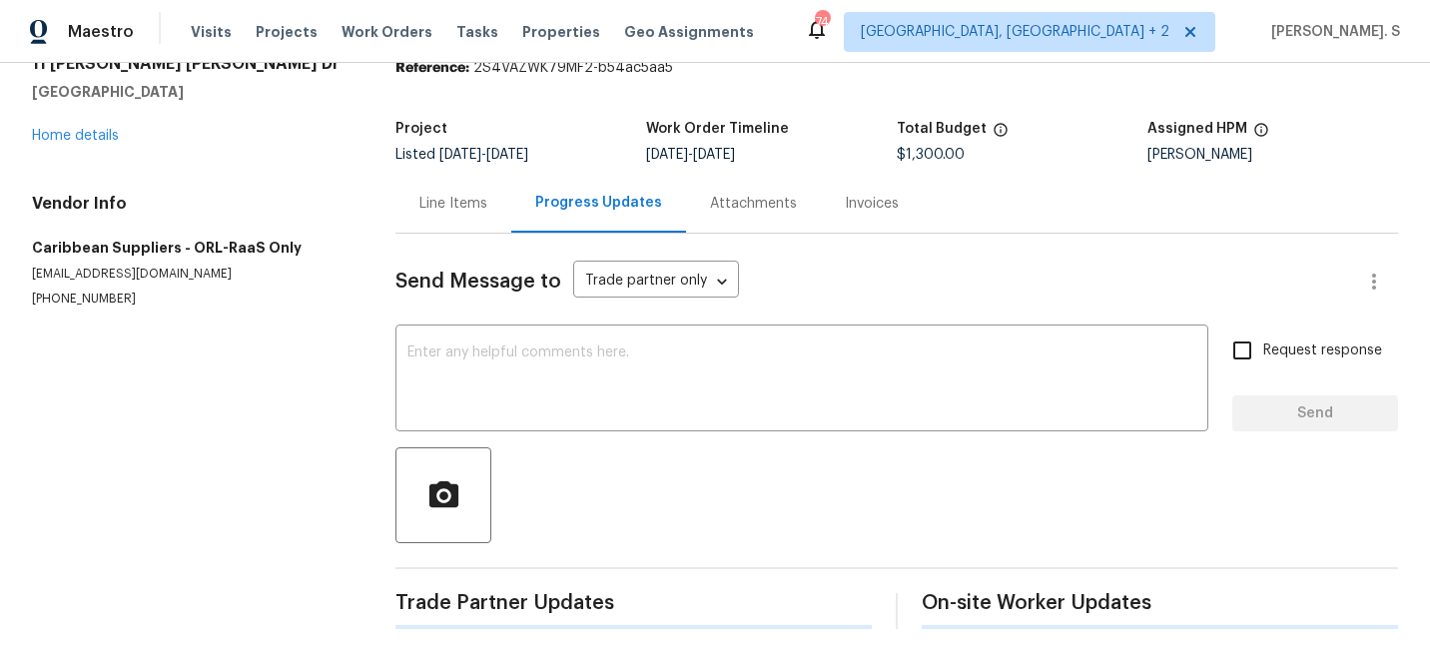
scroll to position [85, 0]
click at [613, 399] on textarea at bounding box center [801, 381] width 789 height 70
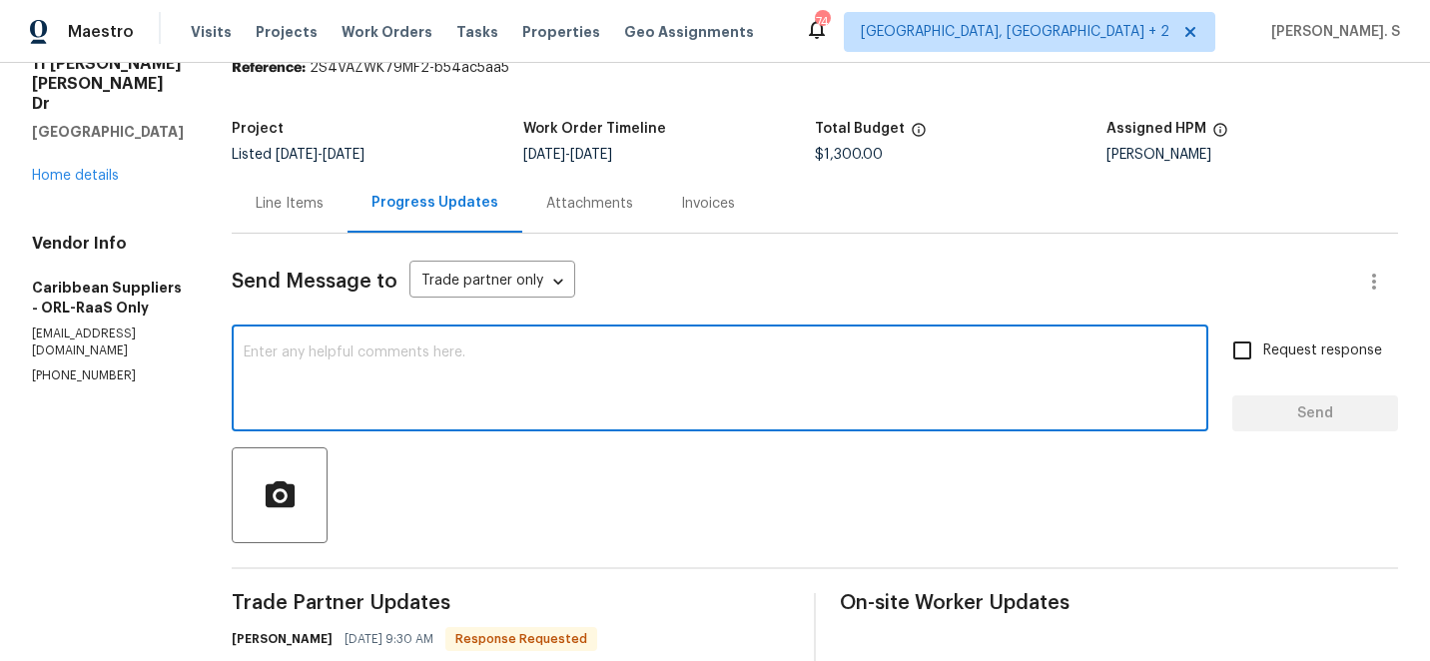
paste textarea "The BR team has approved the cost, and it has been updated."
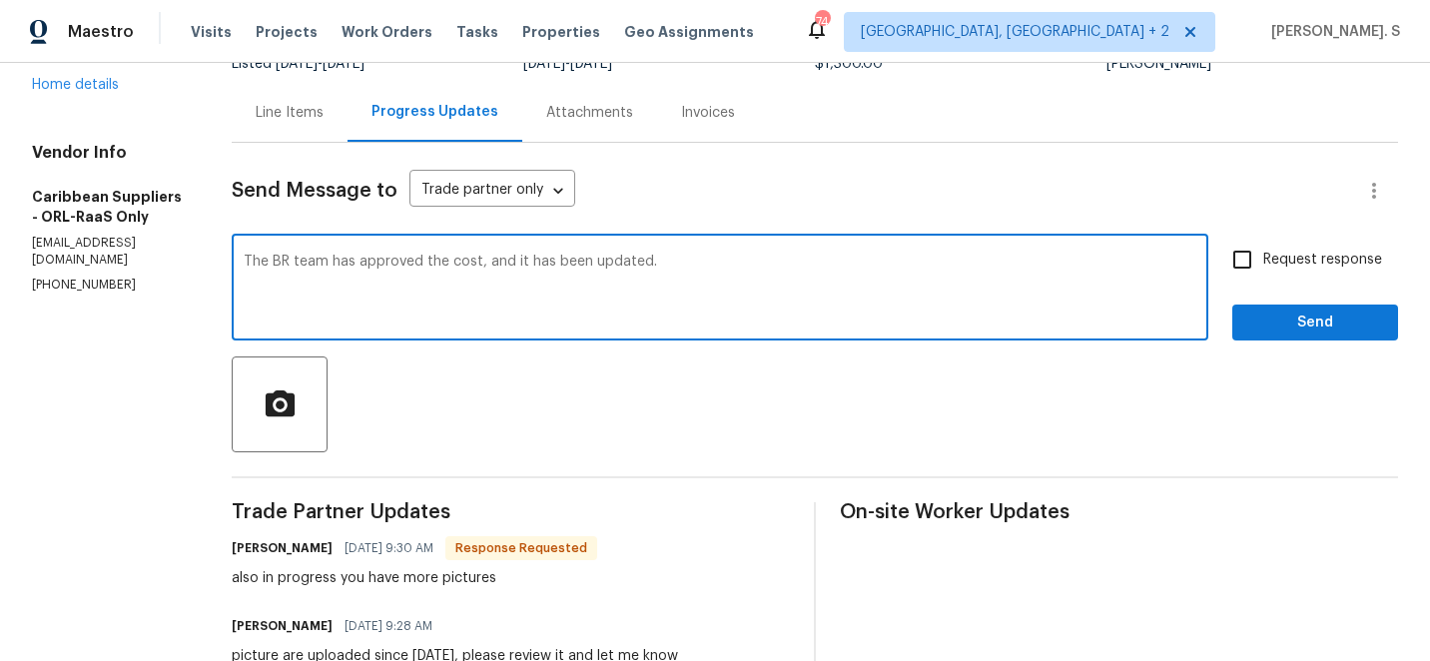
scroll to position [353, 0]
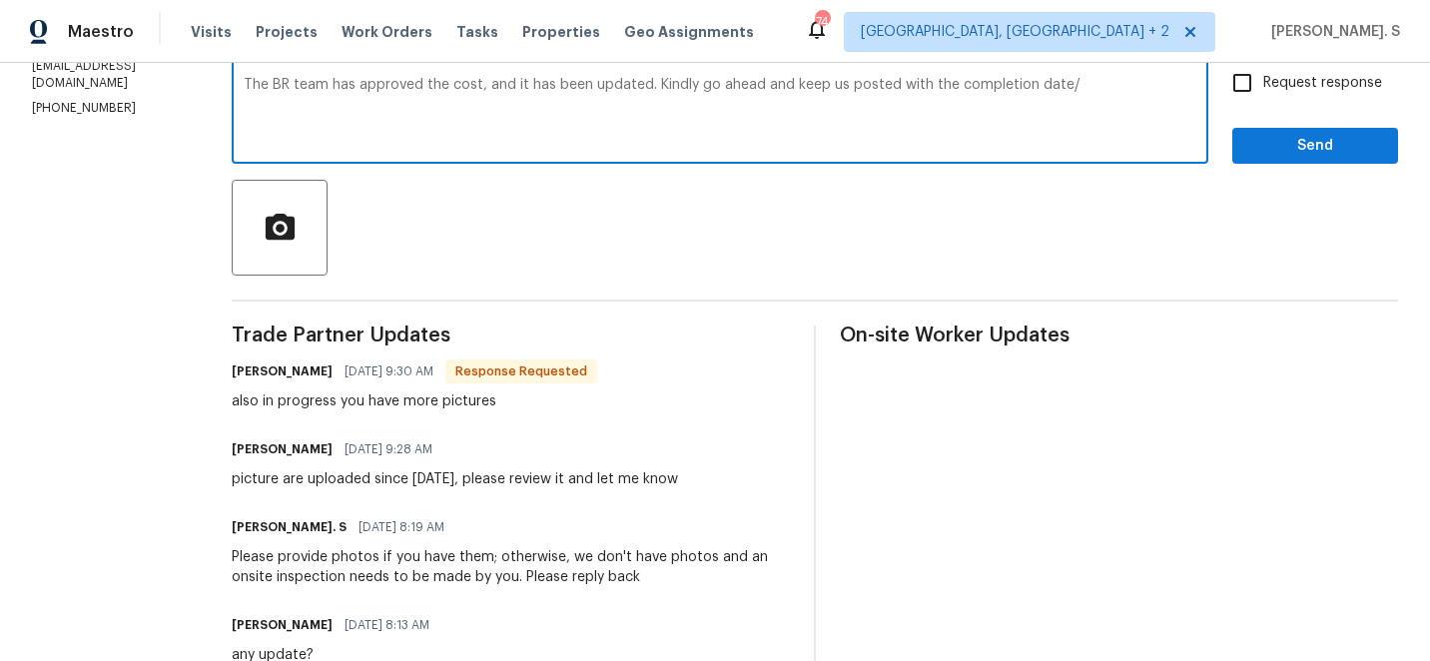
click at [597, 399] on div "also in progress you have more pictures" at bounding box center [415, 402] width 366 height 20
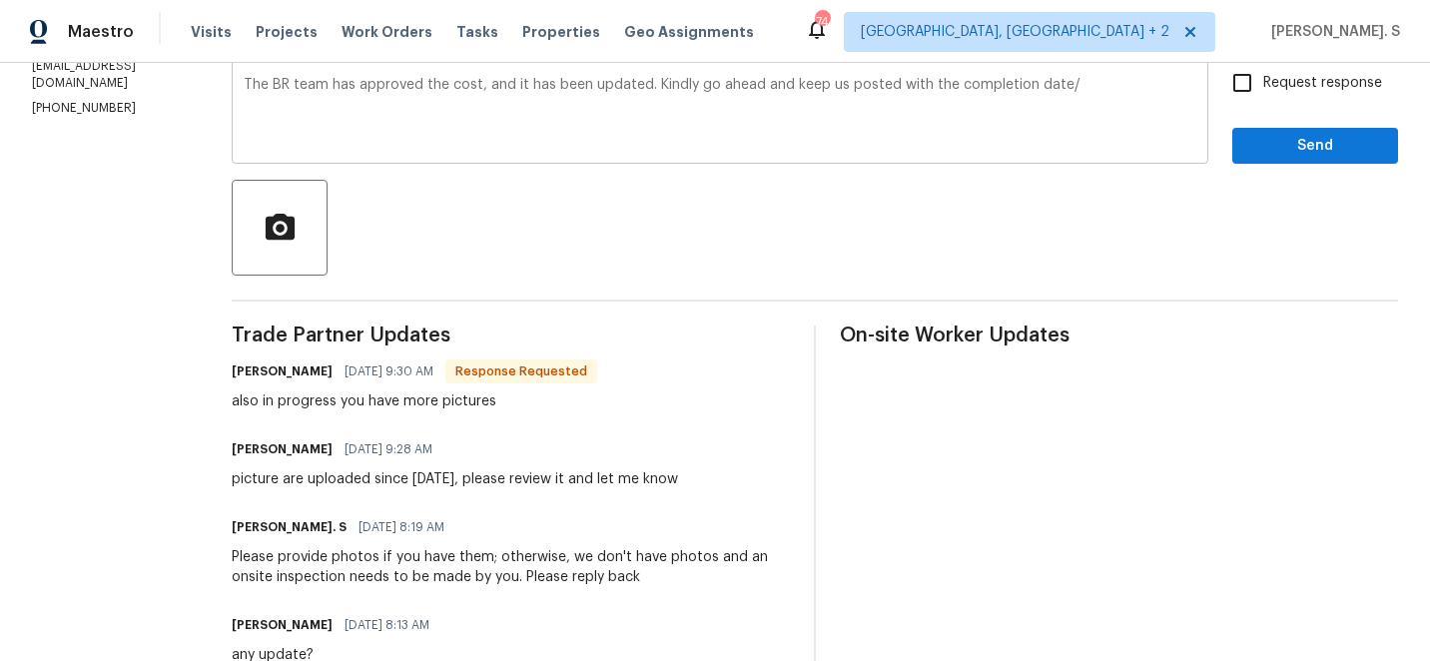
click at [1122, 88] on textarea "The BR team has approved the cost, and it has been updated. Kindly go ahead and…" at bounding box center [720, 113] width 953 height 70
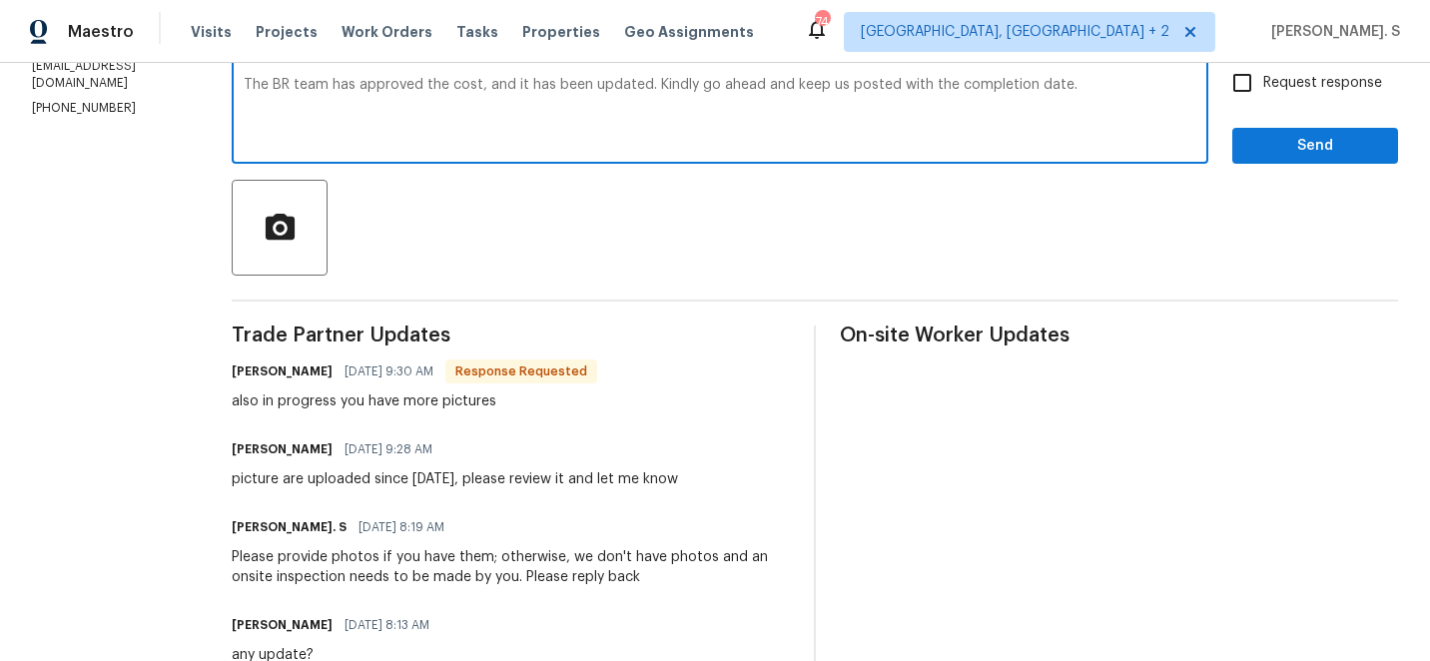
click at [1122, 88] on textarea "The BR team has approved the cost, and it has been updated. Kindly go ahead and…" at bounding box center [720, 113] width 953 height 70
type textarea "The BR team has approved the cost, and it has been updated. Kindly go ahead and…"
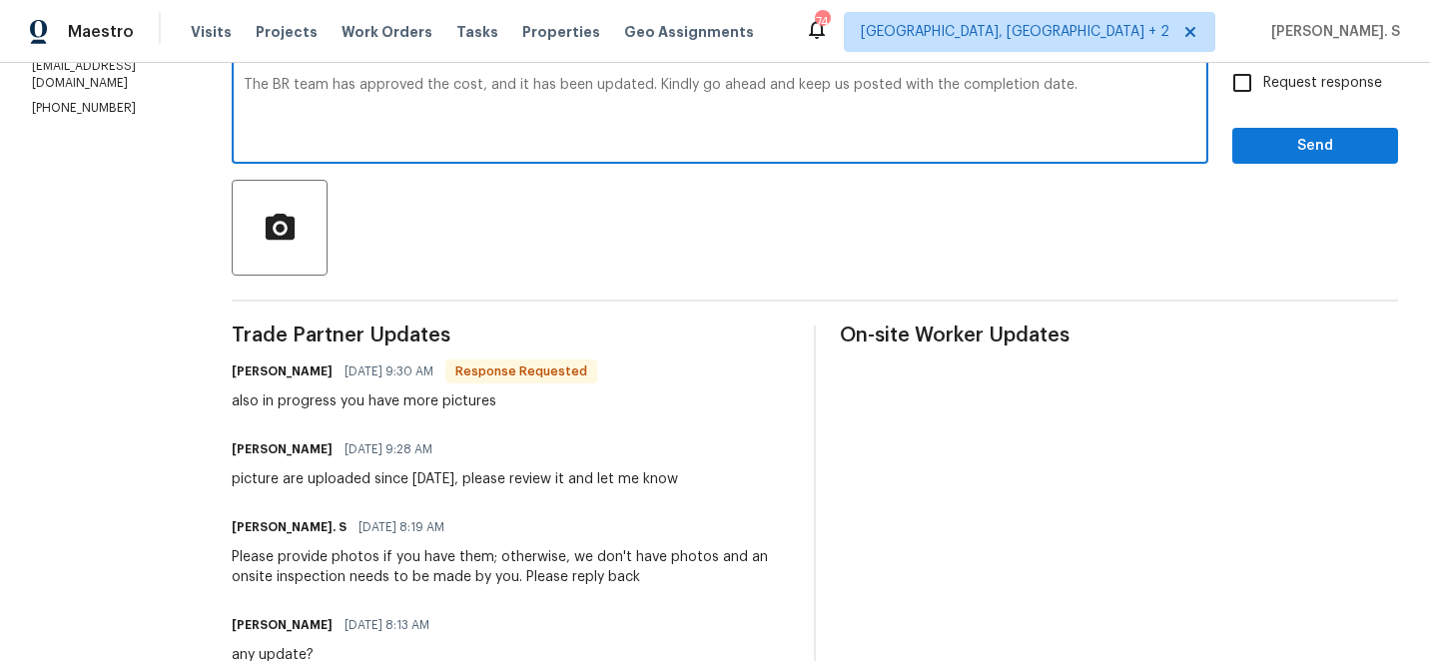
click at [1266, 91] on span "Request response" at bounding box center [1322, 83] width 119 height 21
click at [1263, 91] on input "Request response" at bounding box center [1242, 83] width 42 height 42
checkbox input "true"
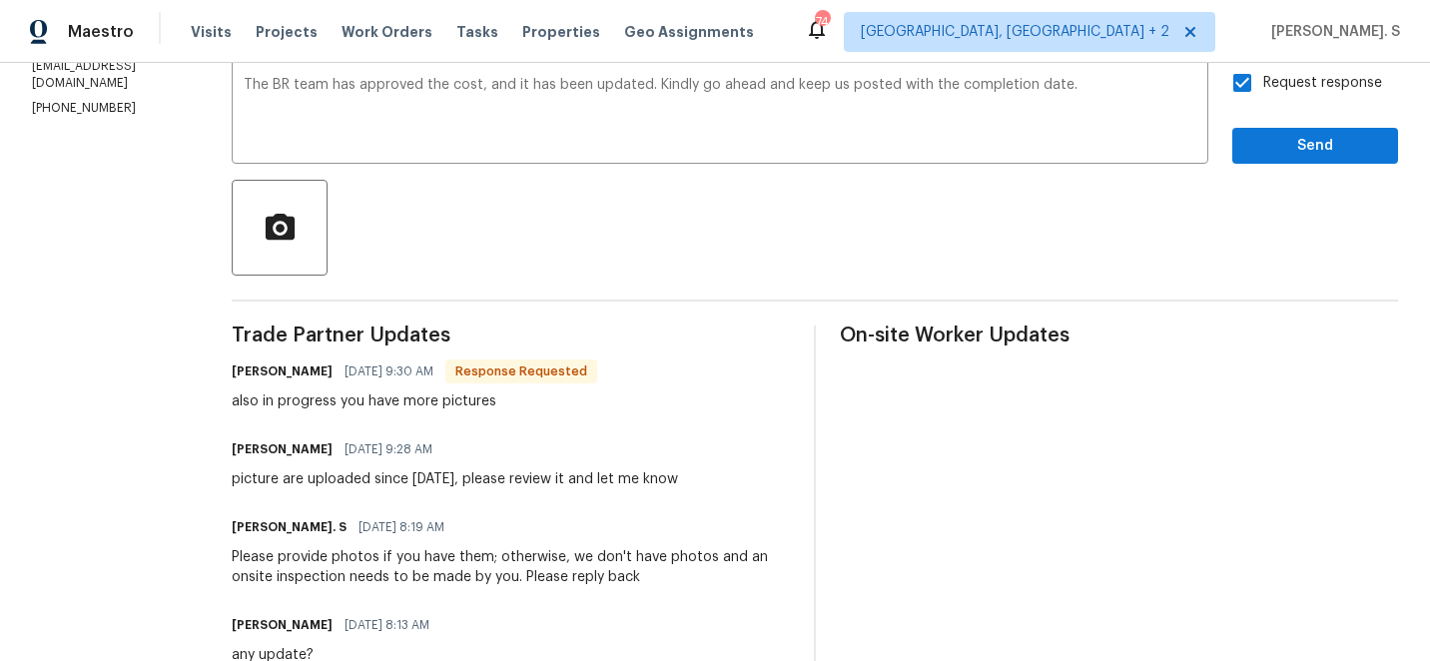
scroll to position [352, 0]
click at [1039, 94] on textarea "The BR team has approved the cost, and it has been updated. Kindly go ahead and…" at bounding box center [720, 114] width 953 height 70
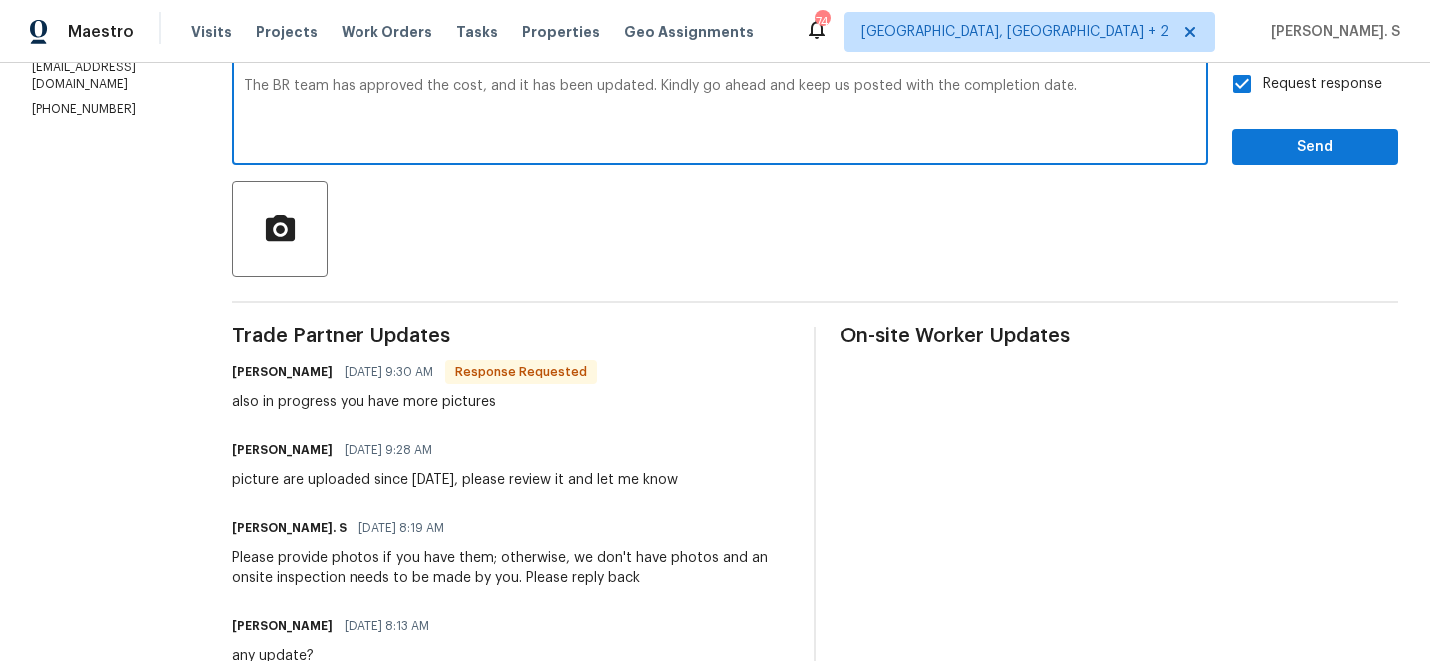
click at [1039, 94] on textarea "The BR team has approved the cost, and it has been updated. Kindly go ahead and…" at bounding box center [720, 114] width 953 height 70
click at [1345, 140] on span "Send" at bounding box center [1315, 147] width 134 height 25
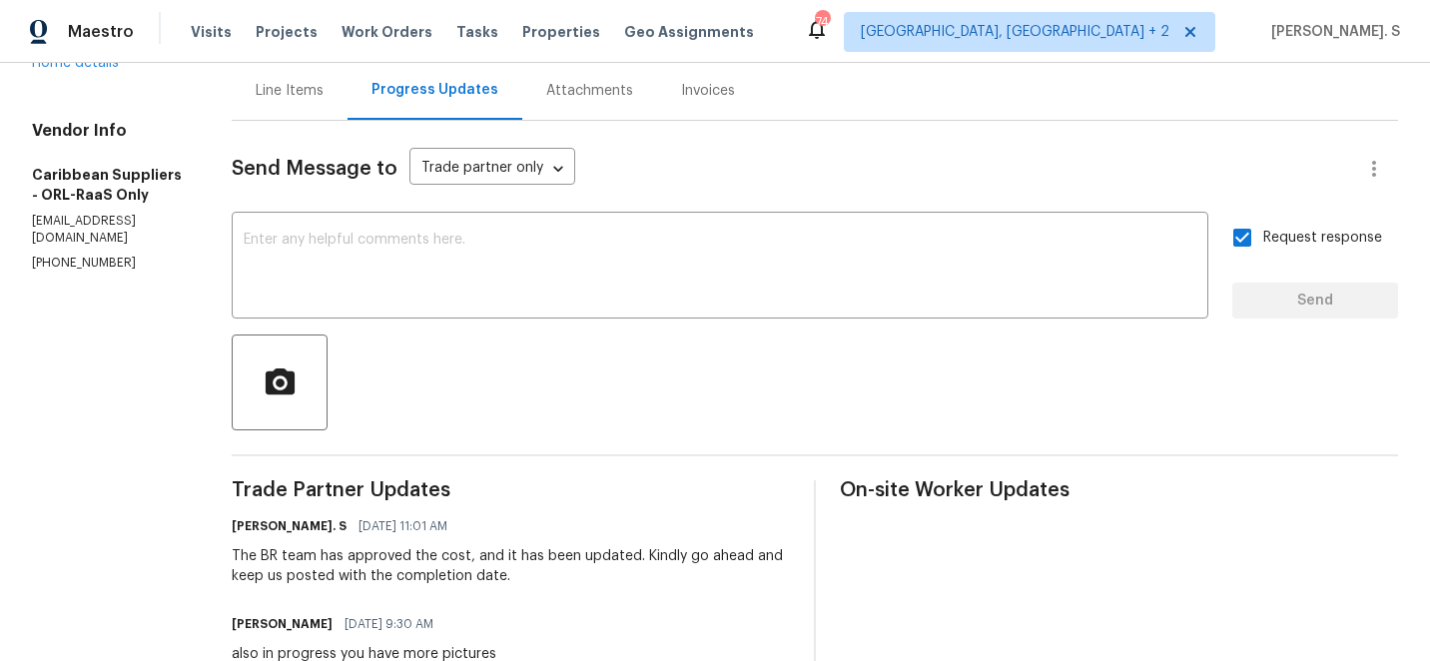
scroll to position [171, 0]
